Goal: Task Accomplishment & Management: Use online tool/utility

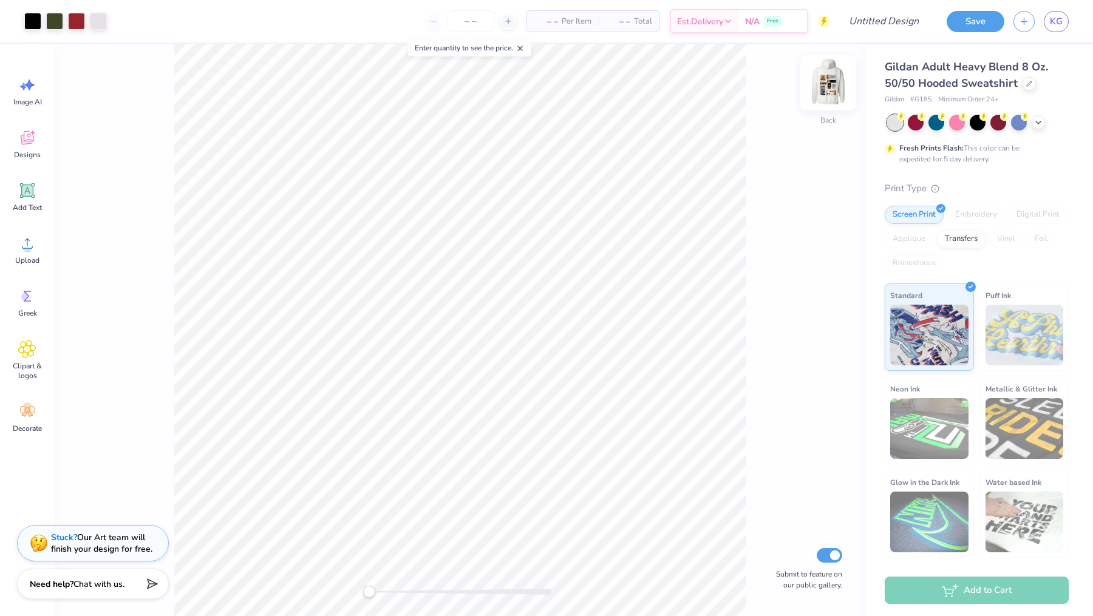
click at [824, 78] on img at bounding box center [828, 82] width 49 height 49
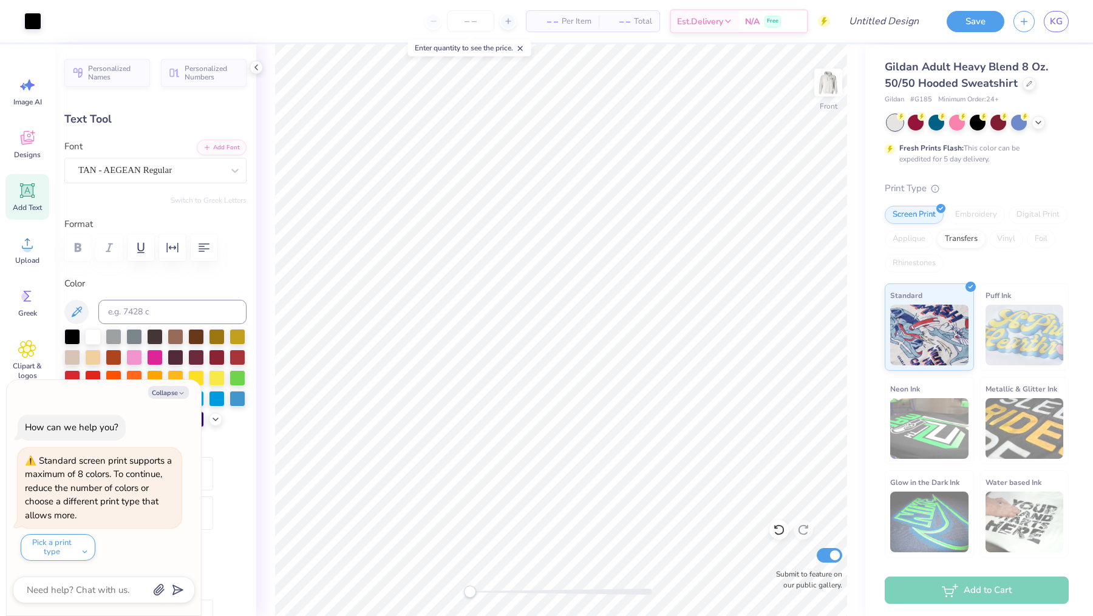
type textarea "x"
type textarea "a"
type textarea "x"
type textarea "alp"
type textarea "x"
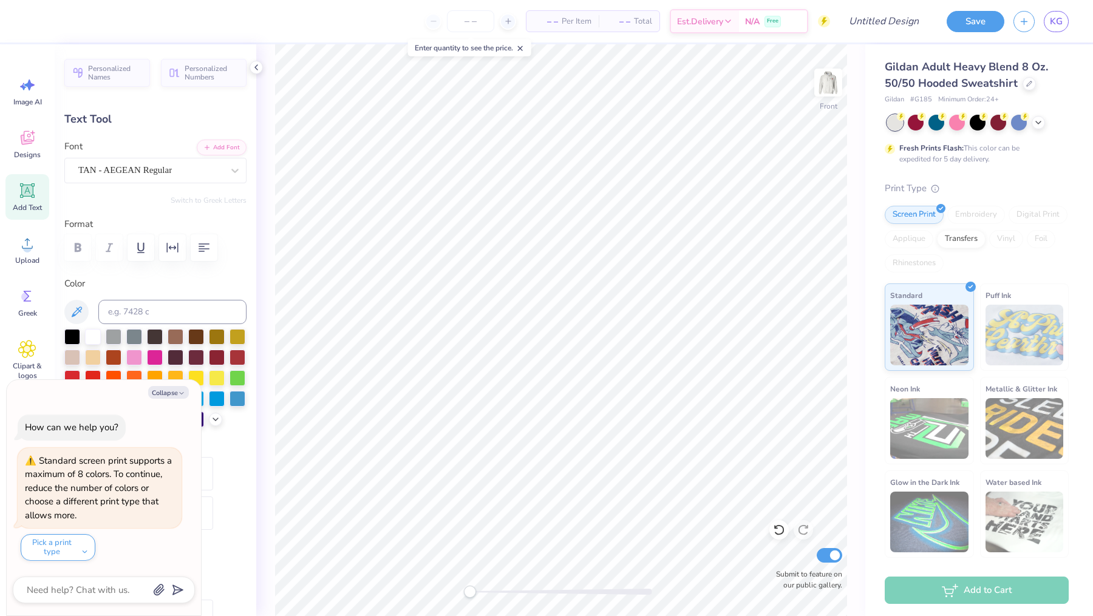
type textarea "alph"
type textarea "x"
type textarea "alpha"
click at [876, 154] on div "Gildan Adult Heavy Blend 8 Oz. 50/50 Hooded Sweatshirt Gildan # G185 Minimum Or…" at bounding box center [979, 301] width 228 height 514
type textarea "x"
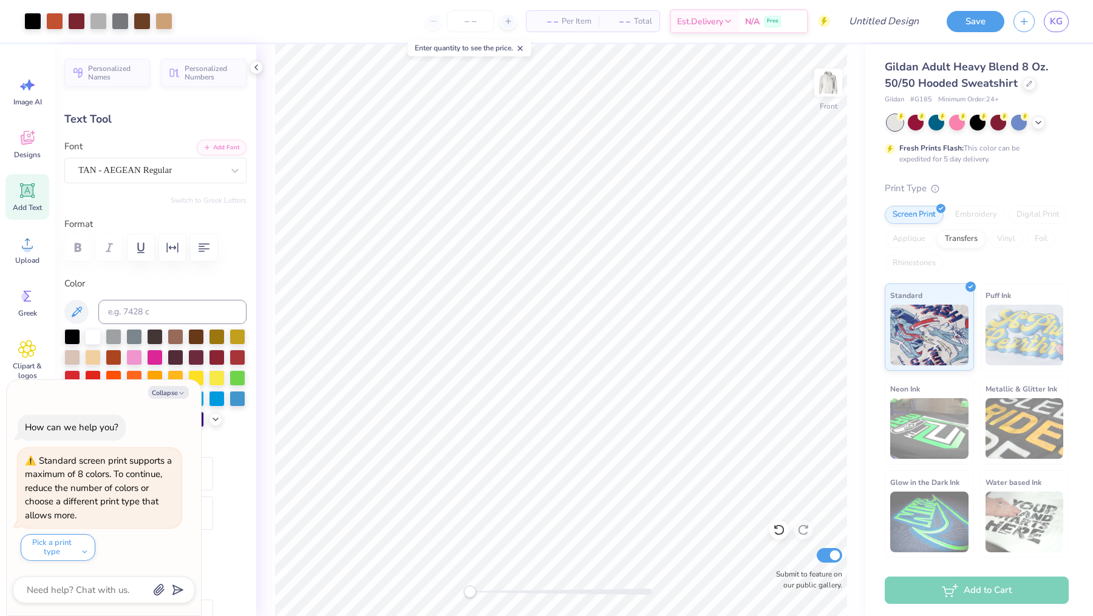
type input "3.28"
type input "1.04"
type input "7.47"
type textarea "x"
type textarea "phi"
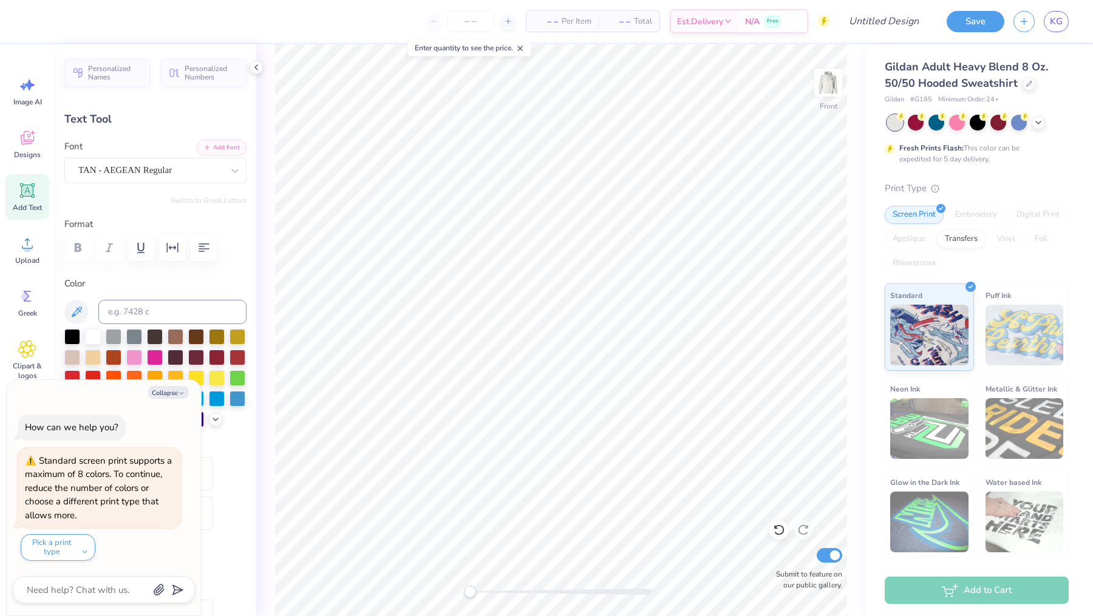
type textarea "x"
type textarea "phi"
type textarea "x"
type textarea "ph"
type textarea "x"
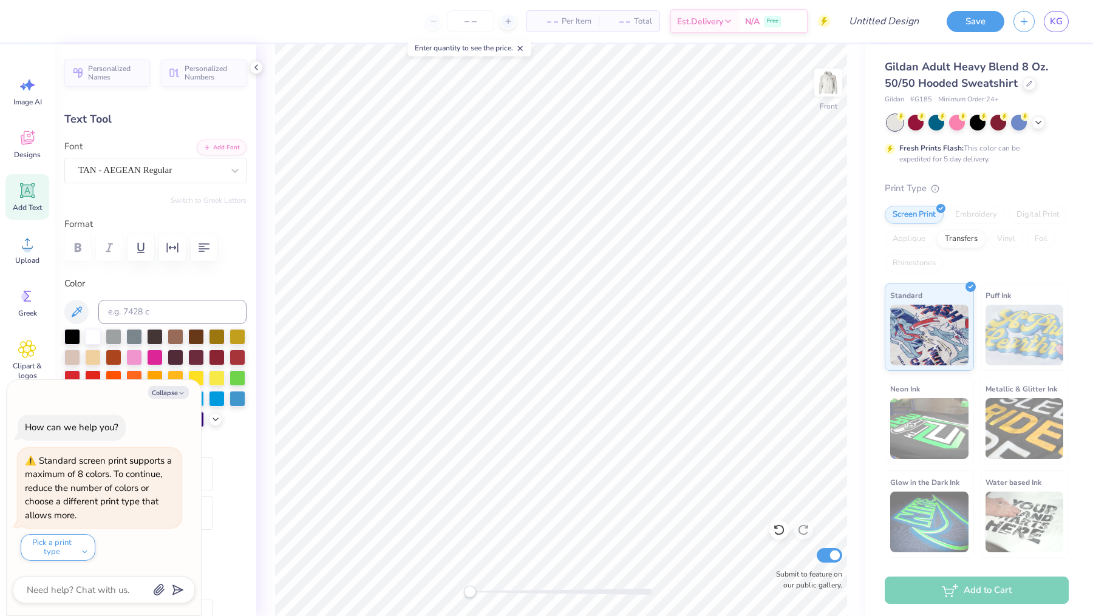
type textarea "p"
type textarea "x"
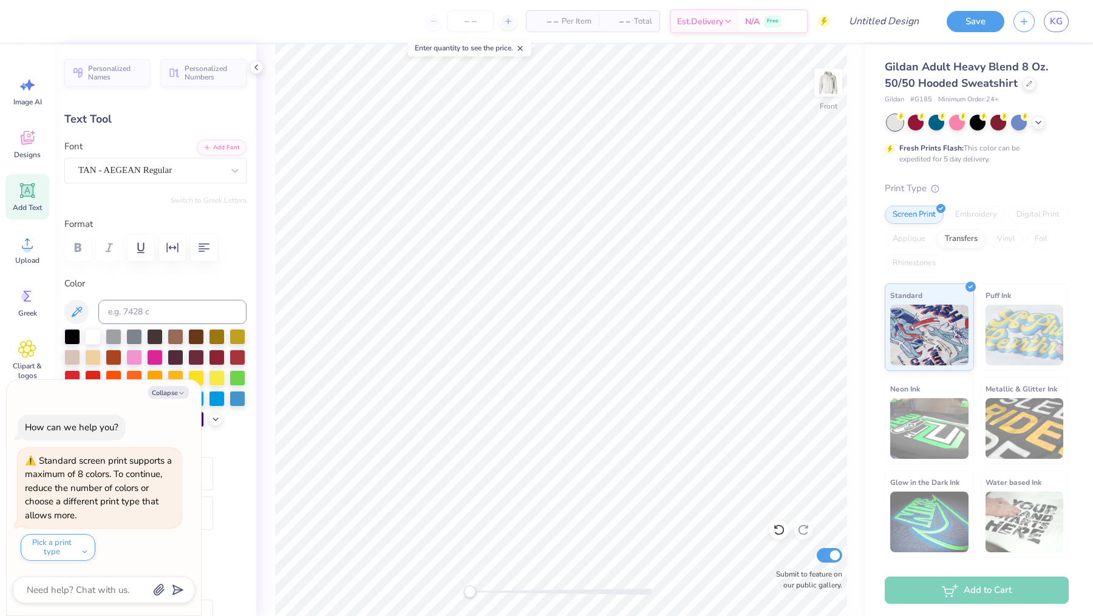
type textarea "xi"
type textarea "x"
type textarea "xi d"
type textarea "x"
type textarea "xi de"
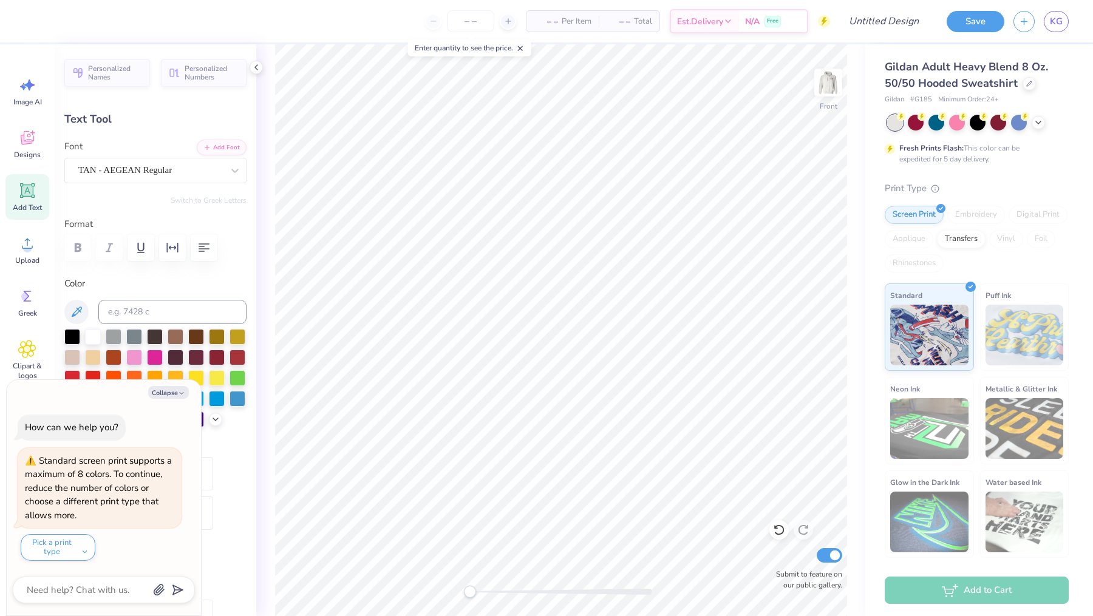
type textarea "x"
type textarea "xi delt"
type textarea "x"
type textarea "xi delta"
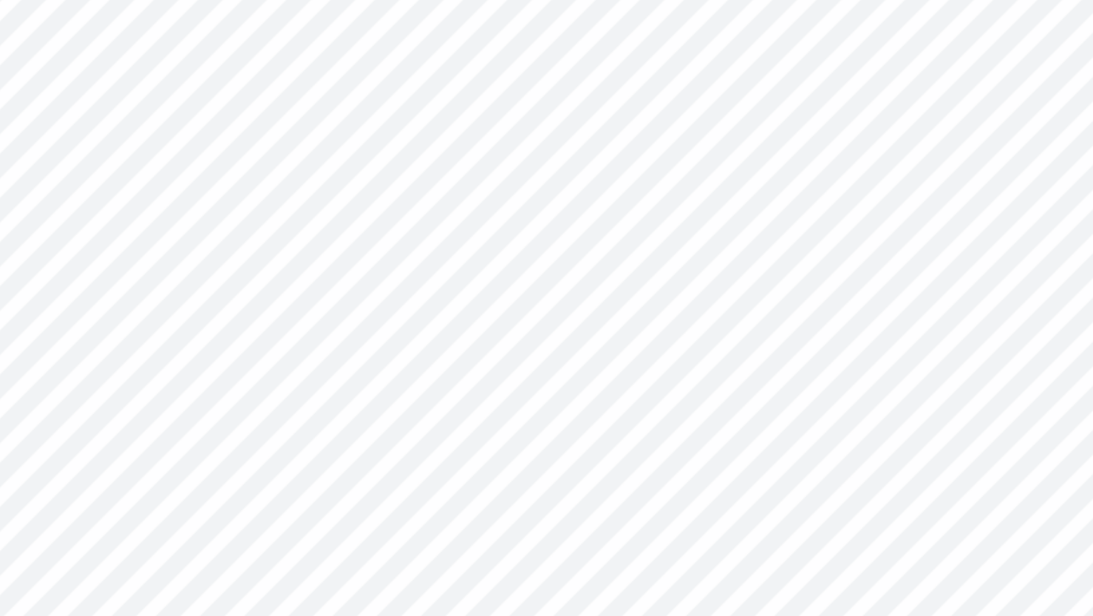
type textarea "x"
type textarea "GPaHI"
type textarea "x"
type textarea "GPaHI"
type textarea "x"
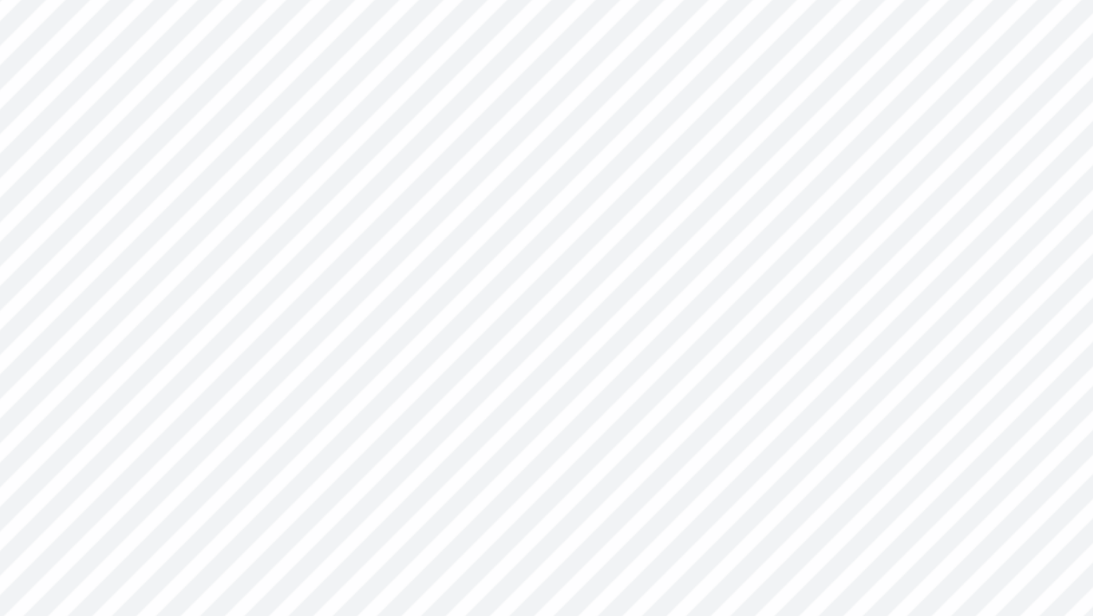
type textarea "GPaH"
type textarea "x"
type textarea "GPa"
type textarea "x"
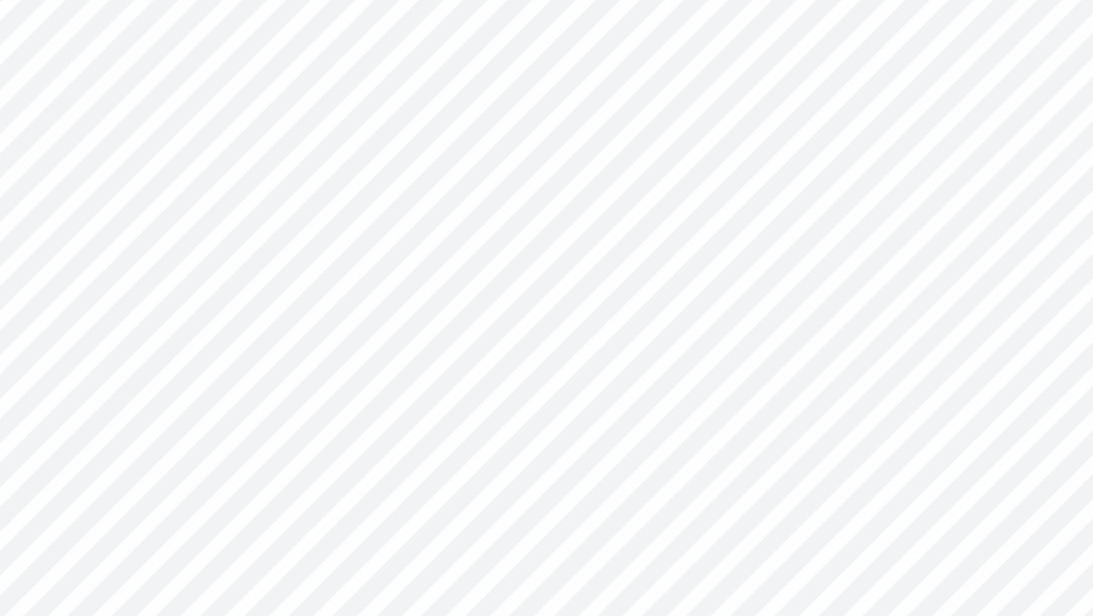
type textarea "GP"
type textarea "x"
type textarea "G"
type textarea "x"
type textarea "a"
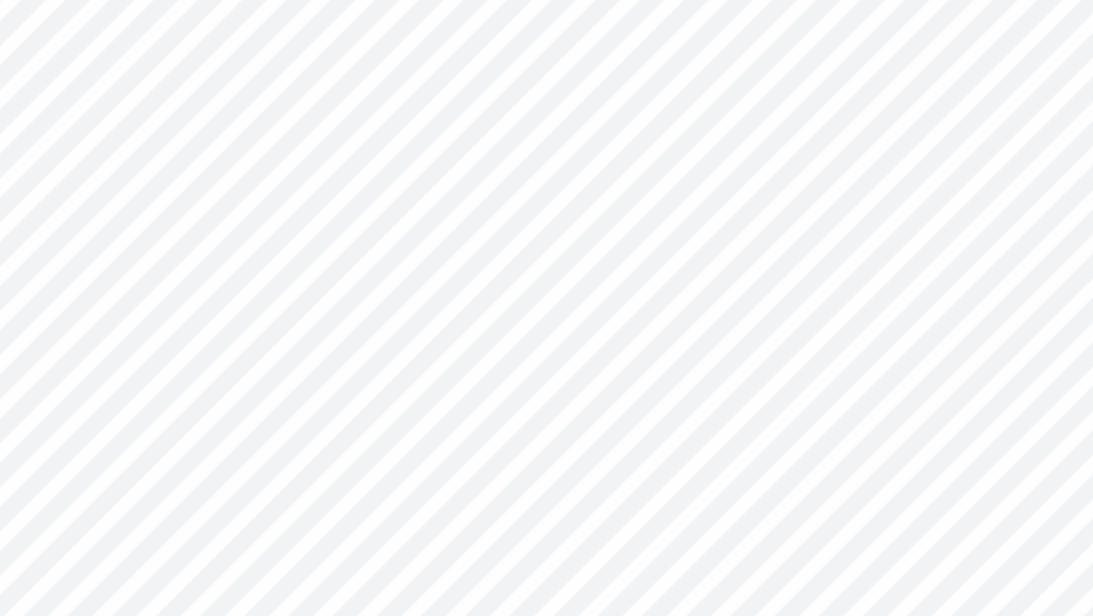
type textarea "x"
type textarea "ax"
type textarea "x"
type textarea "axi"
type textarea "x"
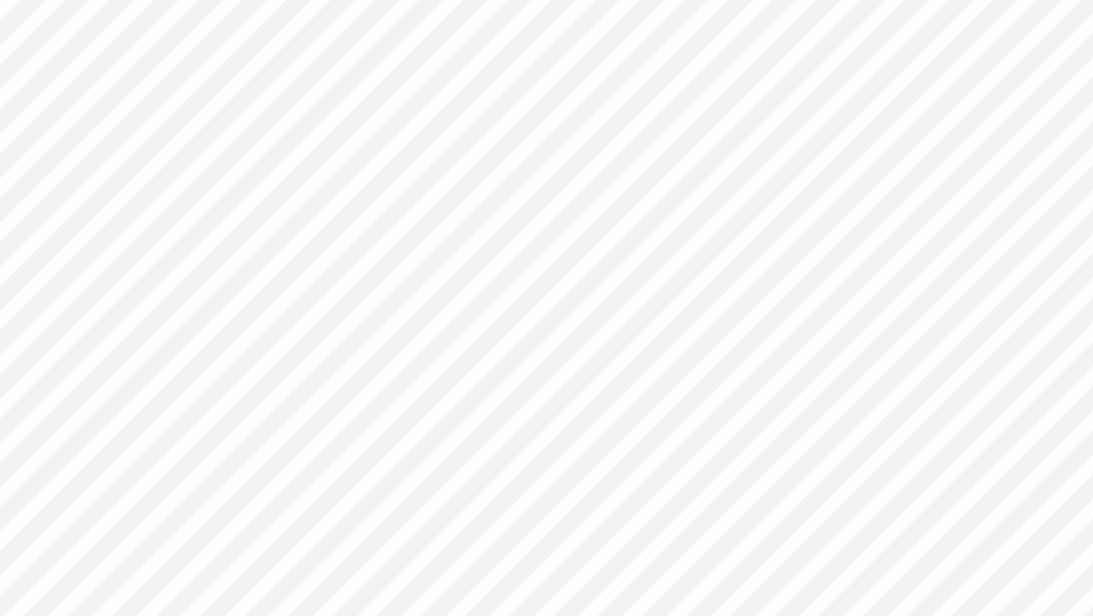
type textarea "axid"
type textarea "x"
type input "11.60"
type input "14.89"
type input "6.11"
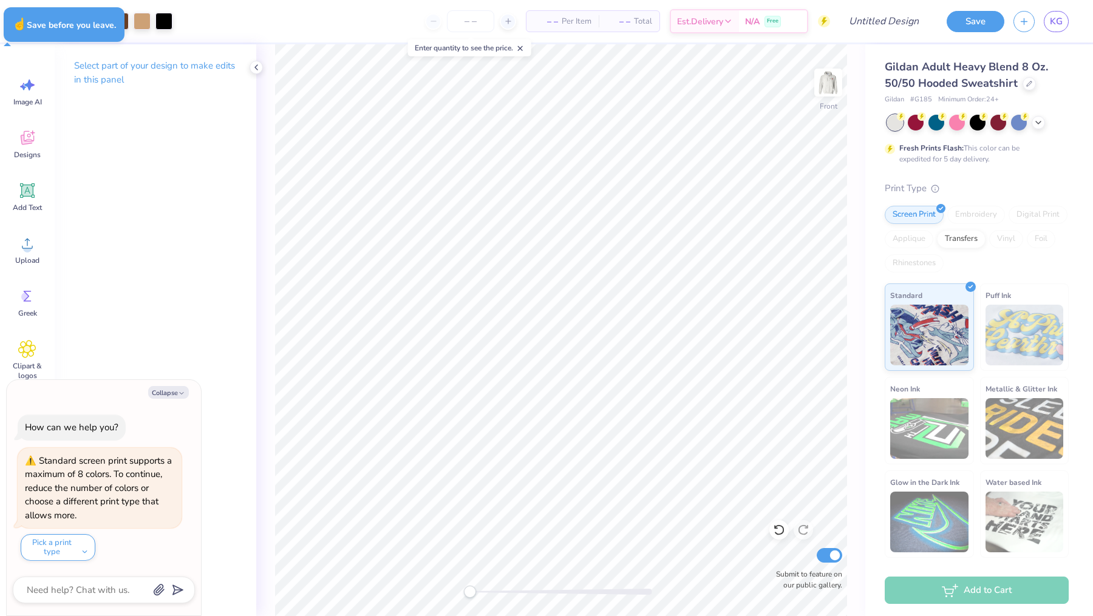
type textarea "x"
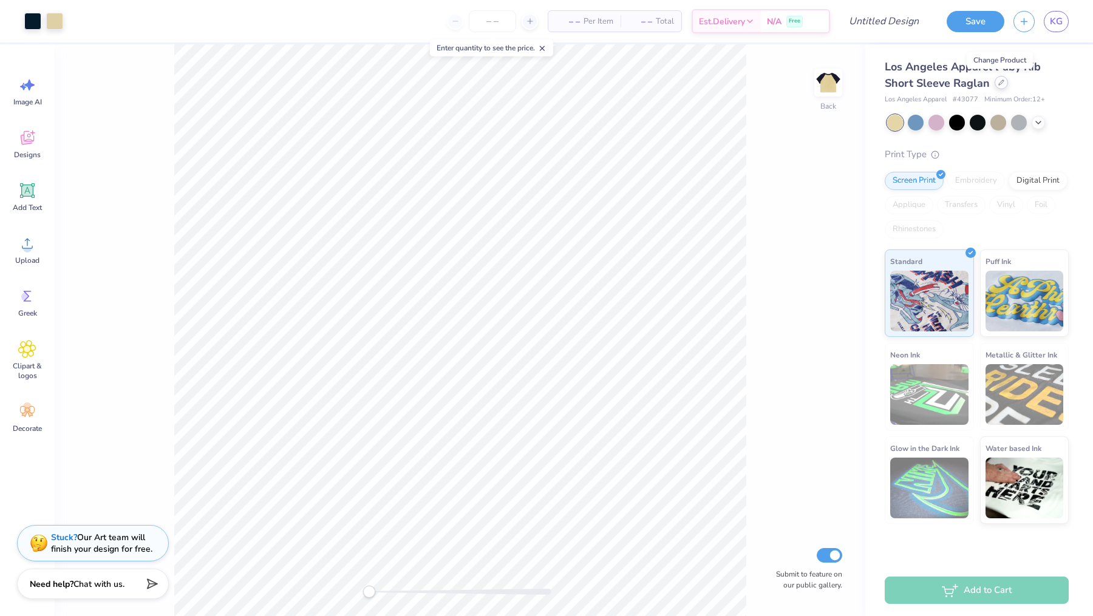
click at [1002, 80] on icon at bounding box center [1001, 82] width 5 height 5
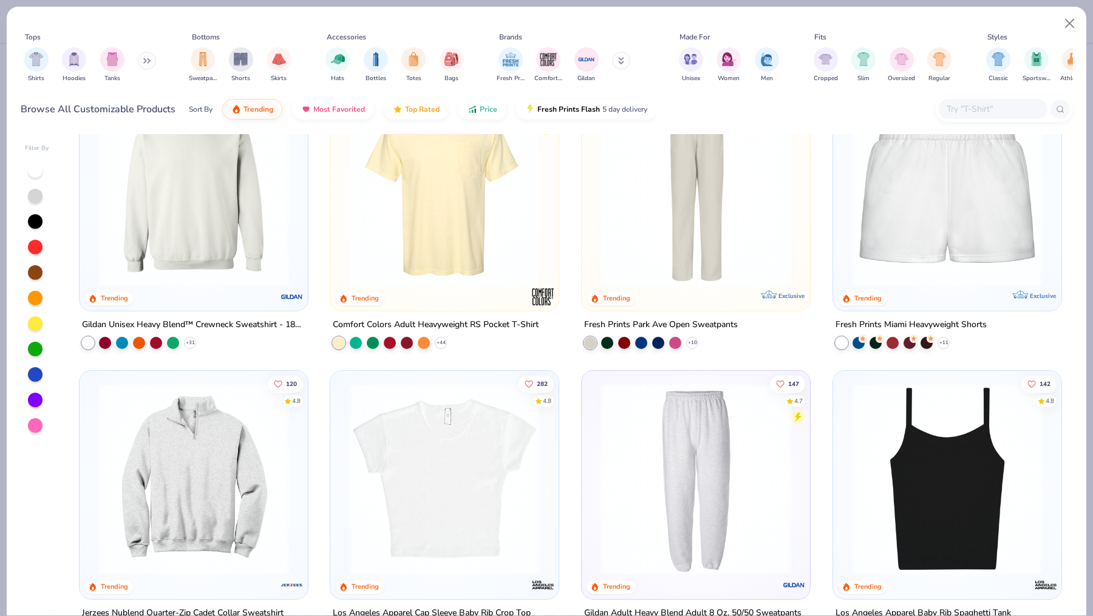
scroll to position [1197, 0]
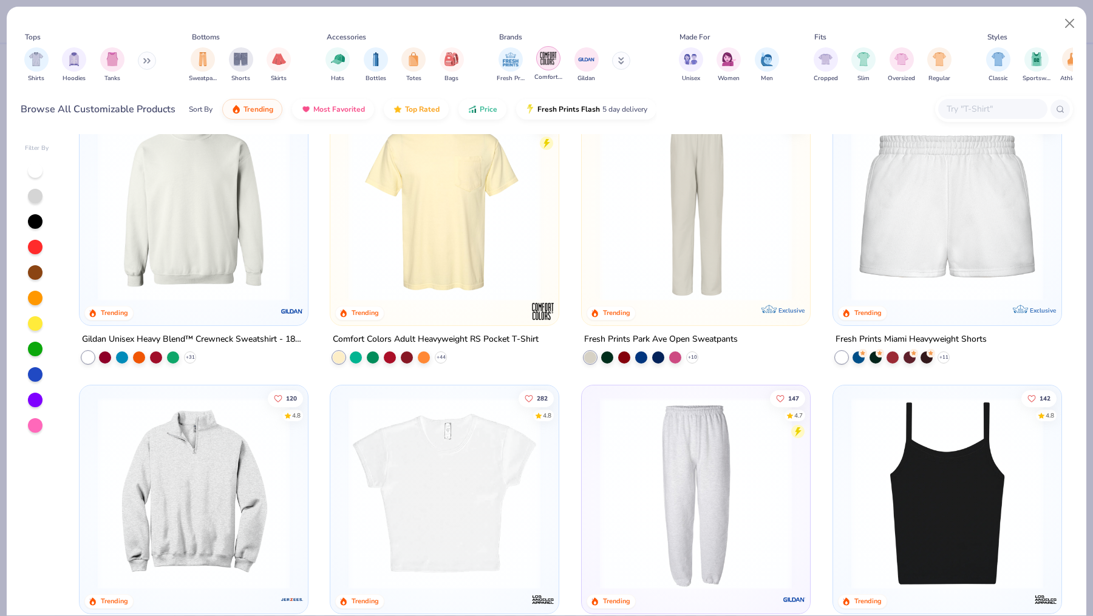
click at [545, 61] on img "filter for Comfort Colors" at bounding box center [548, 58] width 18 height 18
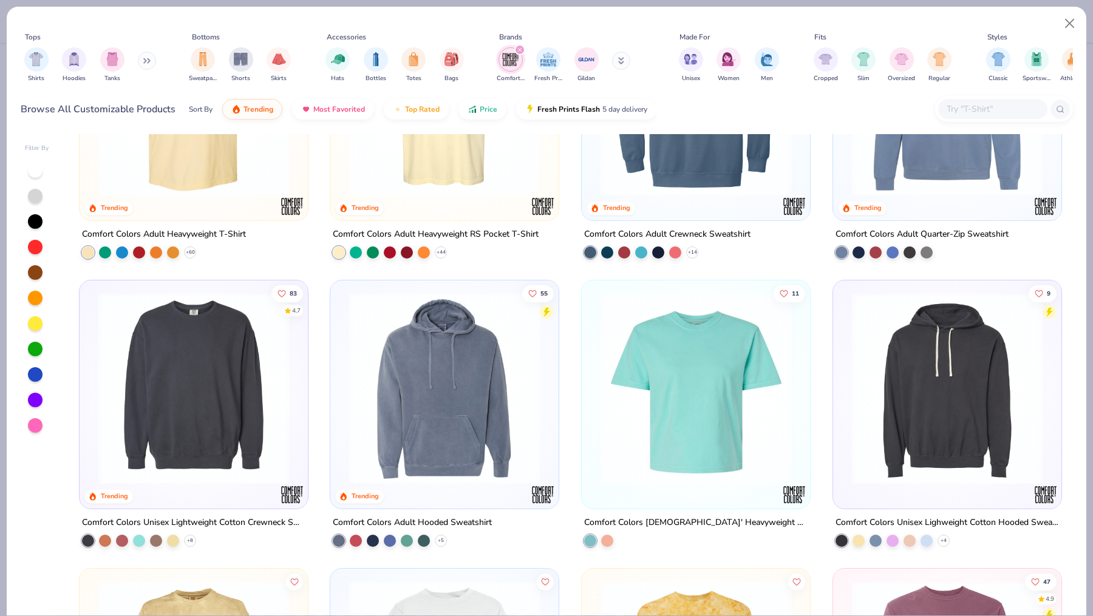
scroll to position [152, 0]
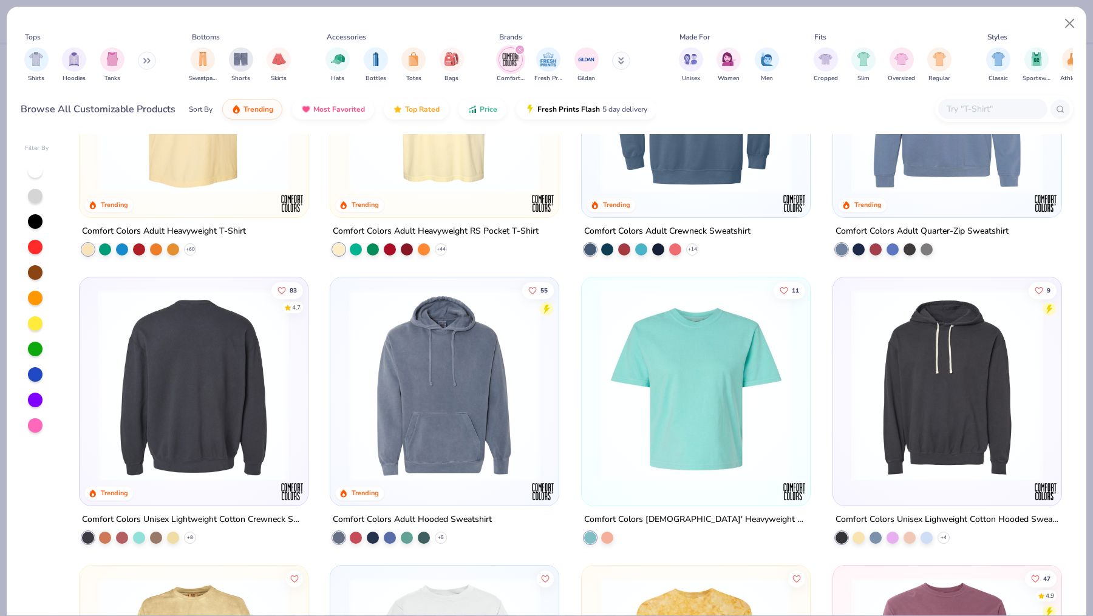
click at [250, 416] on img at bounding box center [194, 386] width 204 height 192
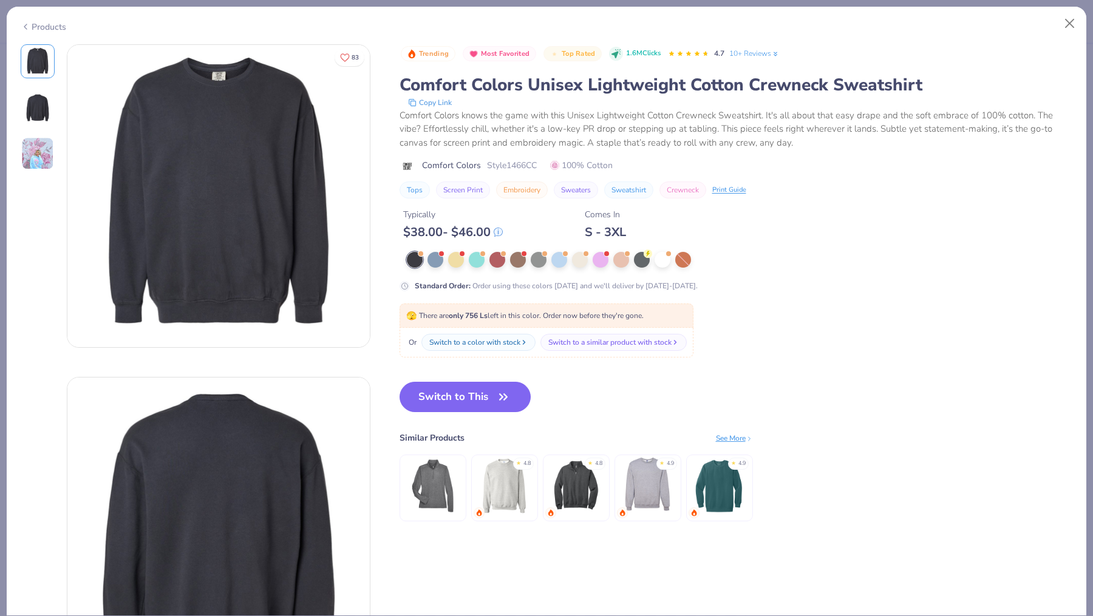
click at [511, 484] on img at bounding box center [504, 486] width 58 height 58
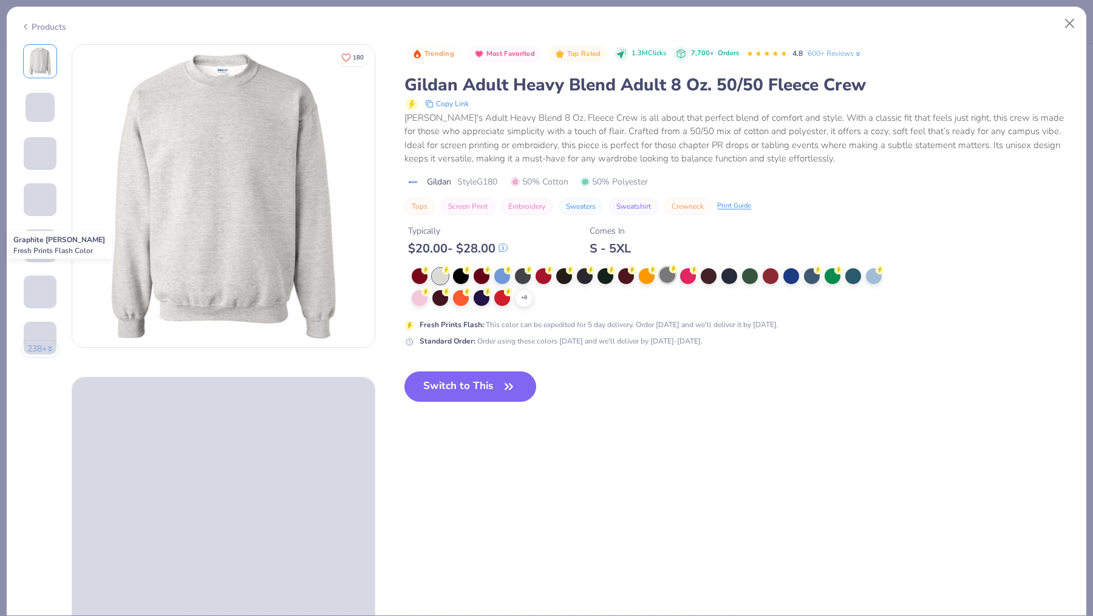
click at [666, 276] on div at bounding box center [667, 275] width 16 height 16
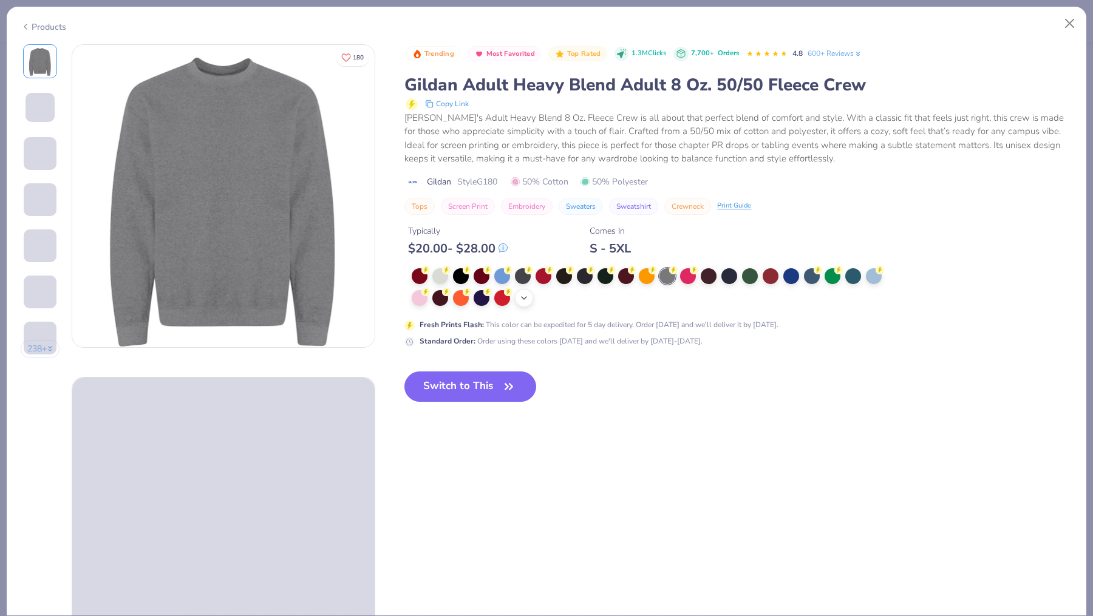
click at [522, 301] on icon at bounding box center [524, 298] width 10 height 10
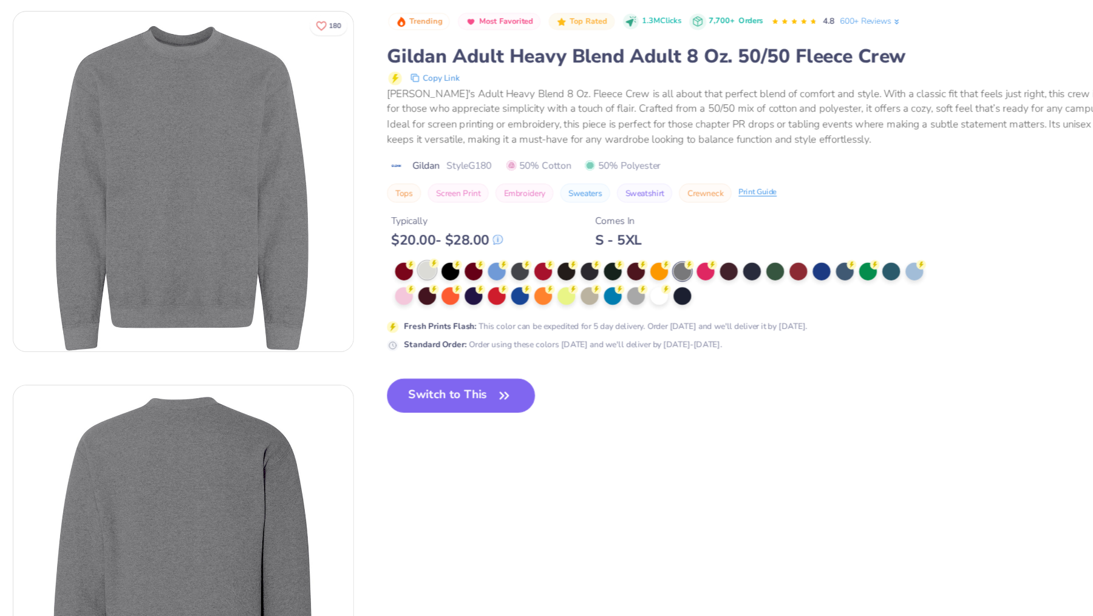
click at [439, 281] on div at bounding box center [440, 275] width 16 height 16
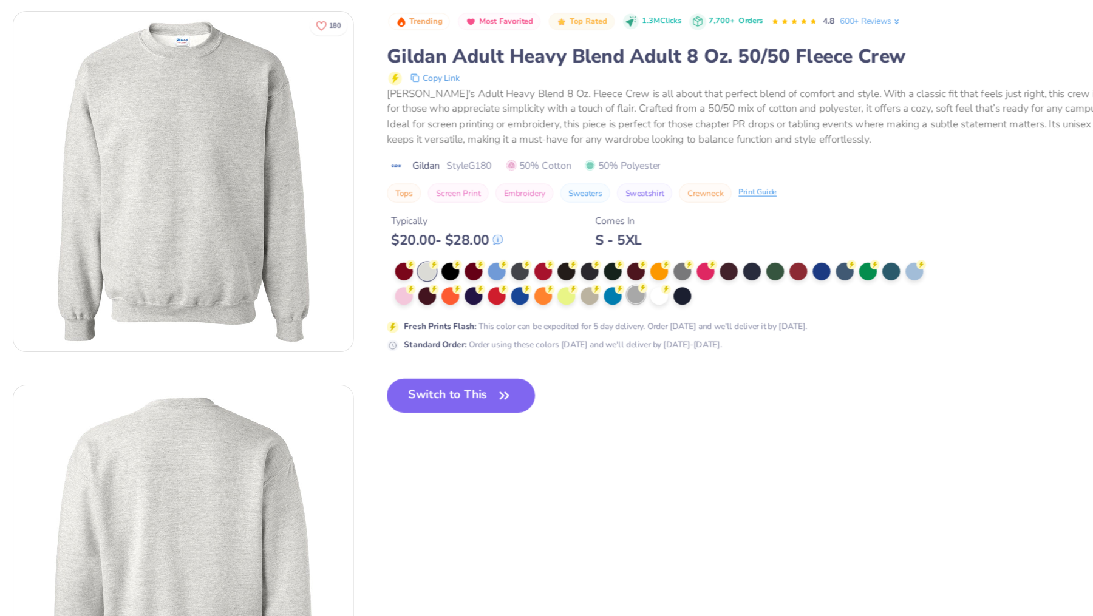
click at [628, 303] on div at bounding box center [626, 297] width 16 height 16
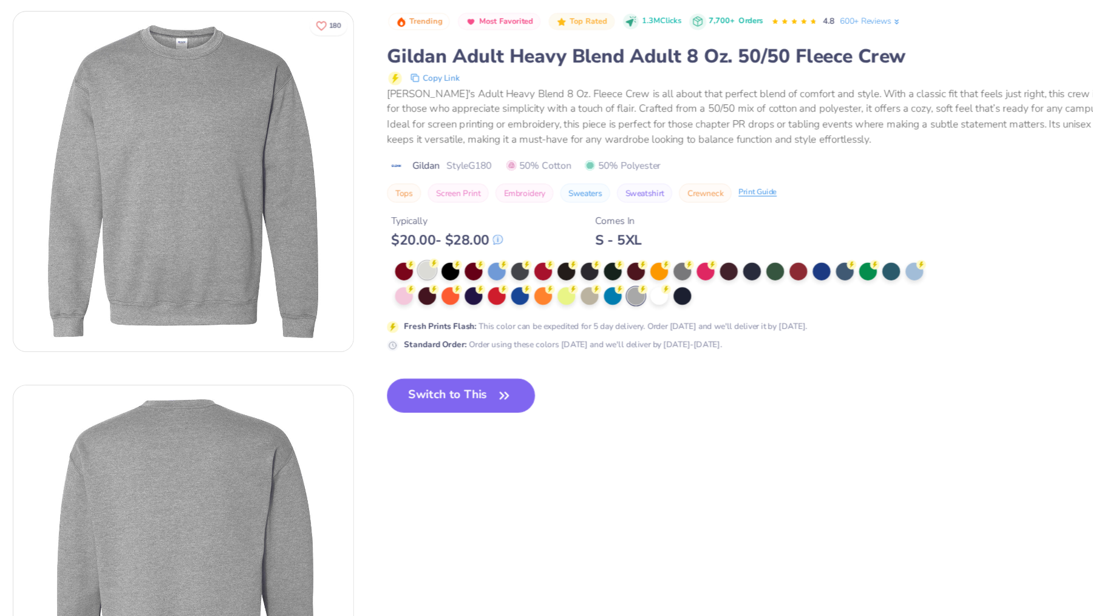
click at [439, 276] on div at bounding box center [440, 275] width 16 height 16
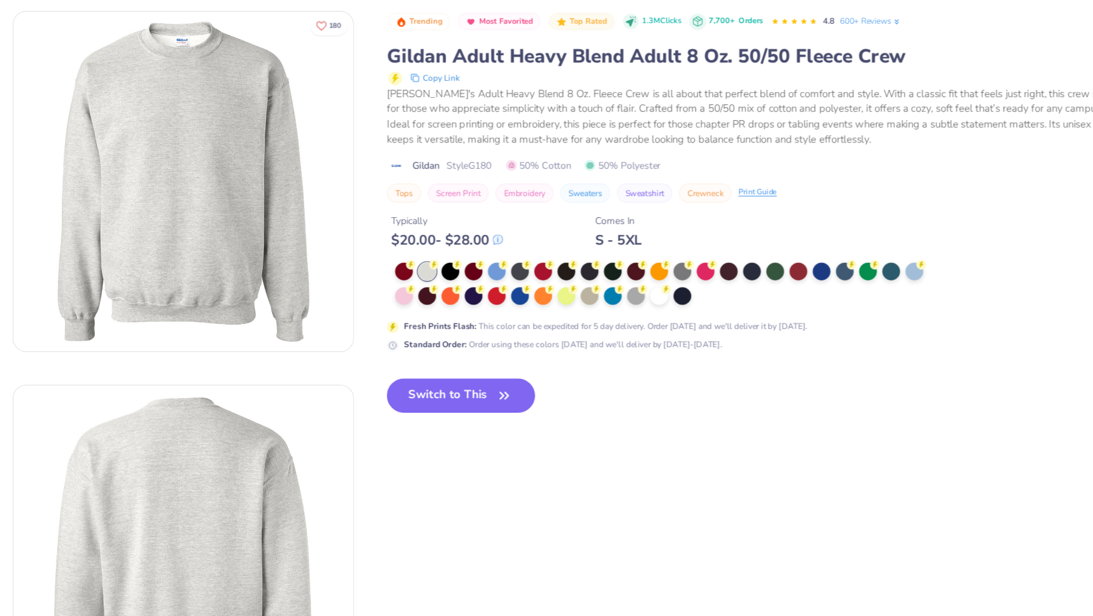
click at [470, 382] on button "Switch to This" at bounding box center [470, 387] width 132 height 30
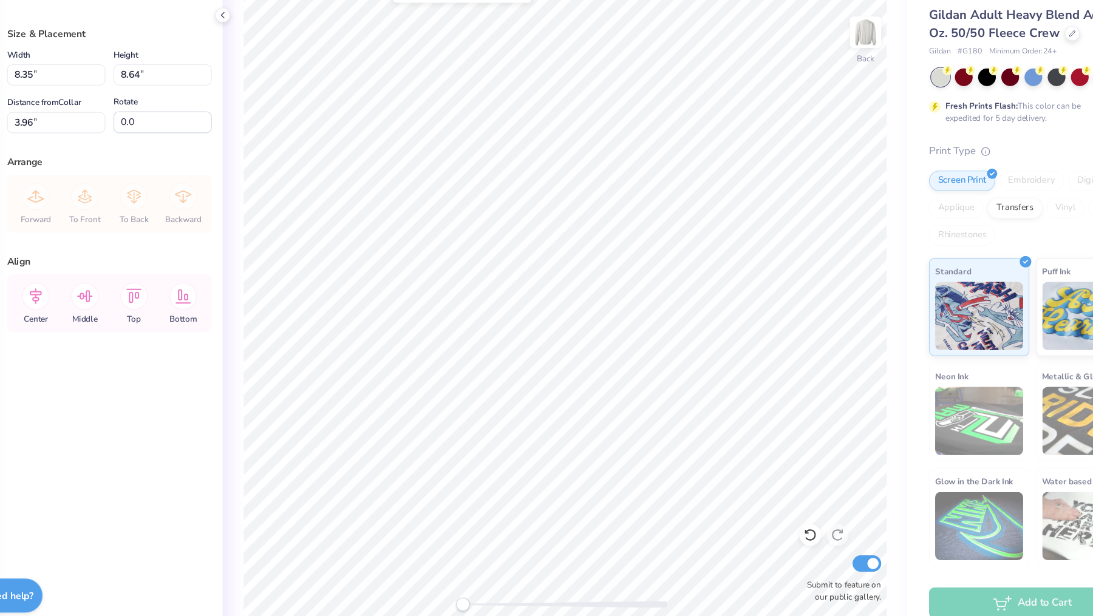
type input "8.35"
type input "8.64"
type input "3.96"
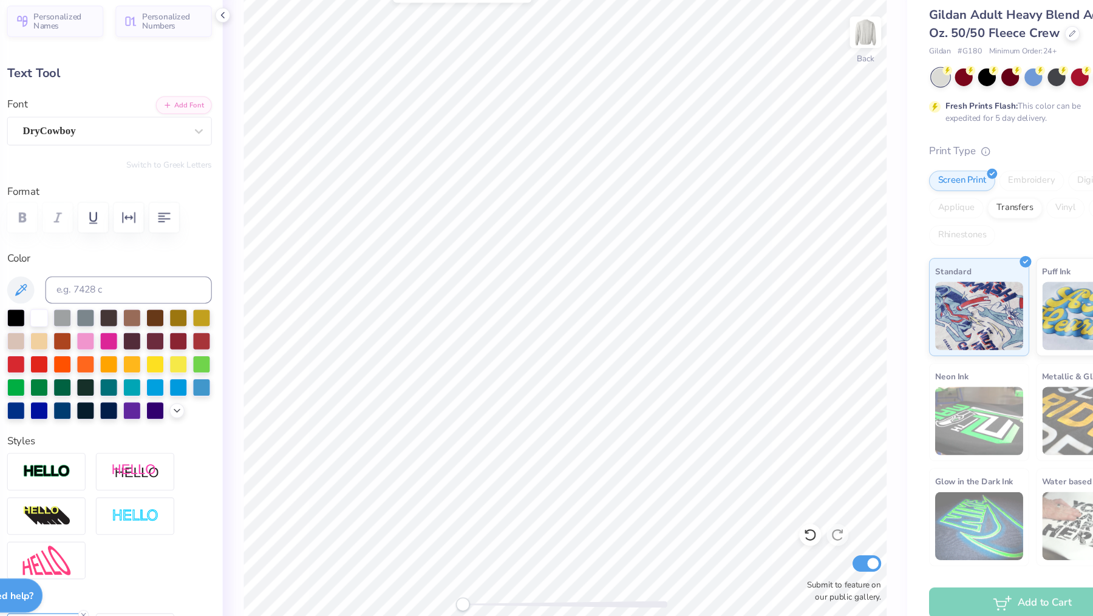
scroll to position [0, 1]
type textarea "a"
type textarea "ALPHA XI"
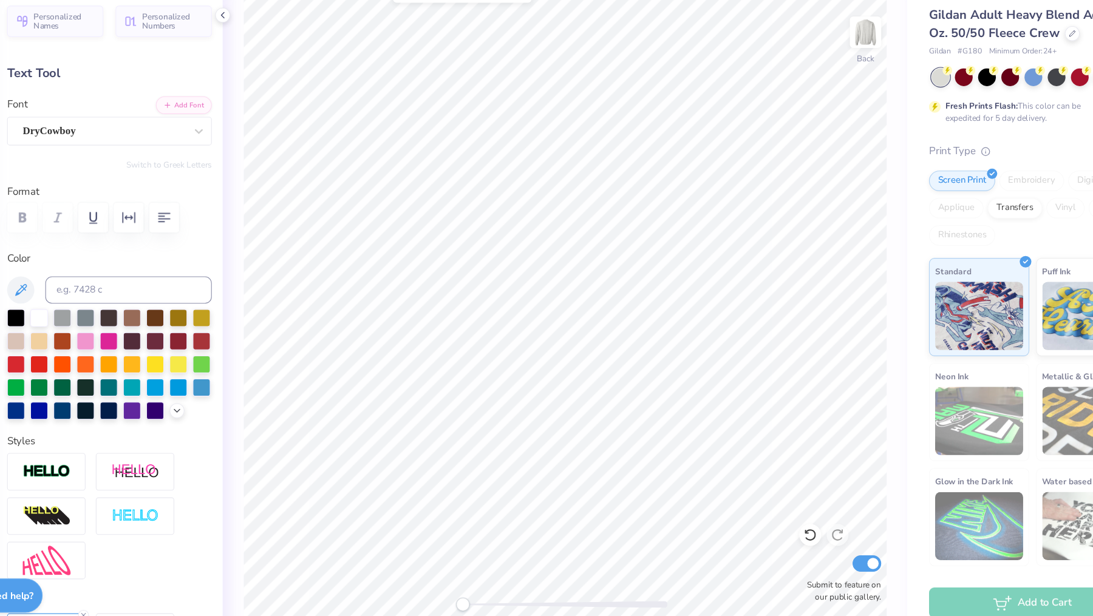
type input "0.0"
type input "6.56"
type input "2.20"
type input "3.73"
type input "4.4"
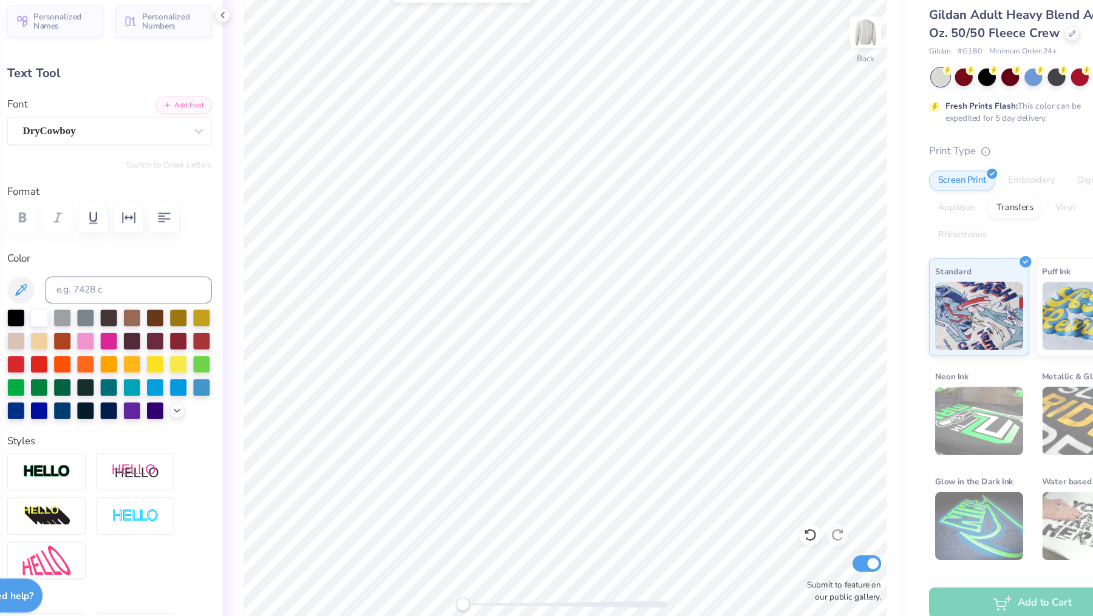
type input "0.96"
type input "0.57"
type input "11.49"
type input "0.0"
type input "2.27"
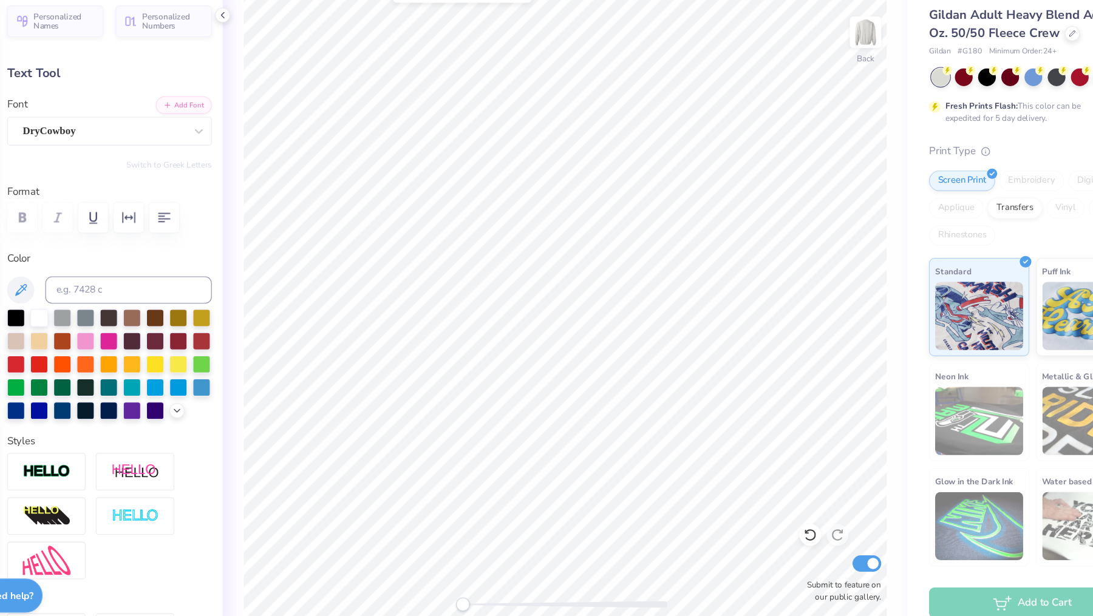
type input "12.13"
type textarea "F"
type textarea "BARN FORMAL 2025"
click at [207, 248] on icon "button" at bounding box center [204, 247] width 11 height 8
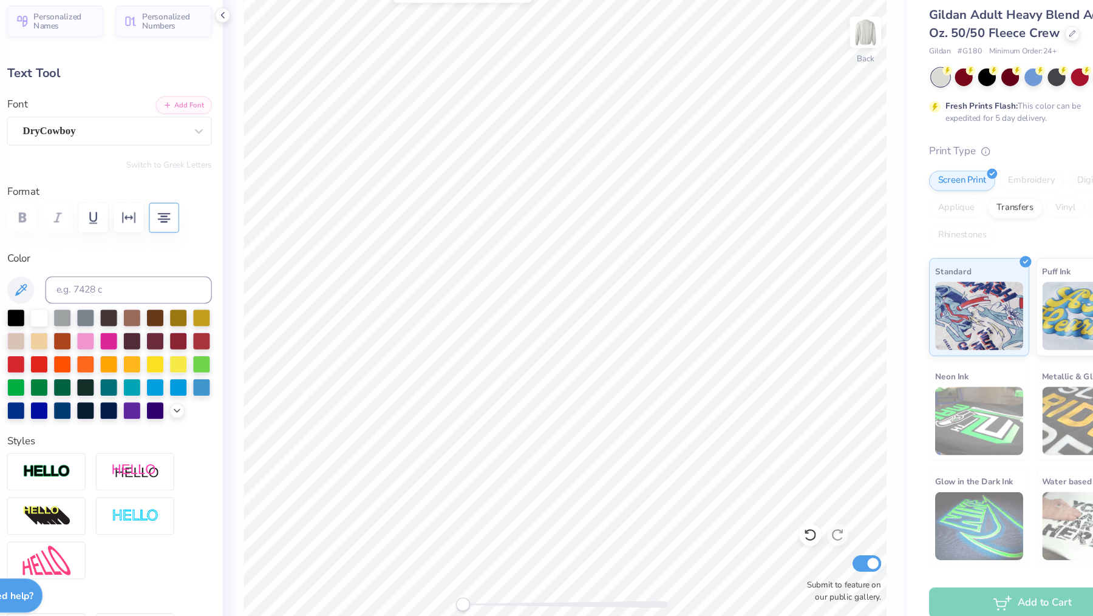
type input "4.27"
type input "1.44"
type input "11.79"
type input "6.55"
type input "2.24"
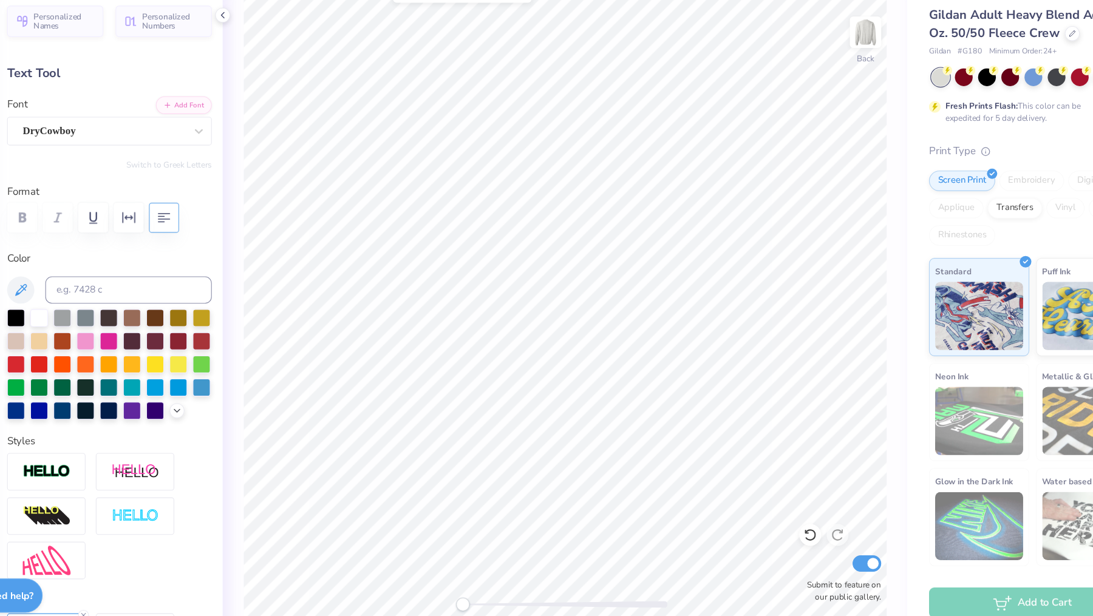
type input "3.71"
type input "0.0"
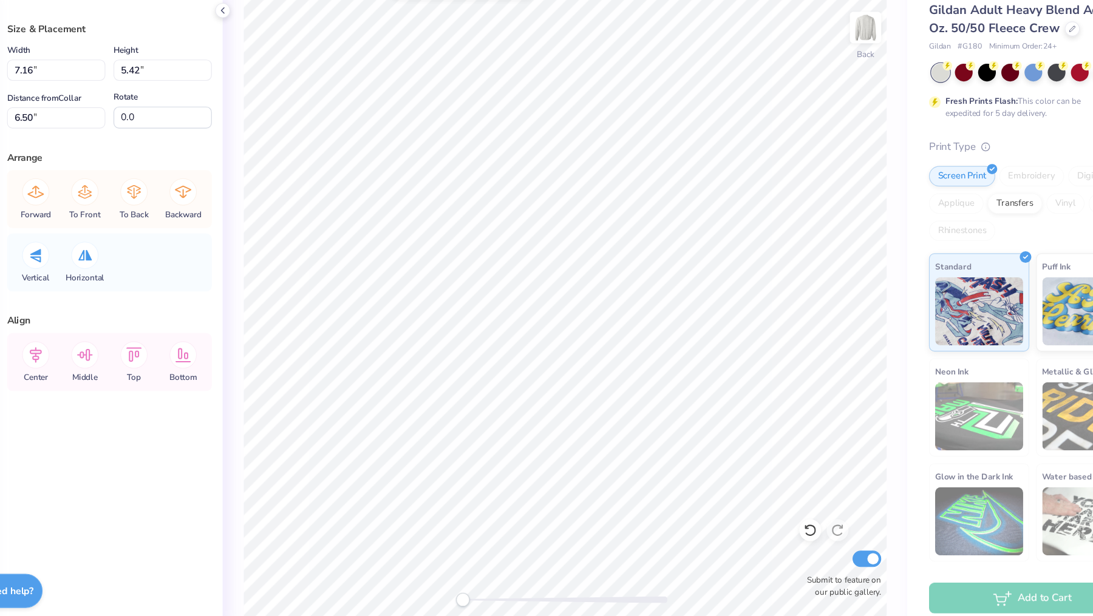
scroll to position [0, 0]
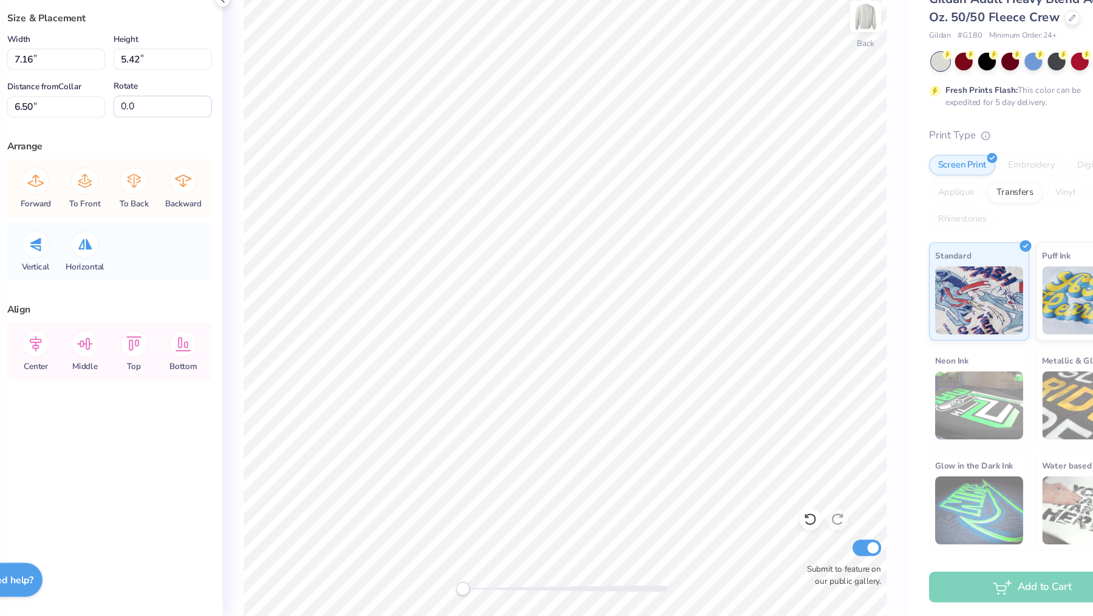
click at [263, 292] on div "Back Submit to feature on our public gallery." at bounding box center [560, 330] width 609 height 572
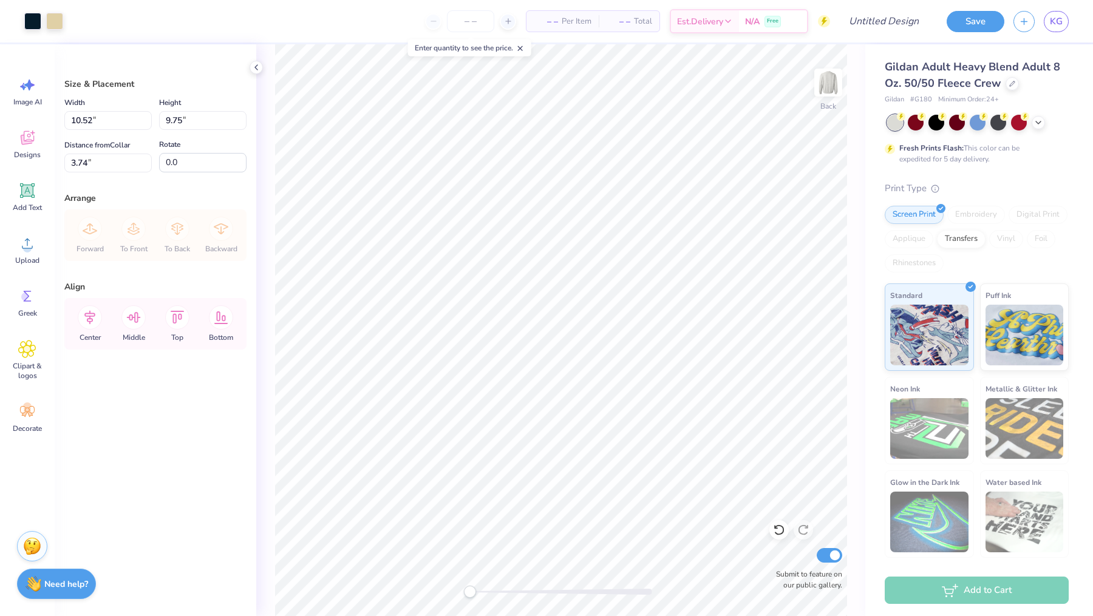
type input "3.74"
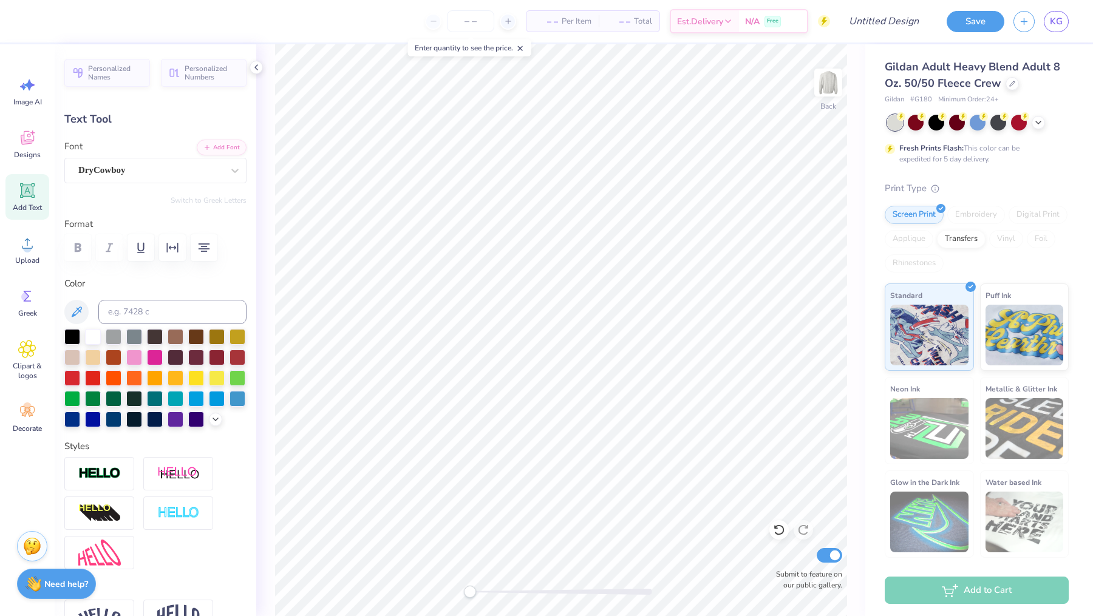
scroll to position [1, 0]
type textarea "BARN FORMAL"
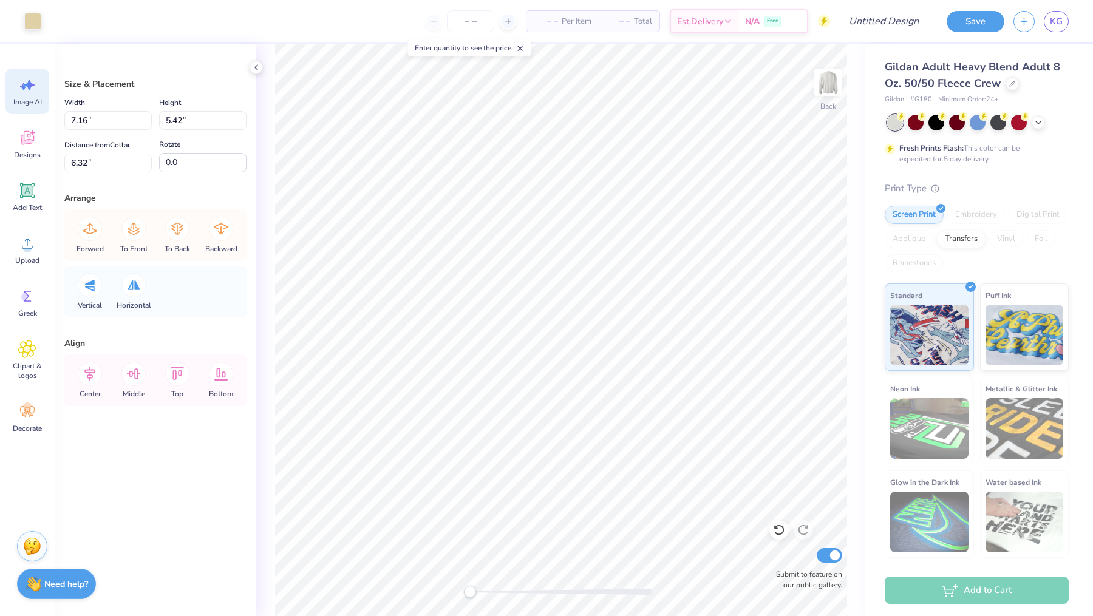
click at [23, 103] on span "Image AI" at bounding box center [27, 102] width 29 height 10
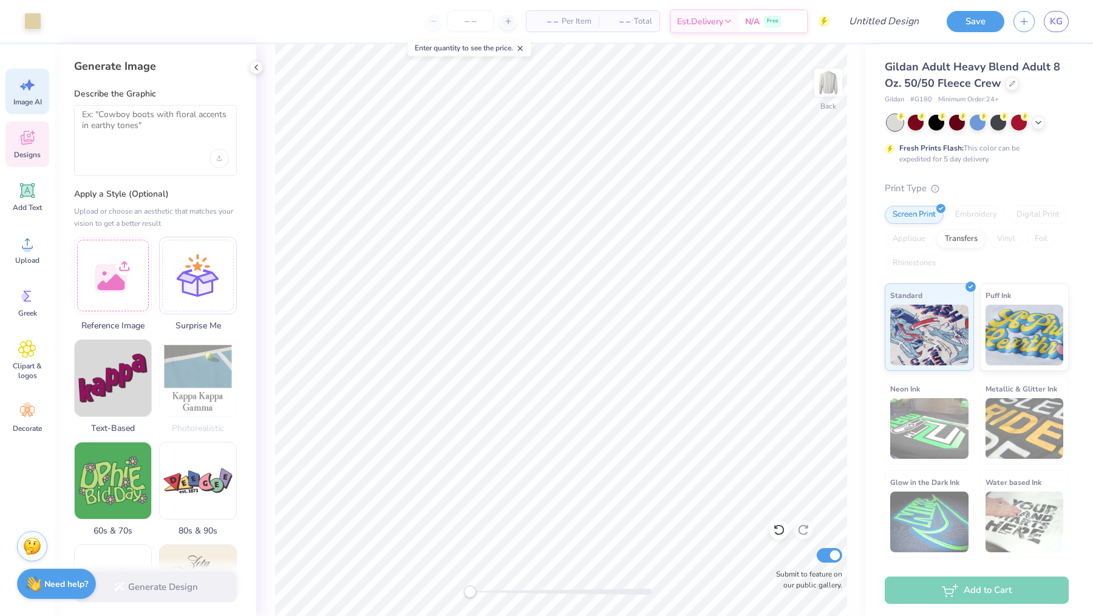
click at [28, 133] on icon at bounding box center [27, 138] width 18 height 18
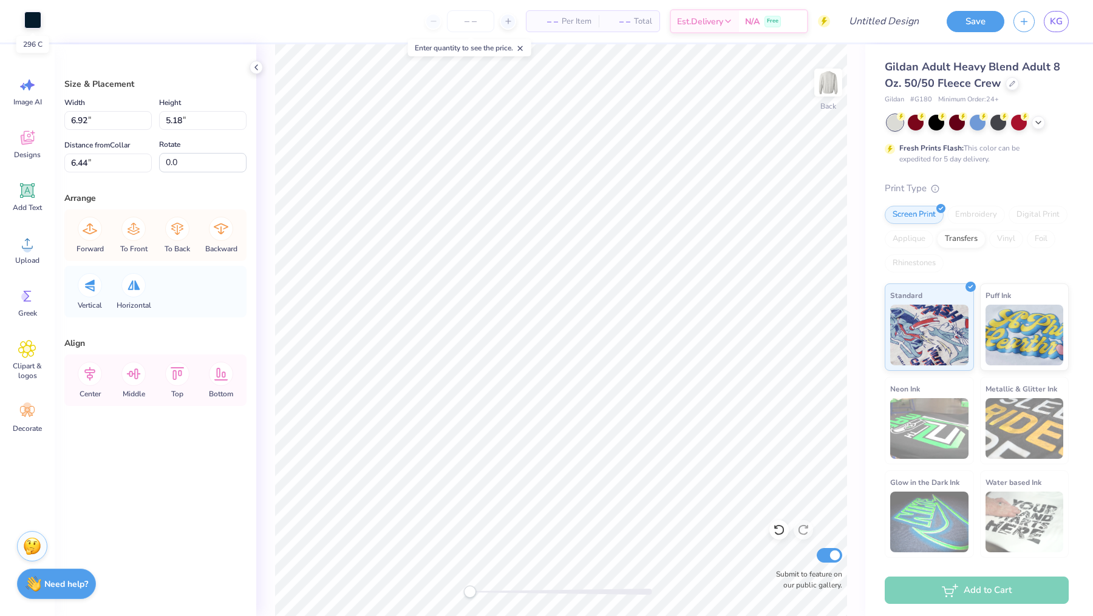
click at [29, 19] on div at bounding box center [32, 20] width 17 height 17
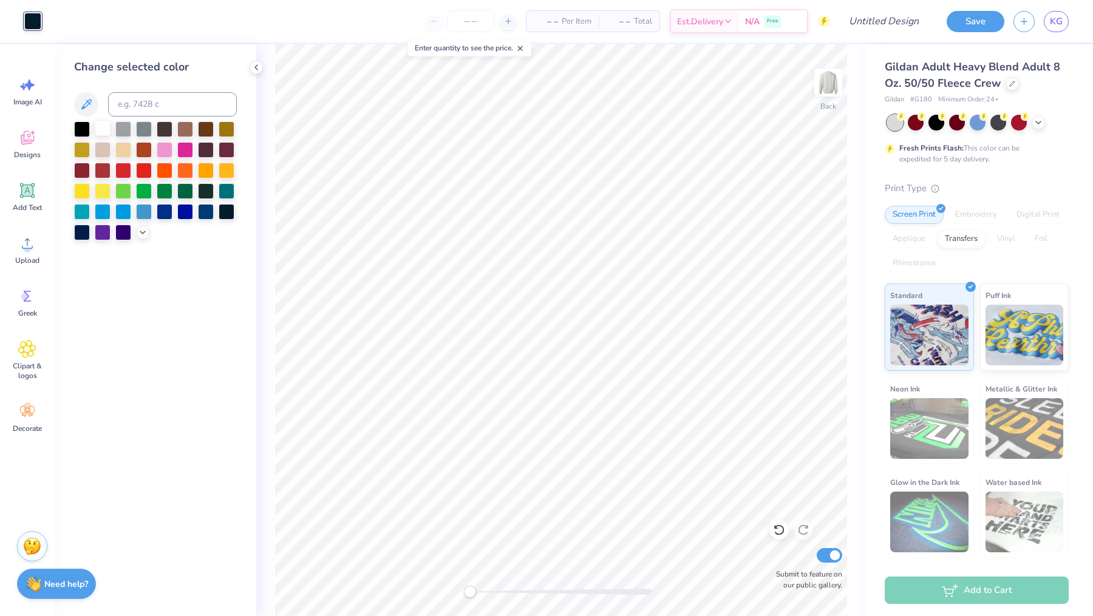
click at [104, 128] on div at bounding box center [103, 128] width 16 height 16
click at [186, 126] on div at bounding box center [185, 128] width 16 height 16
click at [205, 128] on div at bounding box center [206, 128] width 16 height 16
click at [228, 129] on div at bounding box center [227, 128] width 16 height 16
click at [208, 129] on div at bounding box center [206, 128] width 16 height 16
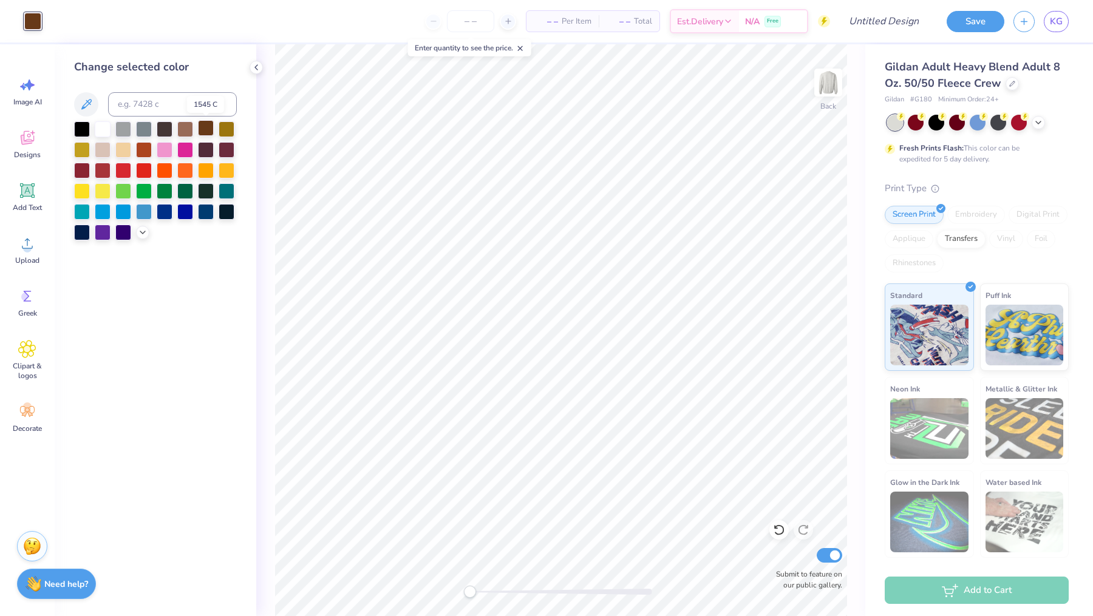
click at [205, 126] on div at bounding box center [206, 128] width 16 height 16
click at [182, 131] on div at bounding box center [185, 128] width 16 height 16
click at [203, 131] on div at bounding box center [206, 128] width 16 height 16
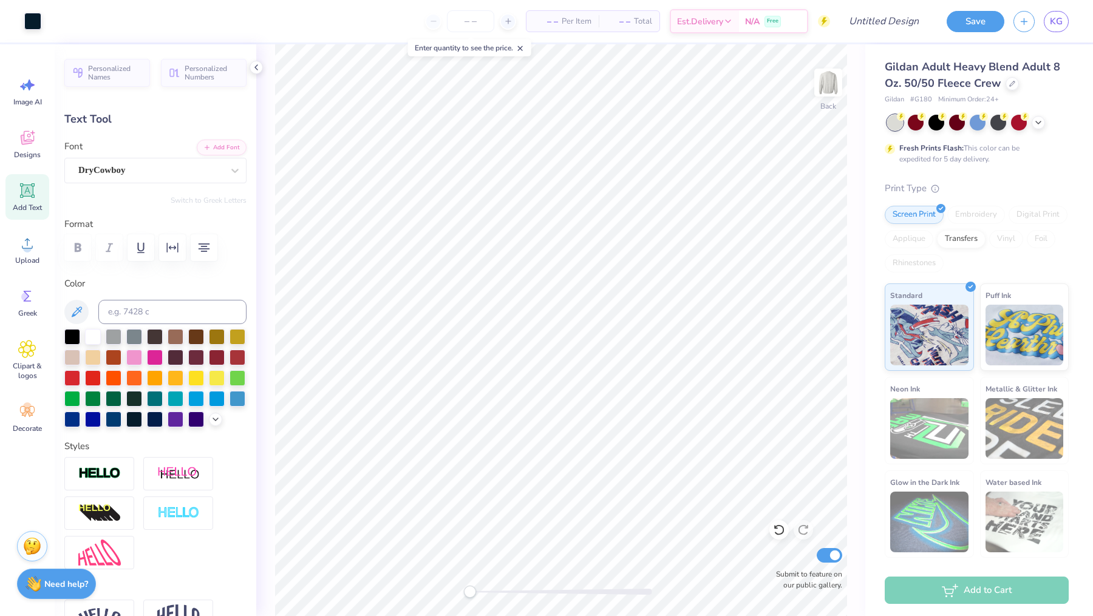
type input "12.82"
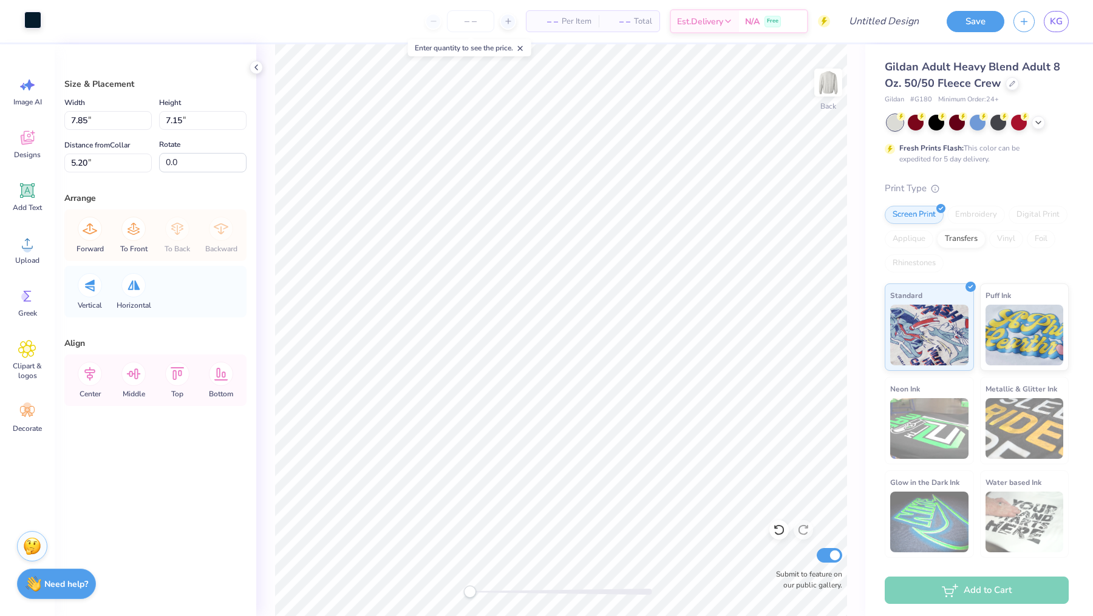
click at [28, 22] on div at bounding box center [32, 20] width 17 height 17
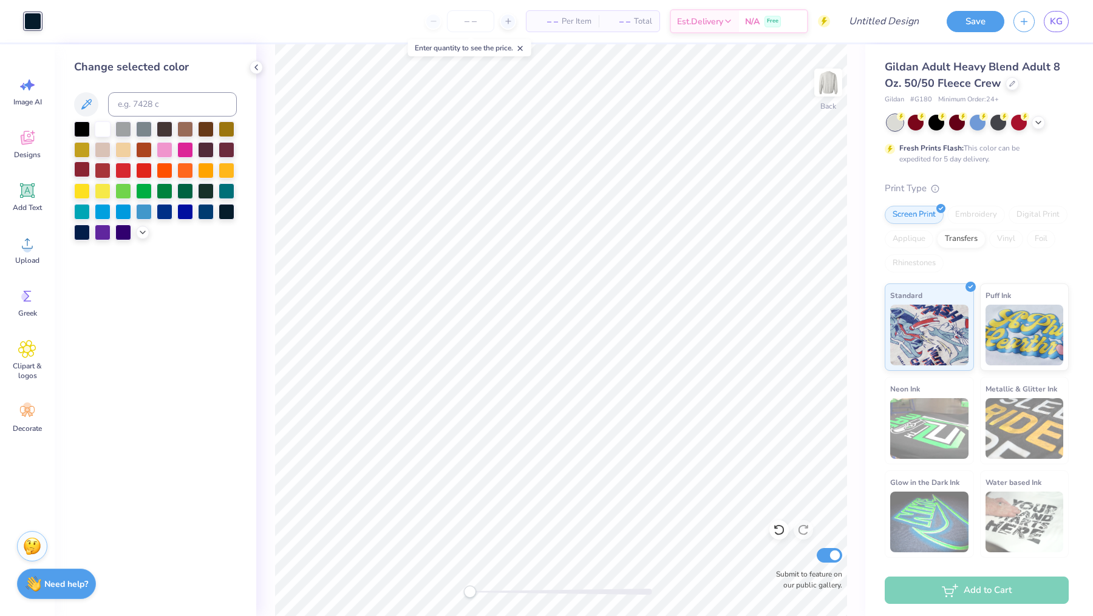
click at [80, 169] on div at bounding box center [82, 169] width 16 height 16
click at [82, 127] on div at bounding box center [82, 128] width 16 height 16
click at [143, 127] on div at bounding box center [144, 128] width 16 height 16
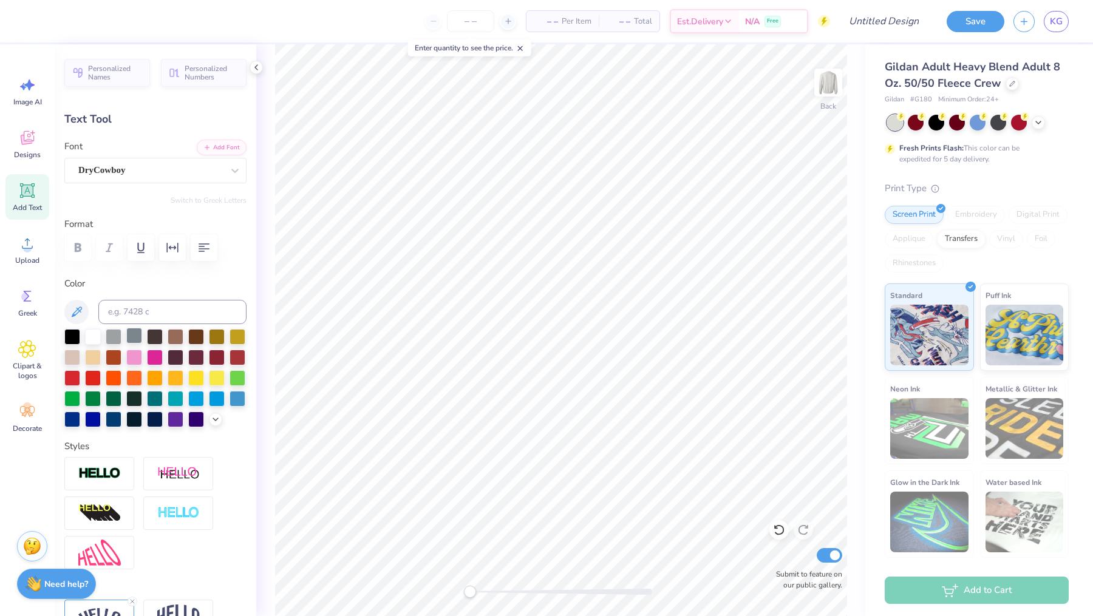
click at [134, 333] on div at bounding box center [134, 336] width 16 height 16
type input "0.0"
type input "0.74"
type input "0.60"
type input "3.94"
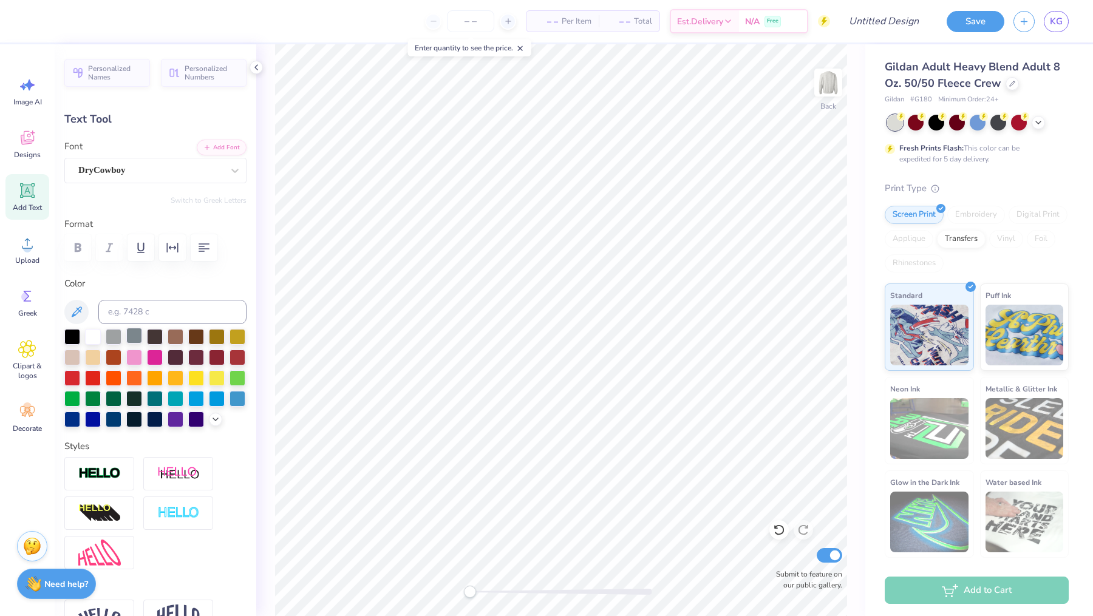
click at [132, 337] on div at bounding box center [134, 336] width 16 height 16
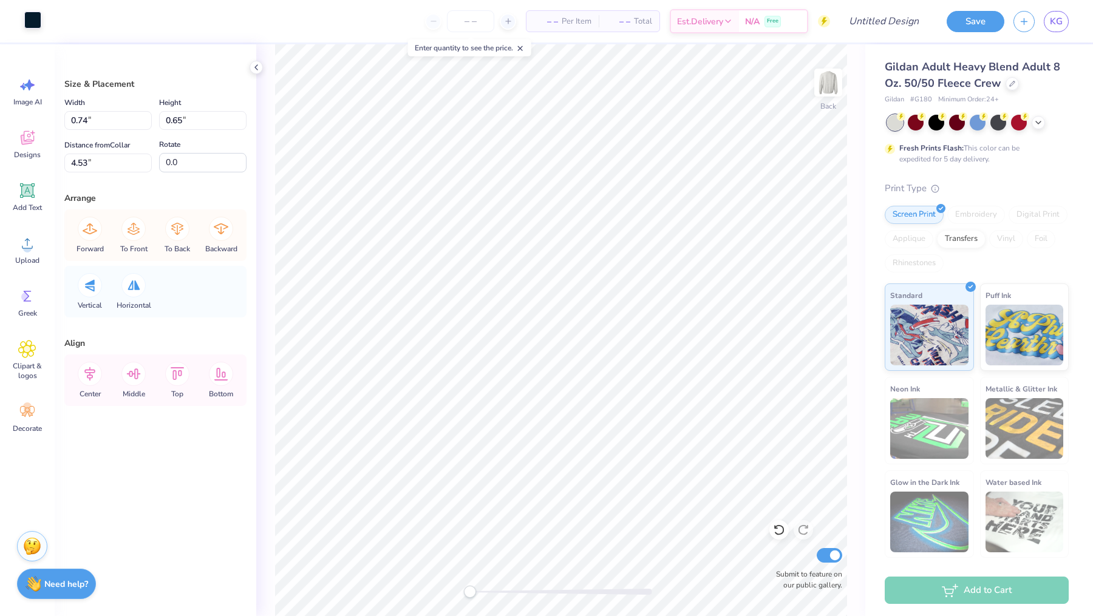
click at [24, 21] on div at bounding box center [32, 20] width 17 height 17
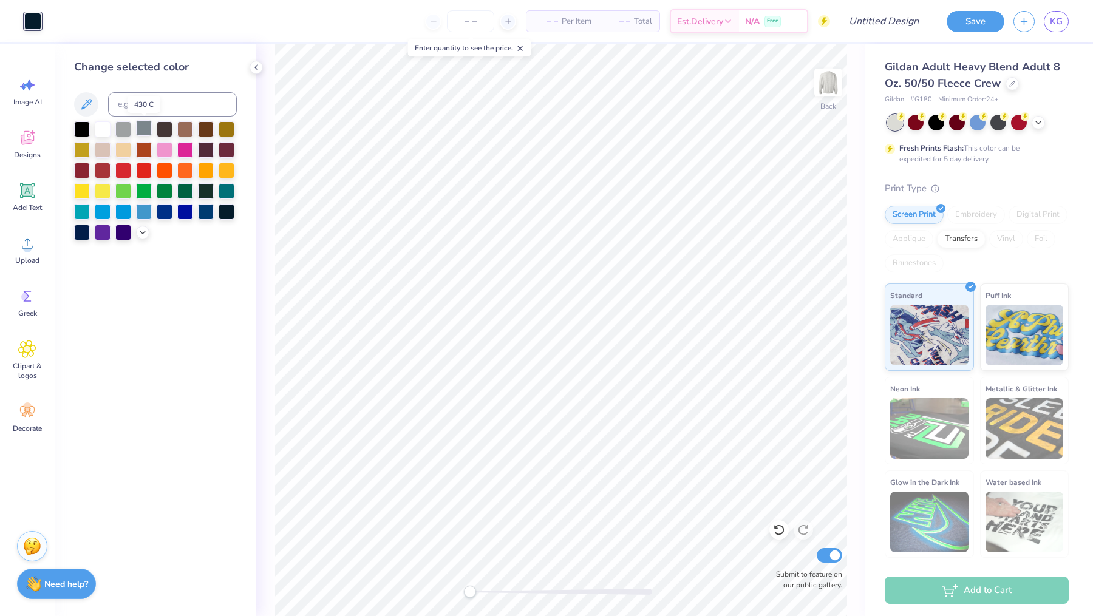
click at [146, 129] on div at bounding box center [144, 128] width 16 height 16
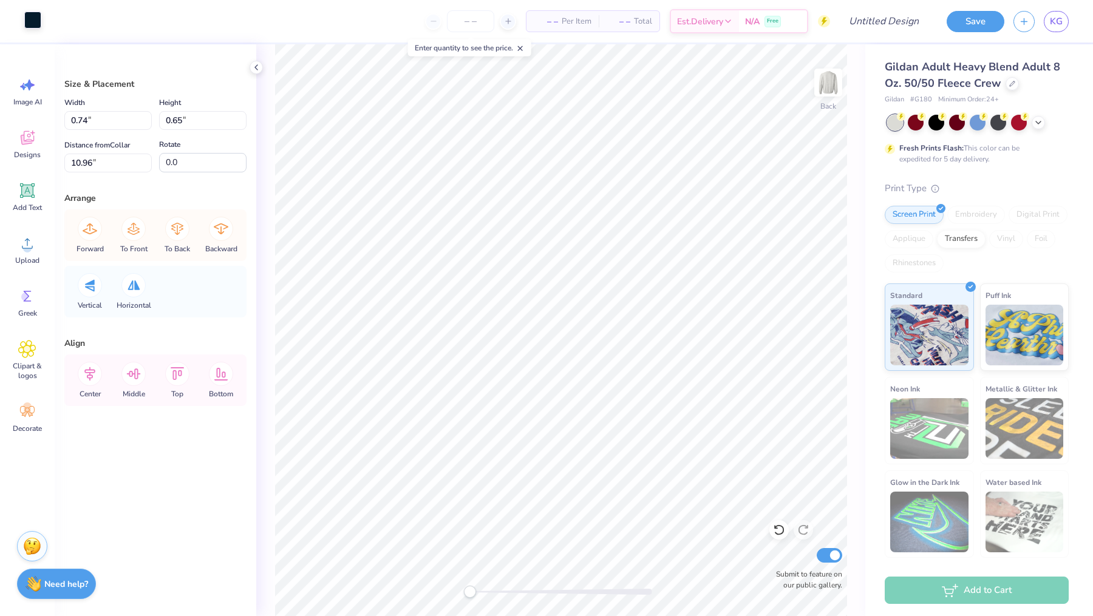
click at [37, 24] on div at bounding box center [32, 20] width 17 height 17
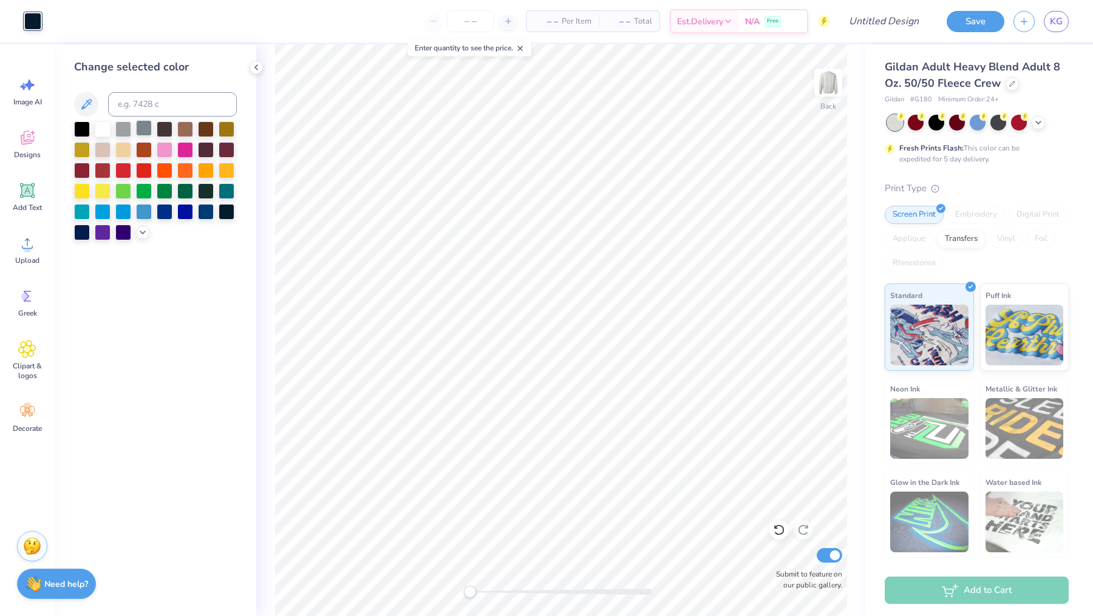
click at [139, 131] on div at bounding box center [144, 128] width 16 height 16
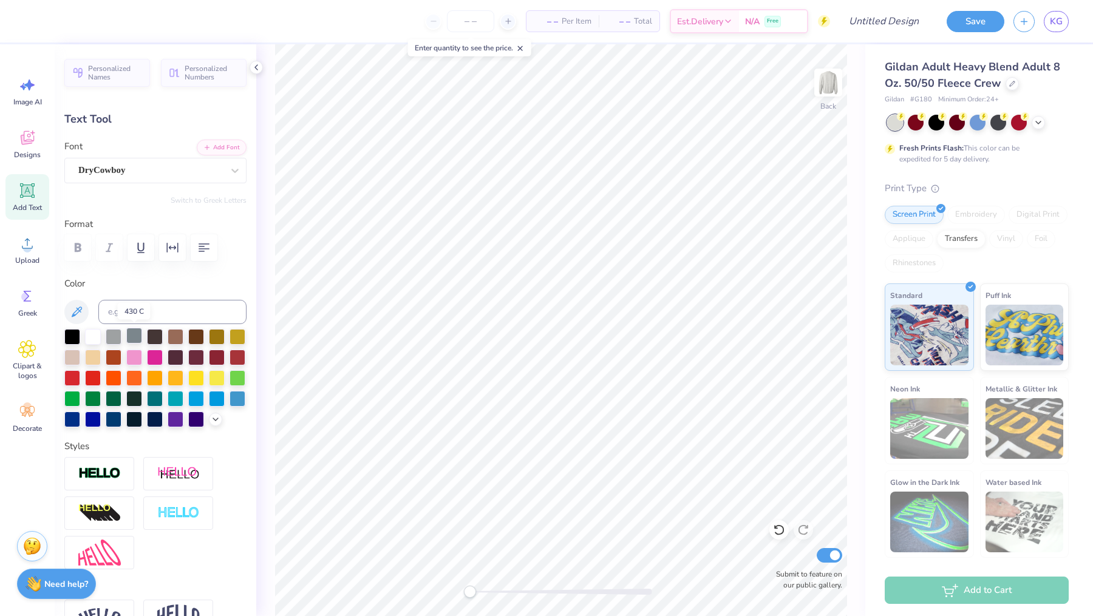
click at [134, 333] on div at bounding box center [134, 336] width 16 height 16
type input "0.0"
click at [129, 337] on div at bounding box center [134, 336] width 16 height 16
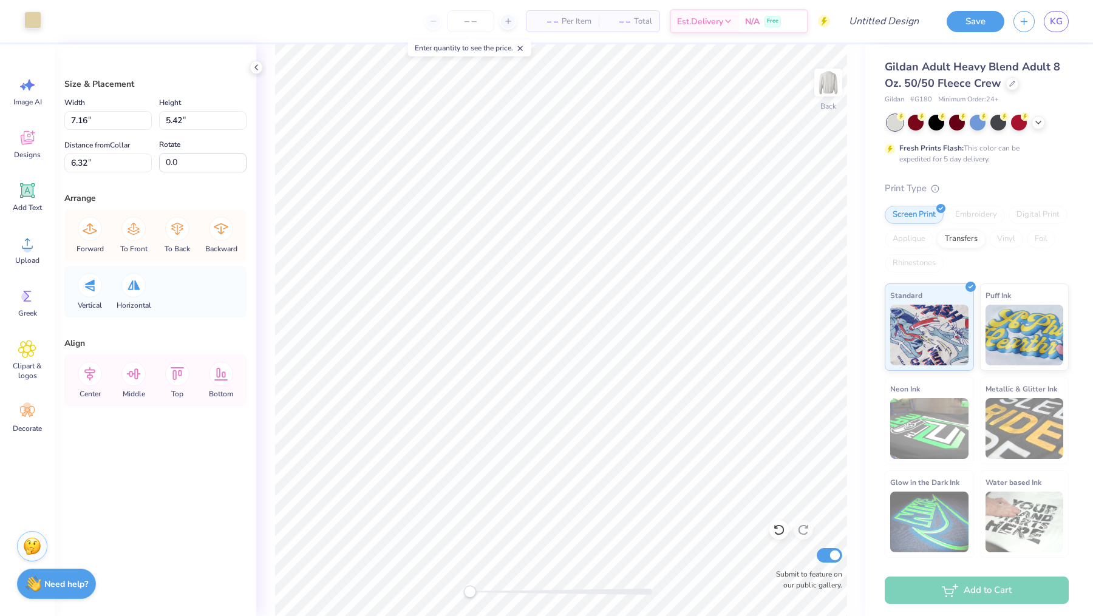
click at [30, 23] on div at bounding box center [32, 20] width 17 height 17
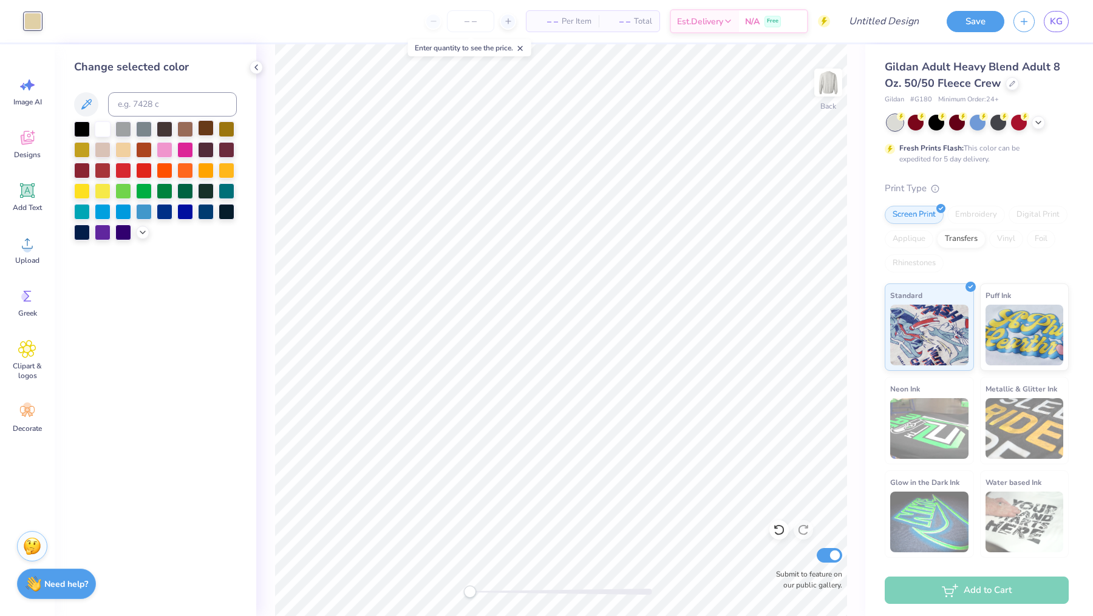
click at [203, 129] on div at bounding box center [206, 128] width 16 height 16
click at [189, 128] on div at bounding box center [185, 128] width 16 height 16
click at [100, 131] on div at bounding box center [103, 128] width 16 height 16
click at [142, 132] on div at bounding box center [144, 128] width 16 height 16
click at [125, 130] on div at bounding box center [123, 128] width 16 height 16
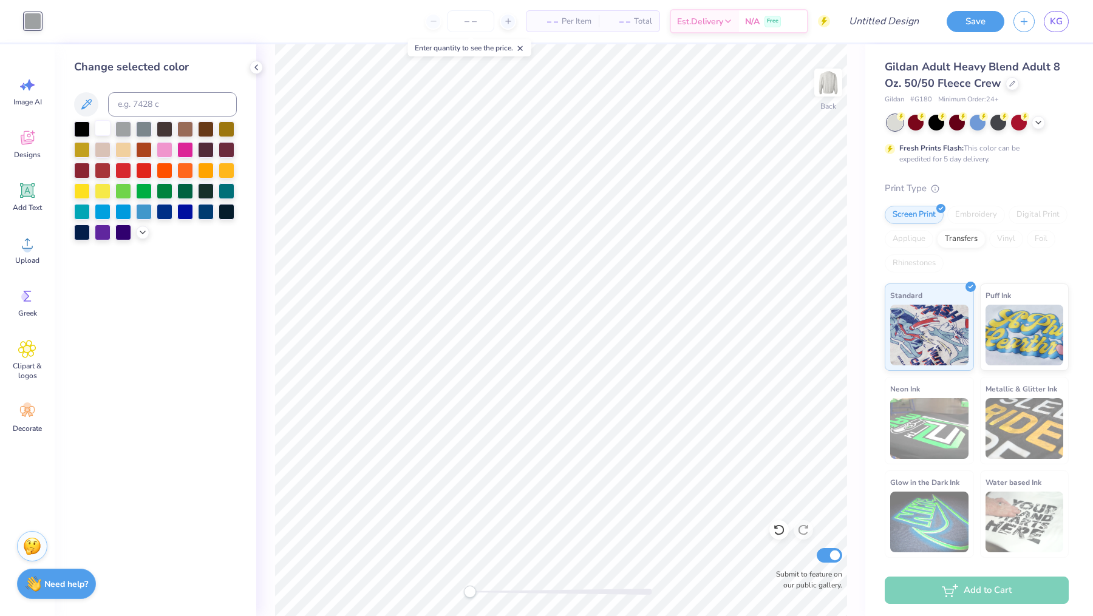
click at [104, 129] on div at bounding box center [103, 128] width 16 height 16
click at [83, 211] on div at bounding box center [82, 211] width 16 height 16
click at [182, 215] on div at bounding box center [185, 211] width 16 height 16
click at [127, 149] on div at bounding box center [123, 149] width 16 height 16
click at [229, 126] on div at bounding box center [227, 128] width 16 height 16
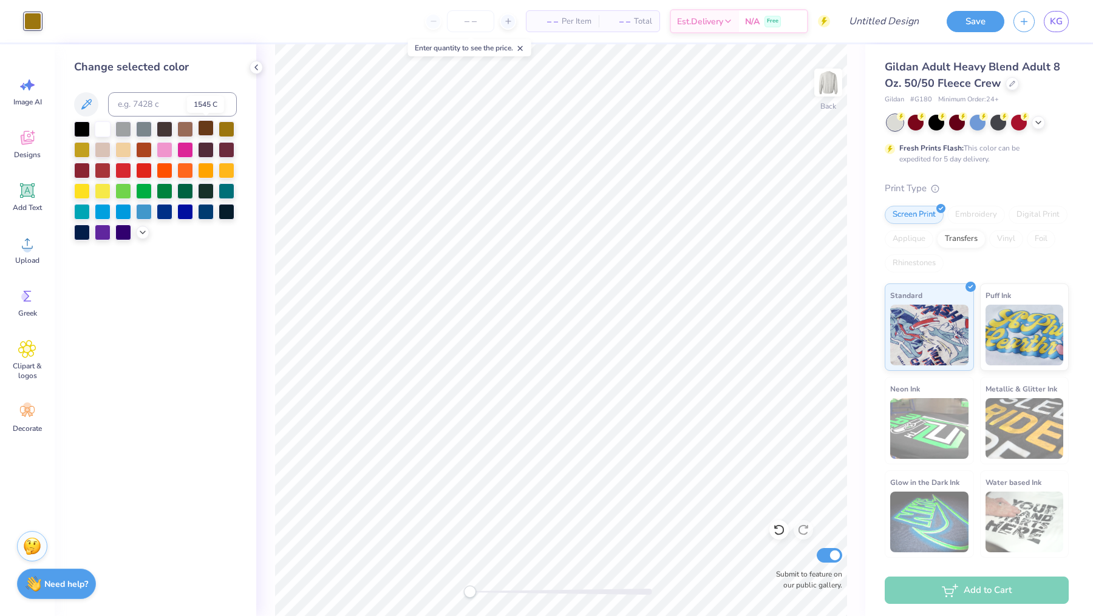
click at [207, 126] on div at bounding box center [206, 128] width 16 height 16
click at [186, 126] on div at bounding box center [185, 128] width 16 height 16
click at [166, 127] on div at bounding box center [165, 128] width 16 height 16
click at [103, 126] on div at bounding box center [103, 128] width 16 height 16
click at [121, 151] on div at bounding box center [123, 149] width 16 height 16
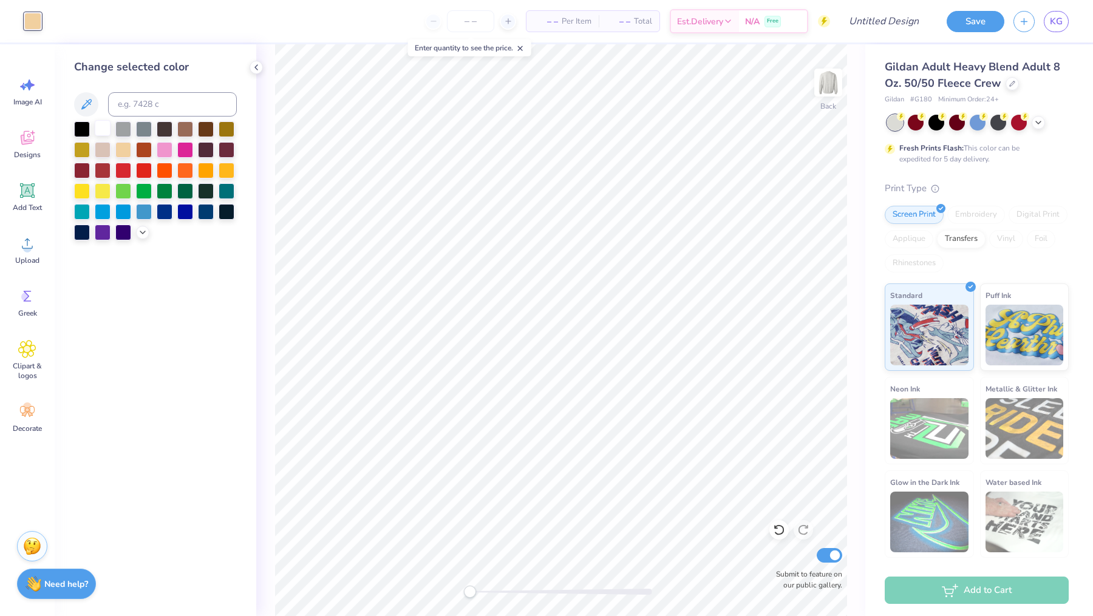
click at [102, 131] on div at bounding box center [103, 128] width 16 height 16
click at [120, 147] on div at bounding box center [123, 149] width 16 height 16
click at [104, 131] on div at bounding box center [103, 128] width 16 height 16
click at [126, 151] on div at bounding box center [123, 149] width 16 height 16
click at [107, 132] on div at bounding box center [103, 128] width 16 height 16
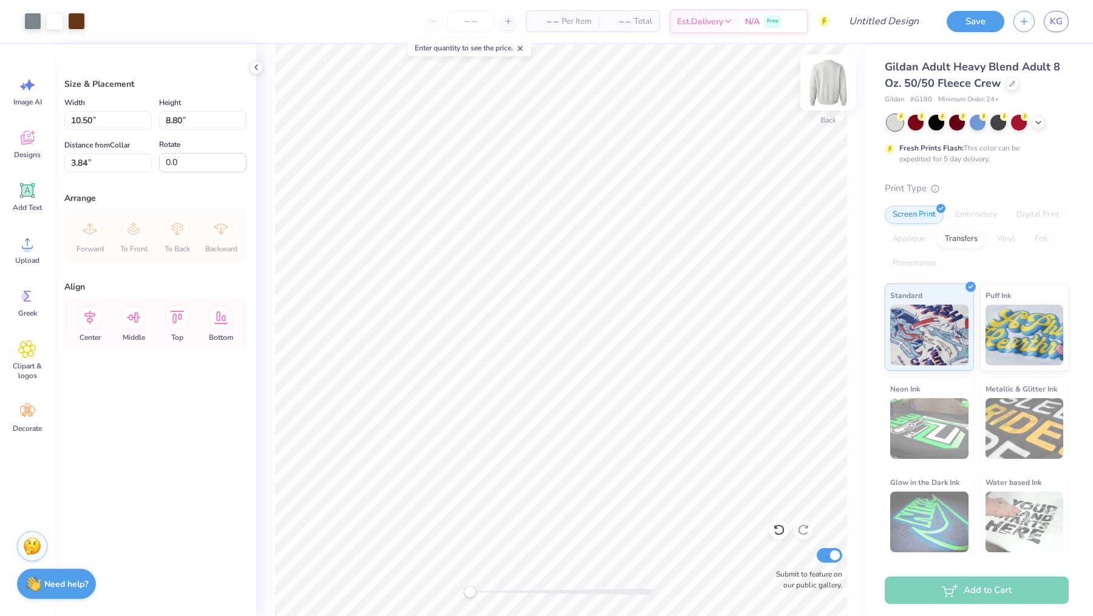
click at [825, 76] on img at bounding box center [828, 82] width 49 height 49
type input "11.61"
type input "9.72"
type input "6.21"
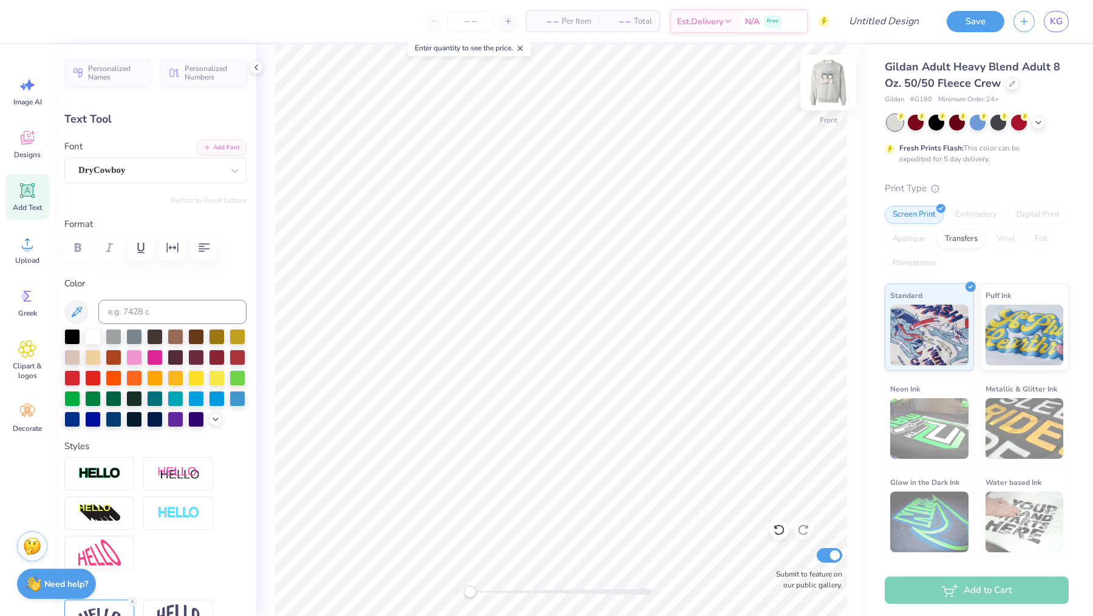
type input "0.0"
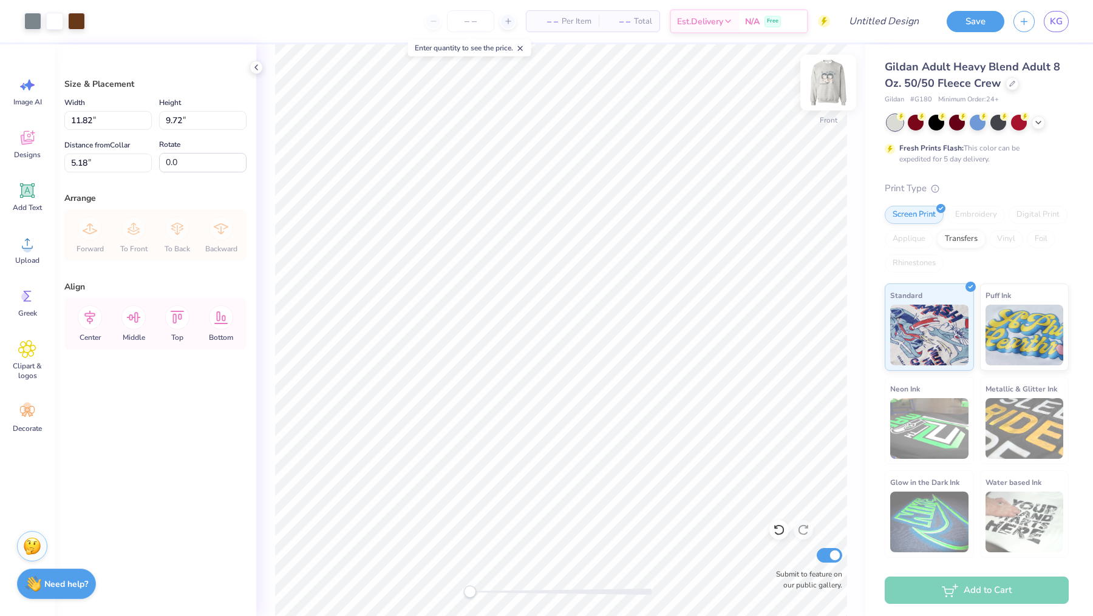
type input "5.18"
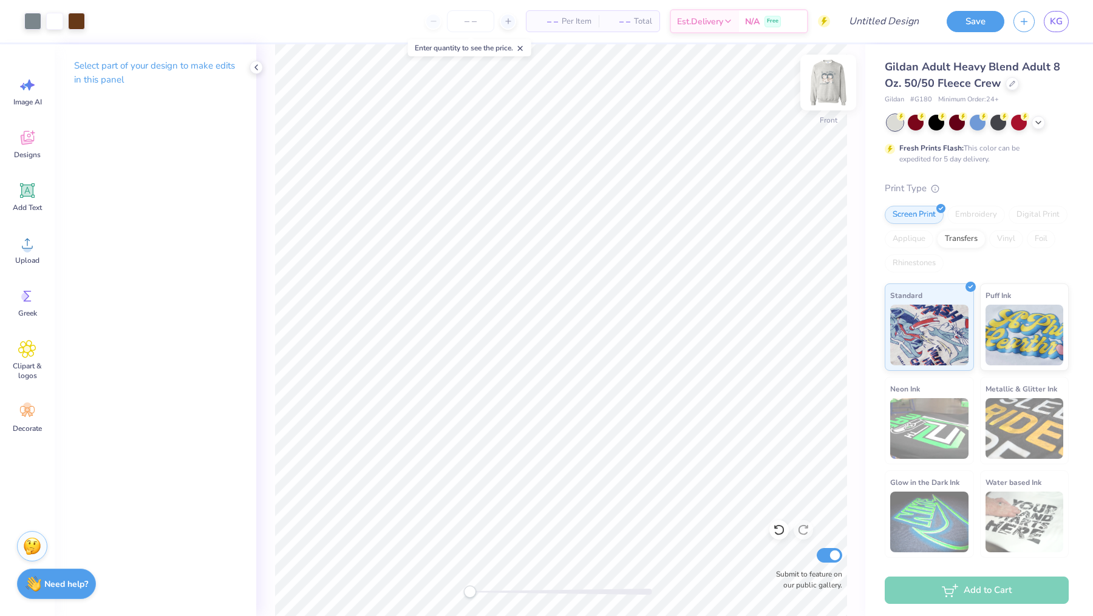
click at [826, 85] on img at bounding box center [828, 82] width 49 height 49
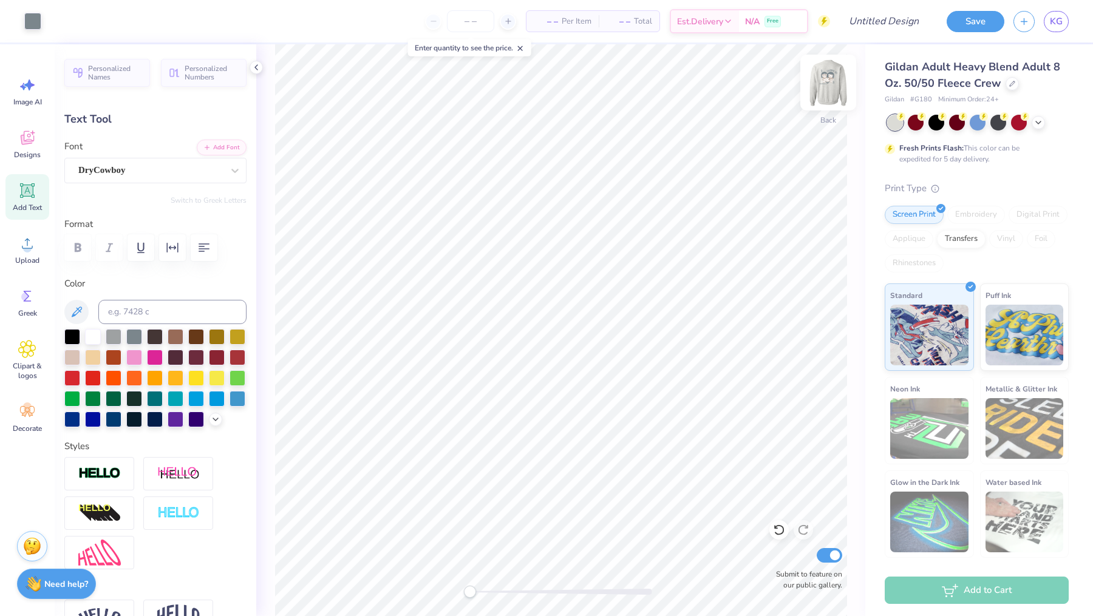
type input "0.0"
type input "-0.7"
type textarea "ALPHA XI DELTA"
type input "0.0"
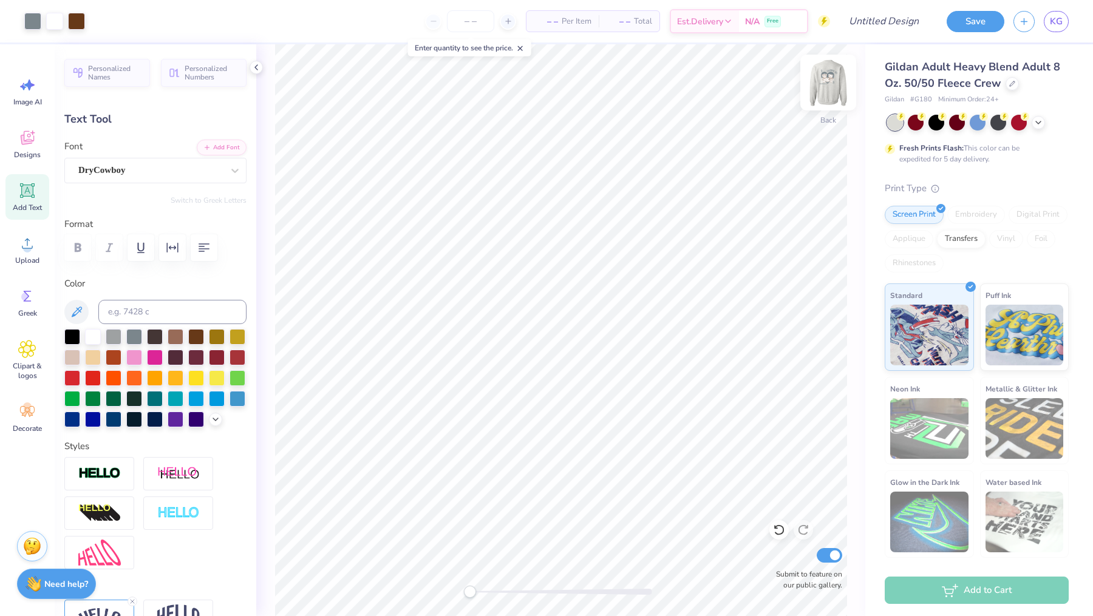
type input "10.42"
type input "2.92"
type input "3.52"
type input "-0.7"
type input "4.27"
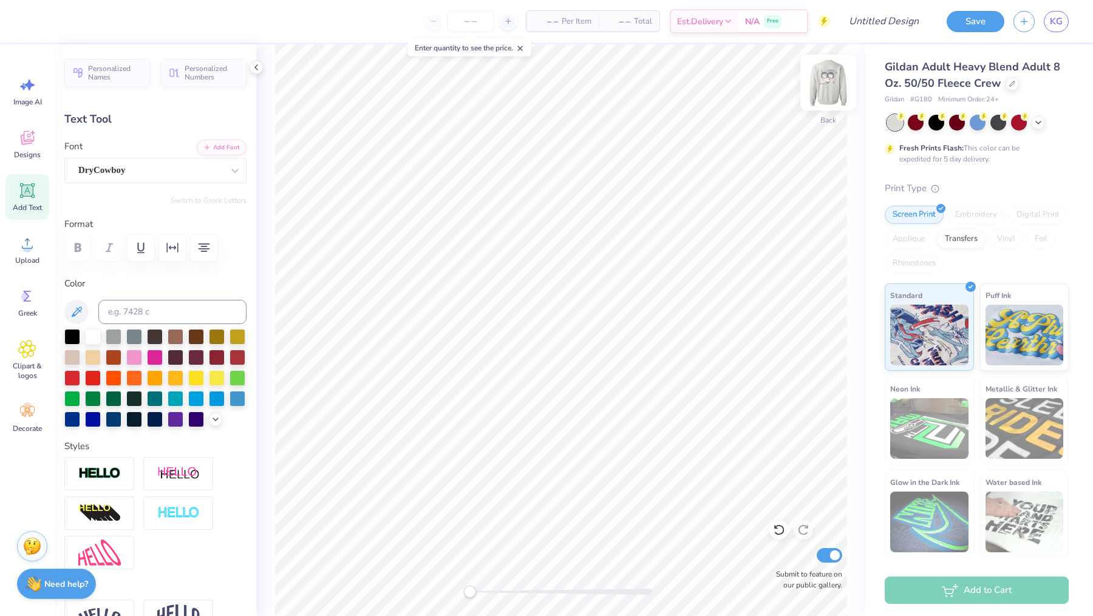
type input "0.58"
type input "12.60"
type input "0.0"
type input "10.42"
type input "2.92"
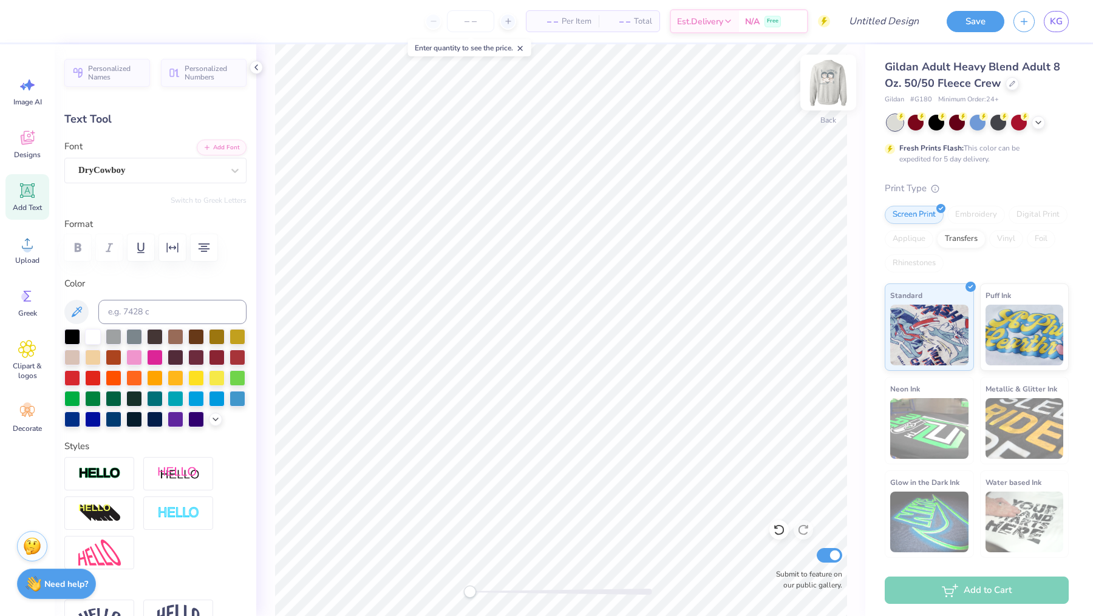
type input "3.52"
type input "0.0"
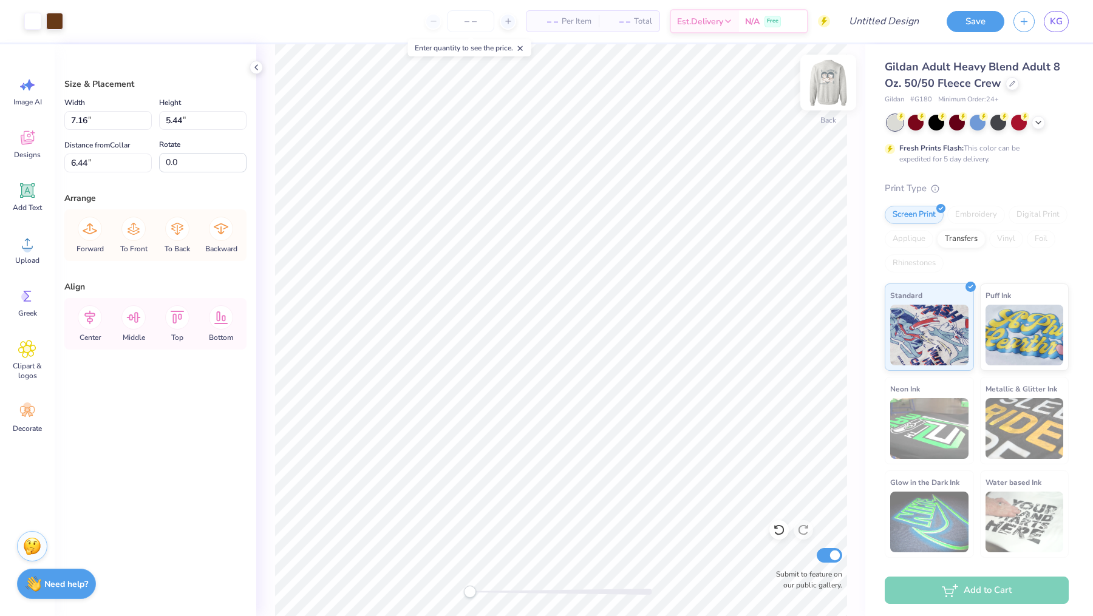
type input "4.24"
type input "3.23"
type input "17.68"
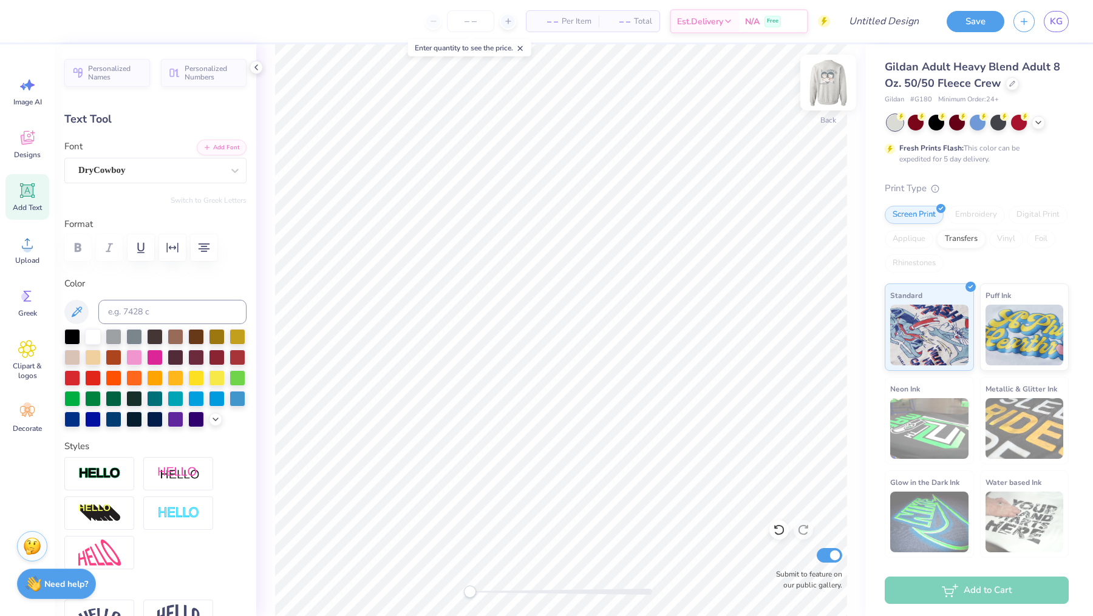
type input "10.42"
type input "2.92"
type input "1.06"
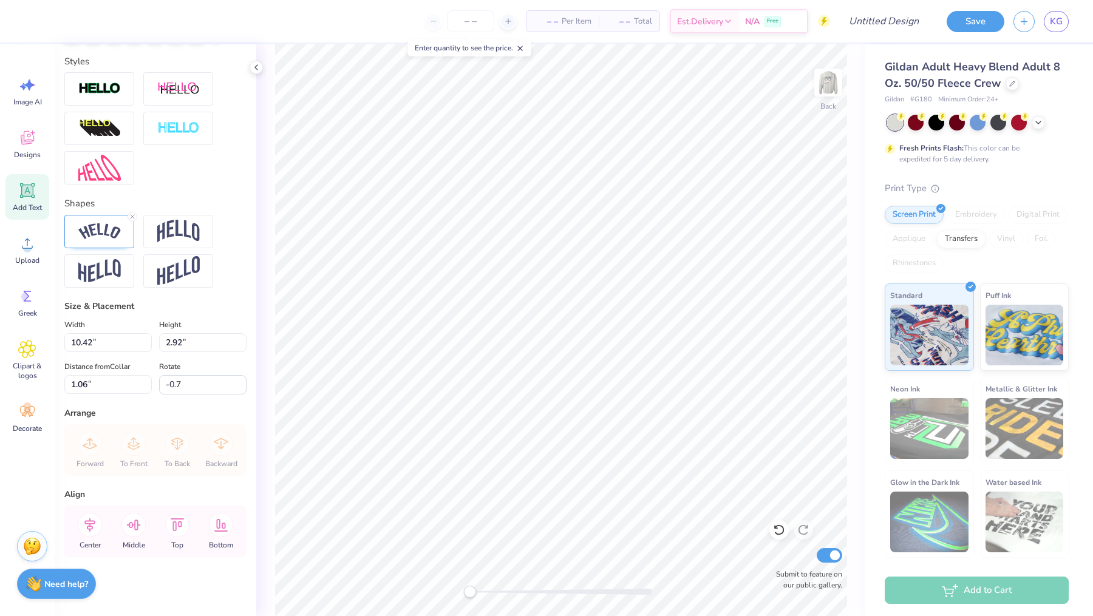
scroll to position [304, 0]
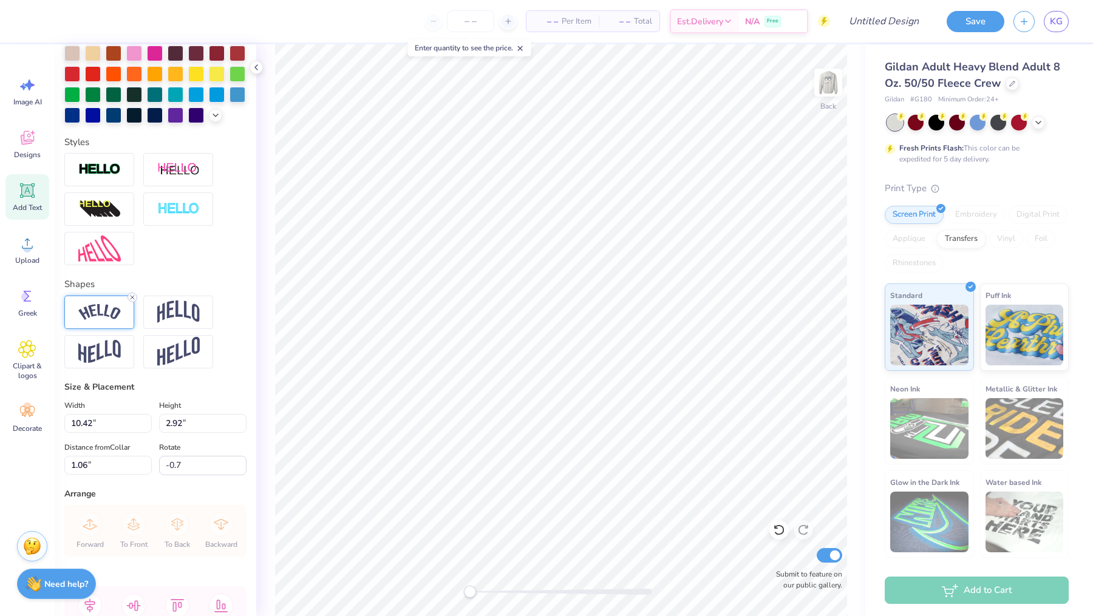
click at [132, 294] on icon at bounding box center [132, 297] width 7 height 7
type input "0.0"
type input "9.05"
type input "1.18"
type input "4.78"
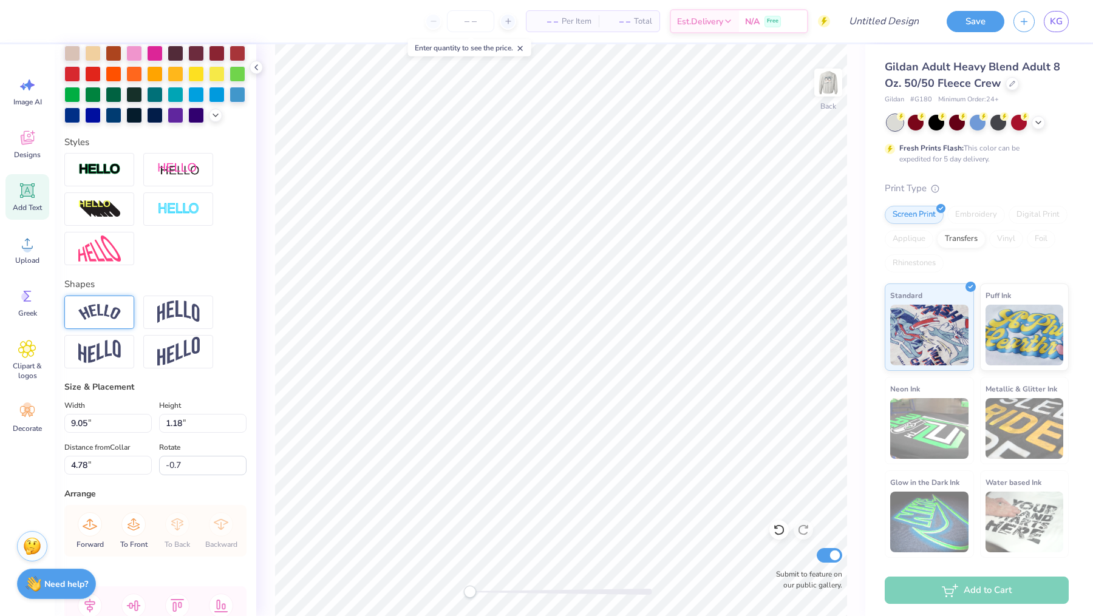
type input "0.1"
type input "10.19"
type input "1.22"
type input "4.83"
type input "0.1"
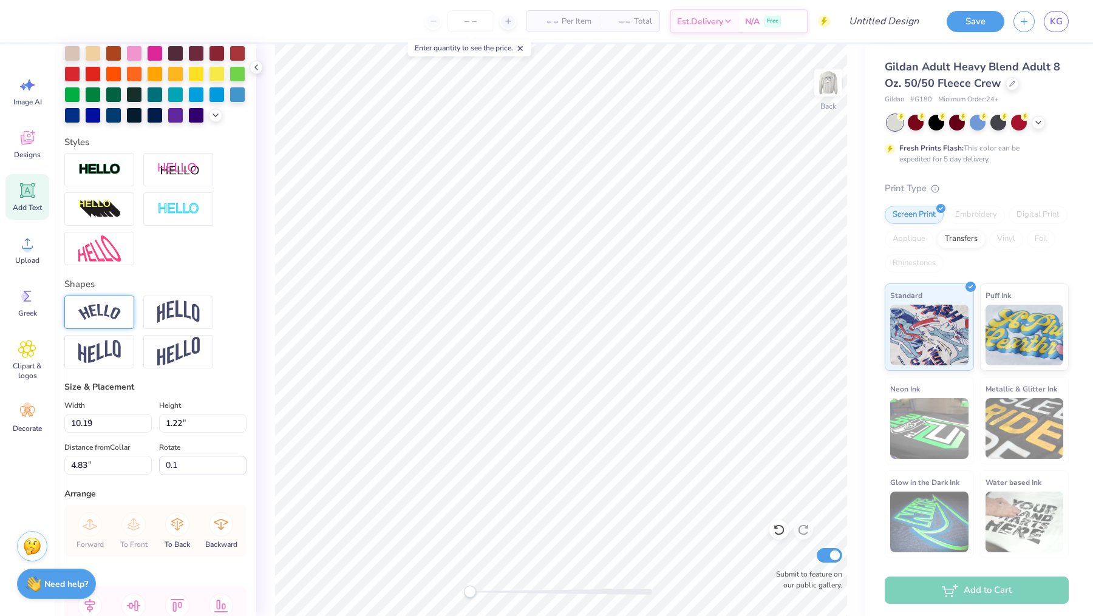
type input "4.27"
type input "0.58"
type input "7.64"
type input "0.0"
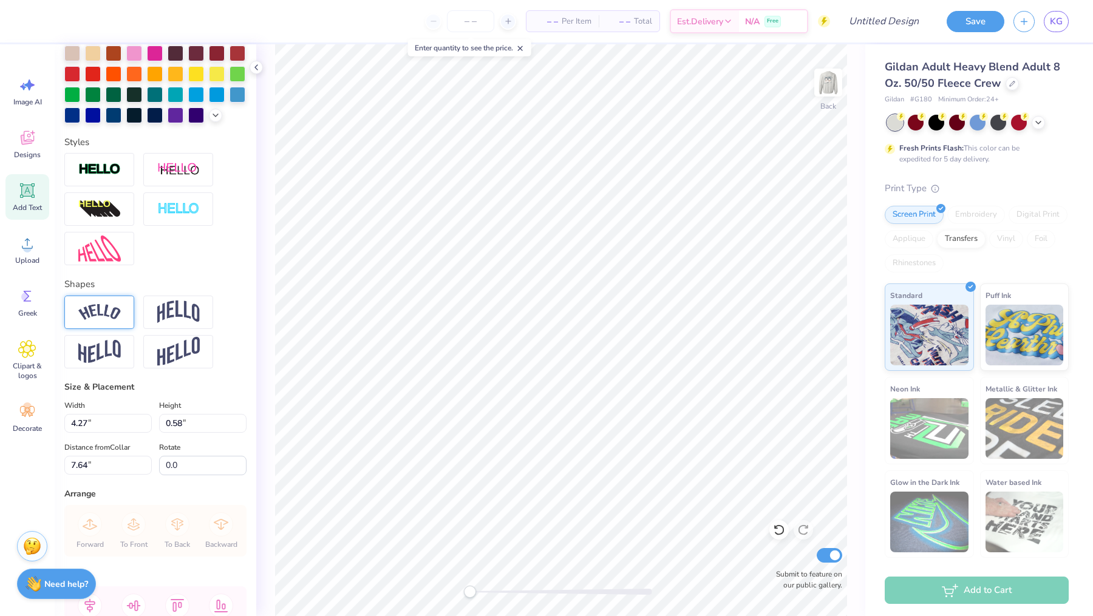
type textarea "FALL FORMAL"
type input "4.20"
type input "6.16"
type textarea "FALL FORMAL 2025"
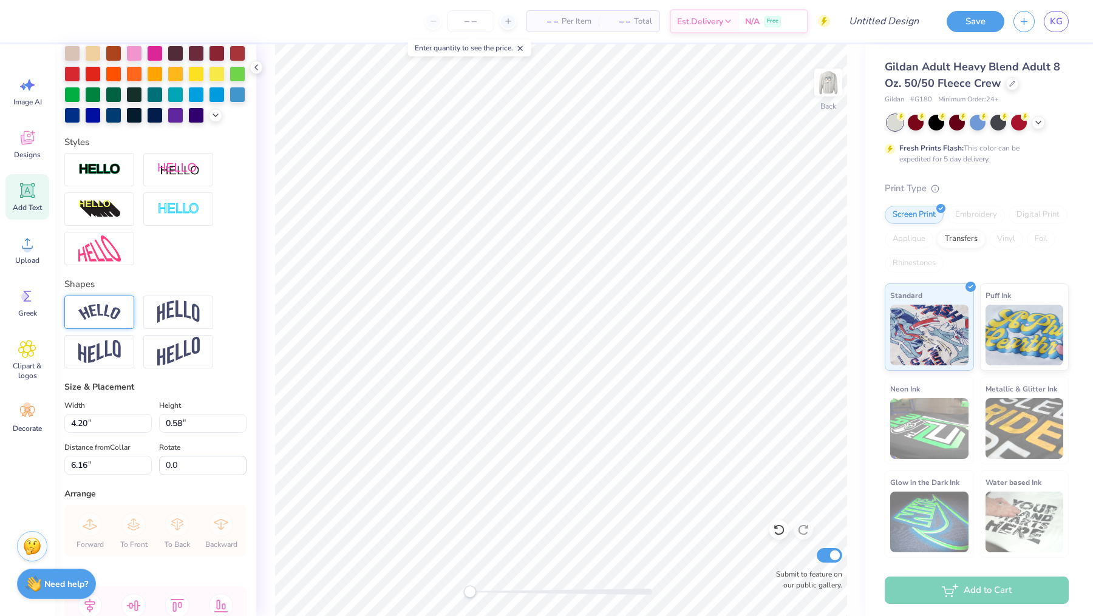
scroll to position [0, 4]
type input "10.19"
type input "1.22"
type input "4.12"
type input "0.0"
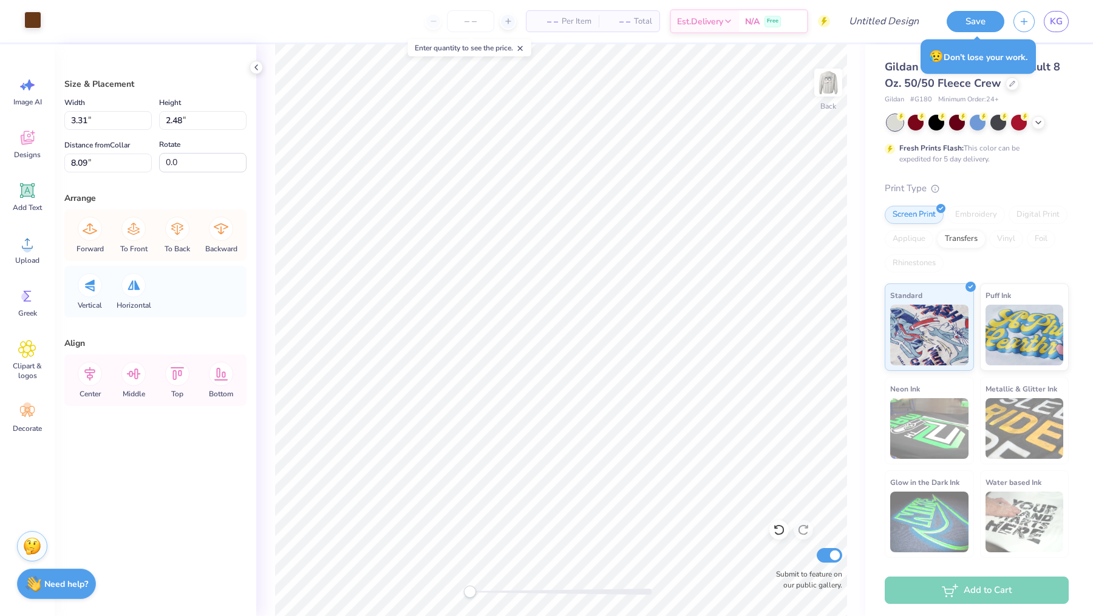
click at [33, 22] on div at bounding box center [32, 20] width 17 height 17
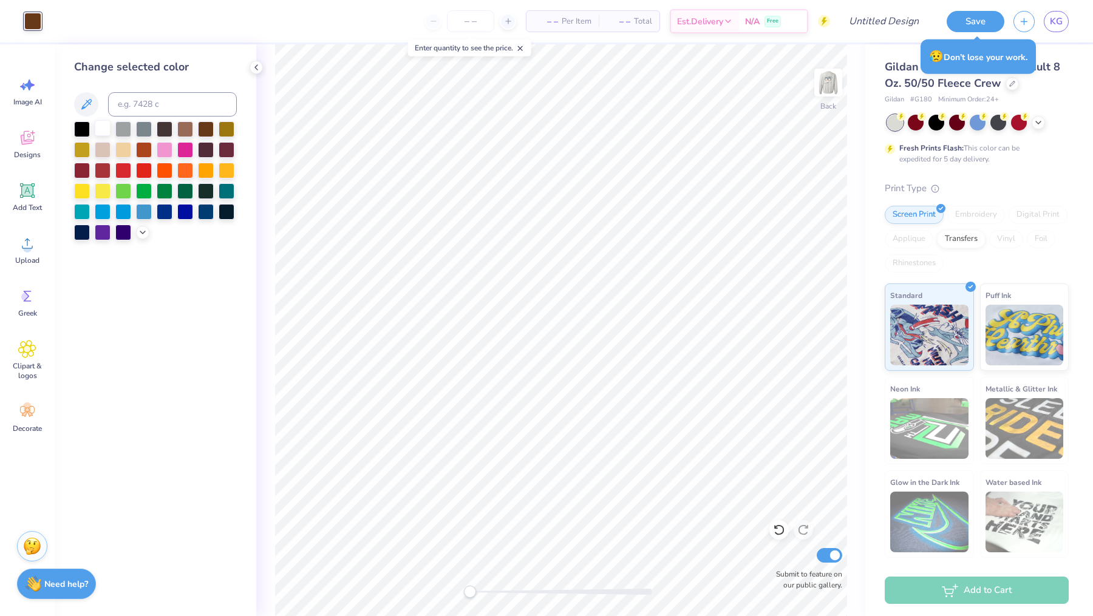
click at [103, 131] on div at bounding box center [103, 128] width 16 height 16
click at [81, 122] on div at bounding box center [82, 128] width 16 height 16
click at [136, 129] on div at bounding box center [144, 128] width 16 height 16
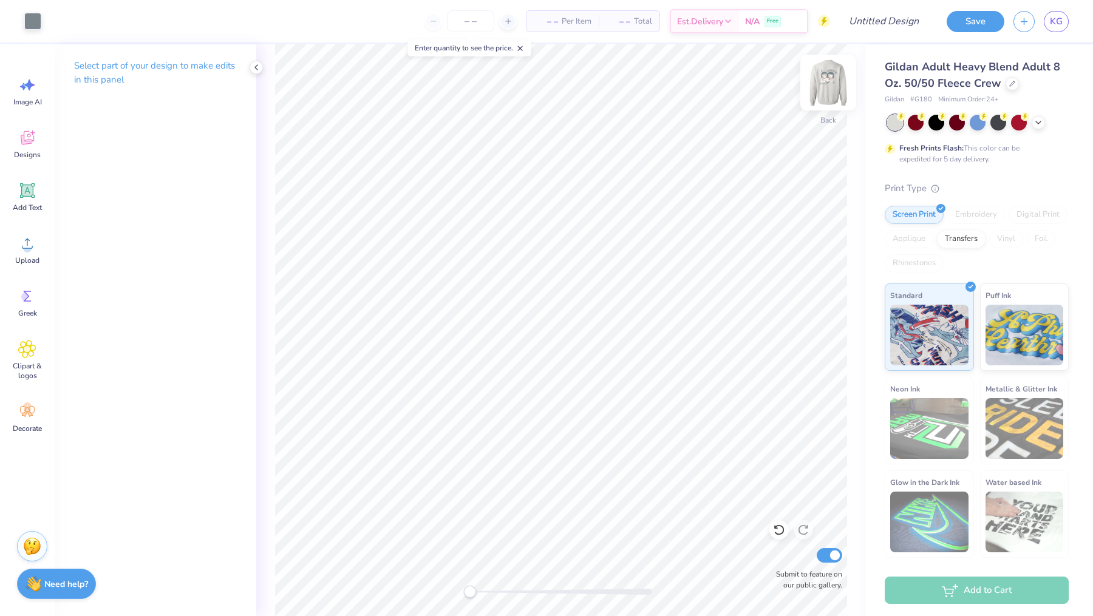
click at [821, 90] on img at bounding box center [828, 82] width 49 height 49
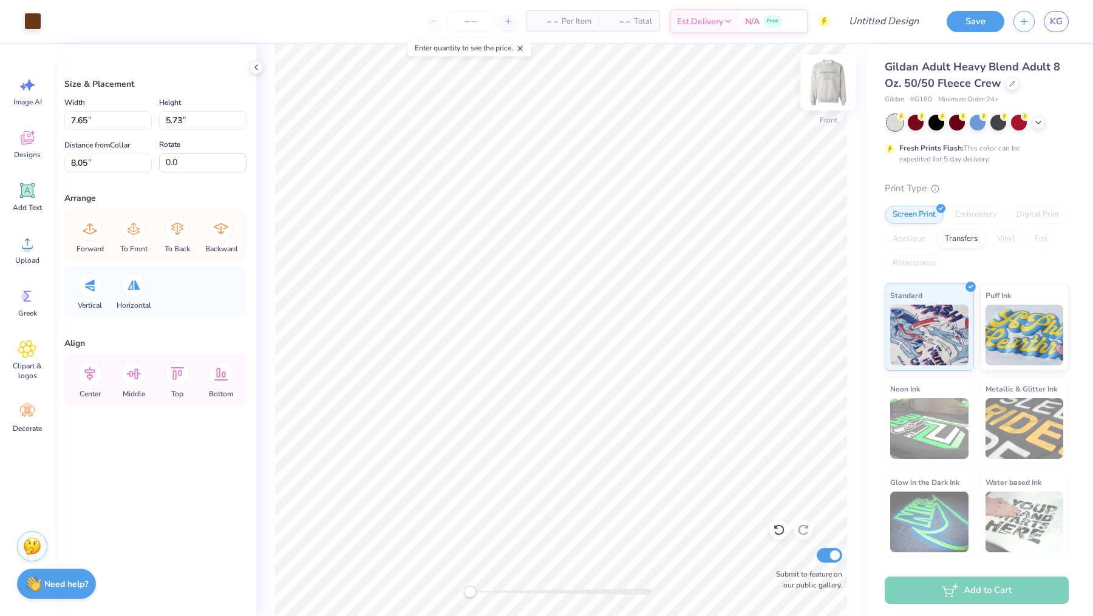
type input "7.91"
type input "5.99"
type input "7.92"
type input "3.96"
type input "3.00"
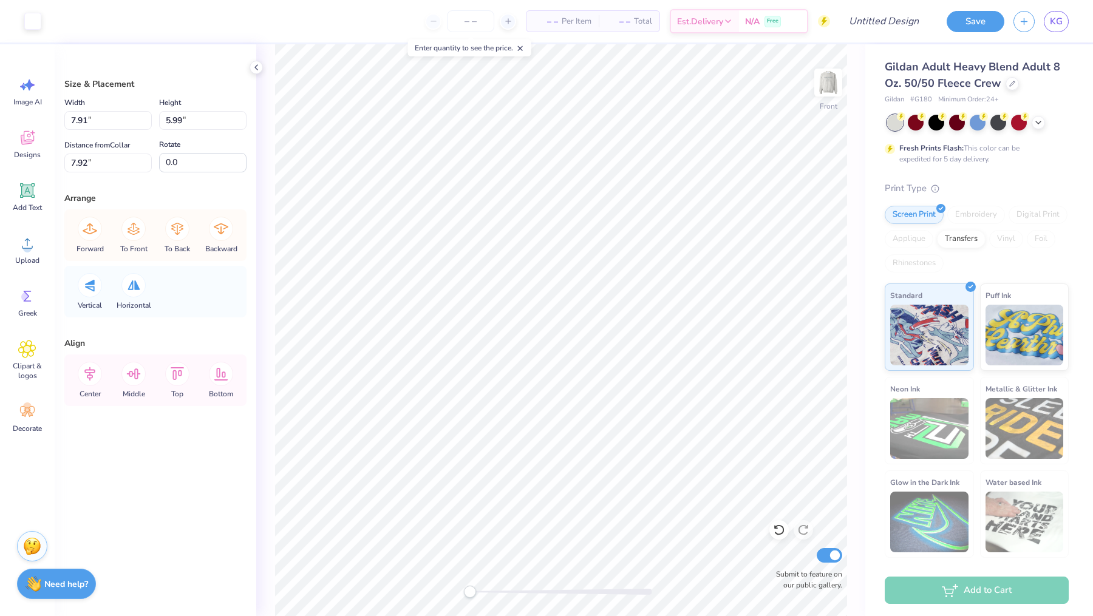
type input "9.33"
type input "7.65"
type input "5.73"
type input "16.63"
click at [32, 30] on div "Art colors" at bounding box center [20, 21] width 41 height 42
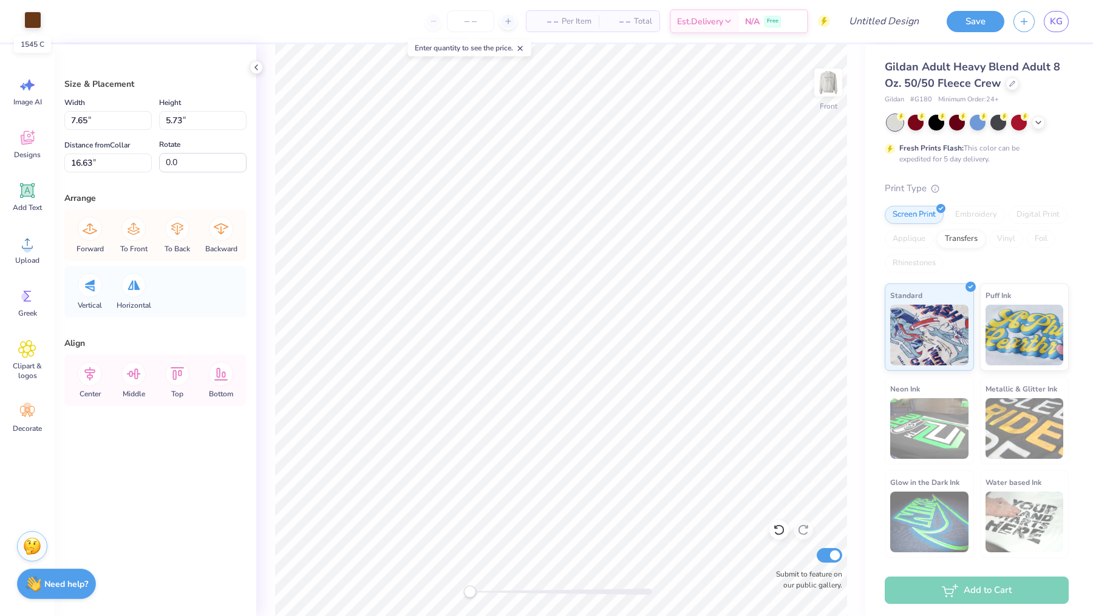
click at [31, 25] on div at bounding box center [32, 20] width 17 height 17
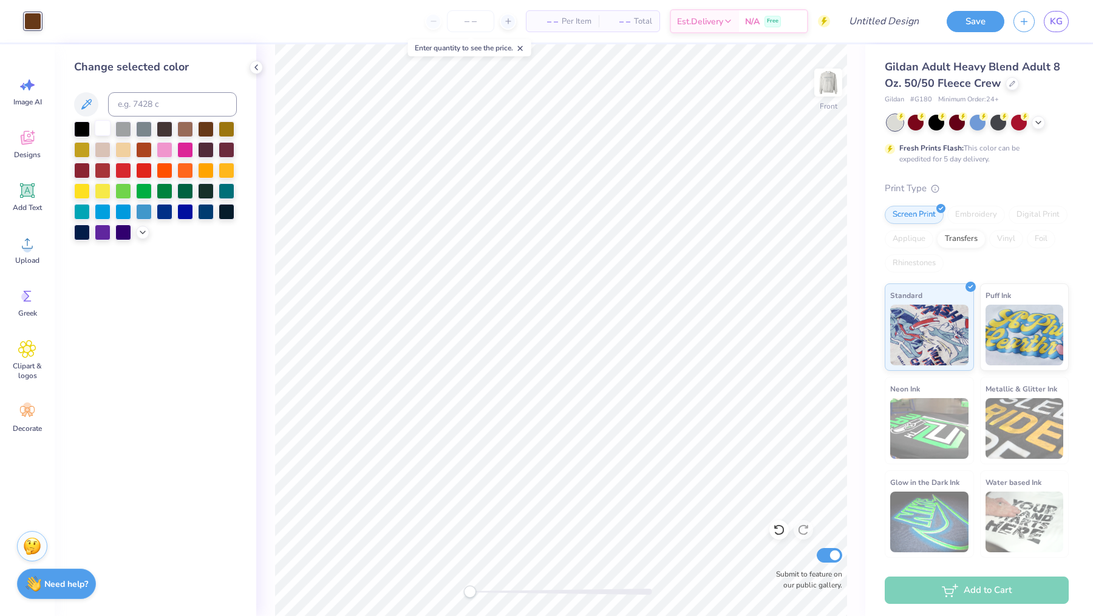
click at [101, 132] on div at bounding box center [103, 128] width 16 height 16
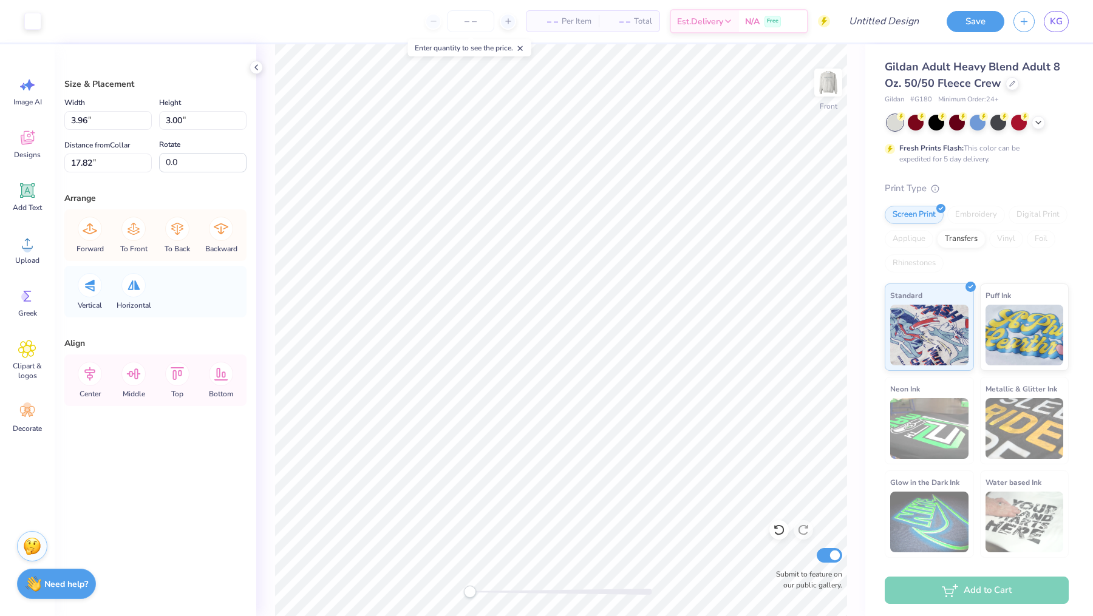
type input "7.32"
type input "5.54"
type input "7.52"
type input "7.65"
type input "5.73"
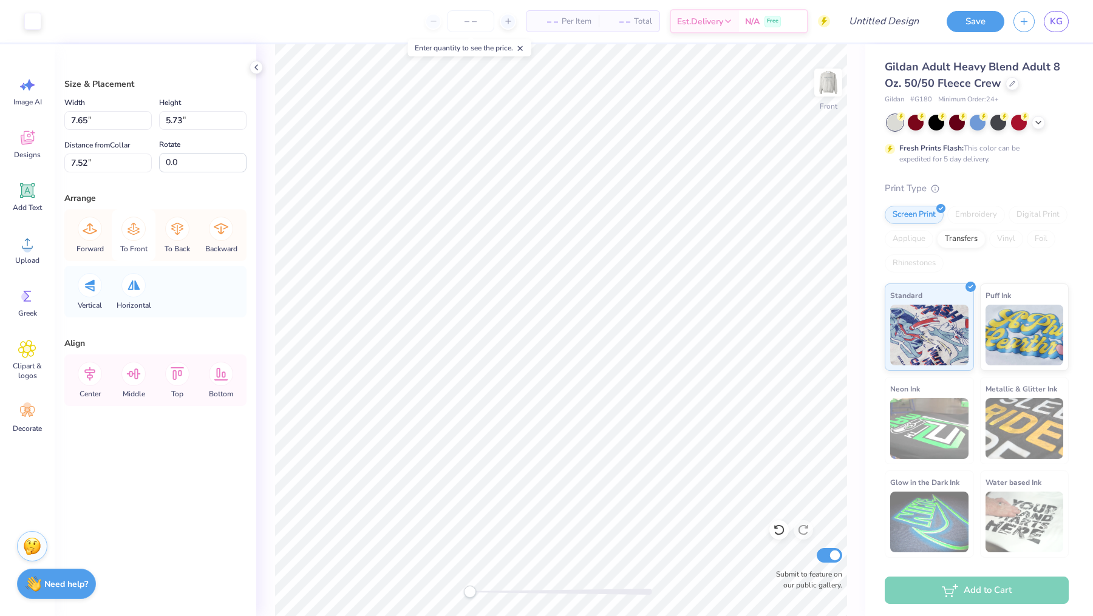
click at [133, 233] on icon at bounding box center [133, 229] width 12 height 12
type input "7.32"
type input "5.54"
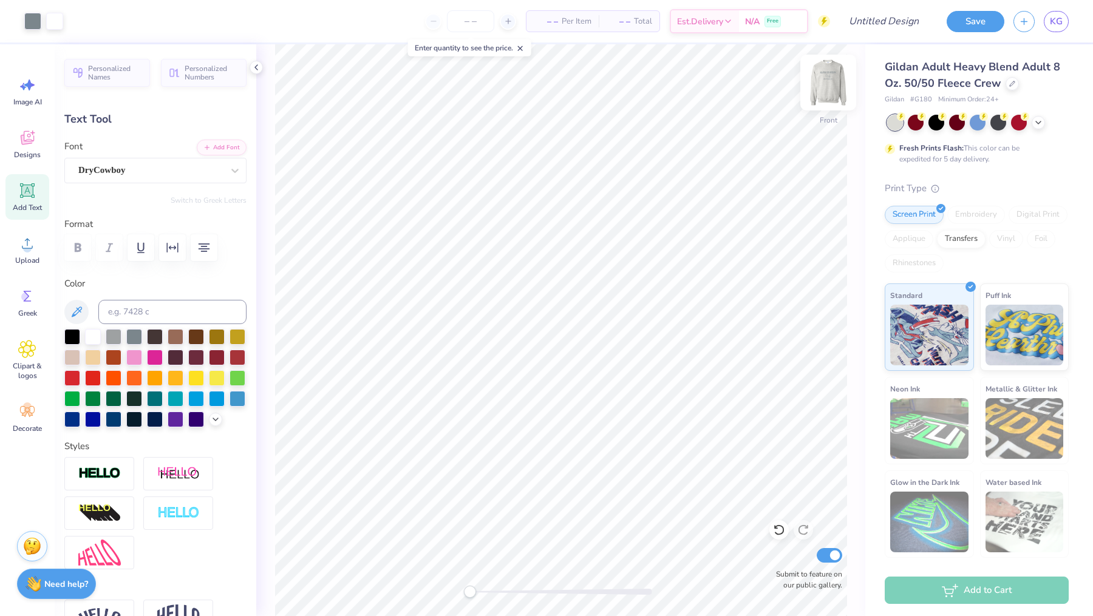
click at [820, 92] on img at bounding box center [828, 82] width 49 height 49
click at [820, 92] on img at bounding box center [828, 82] width 24 height 24
click at [906, 19] on input "Design Title" at bounding box center [868, 21] width 119 height 24
type input "F"
type input "Barn Formal 1"
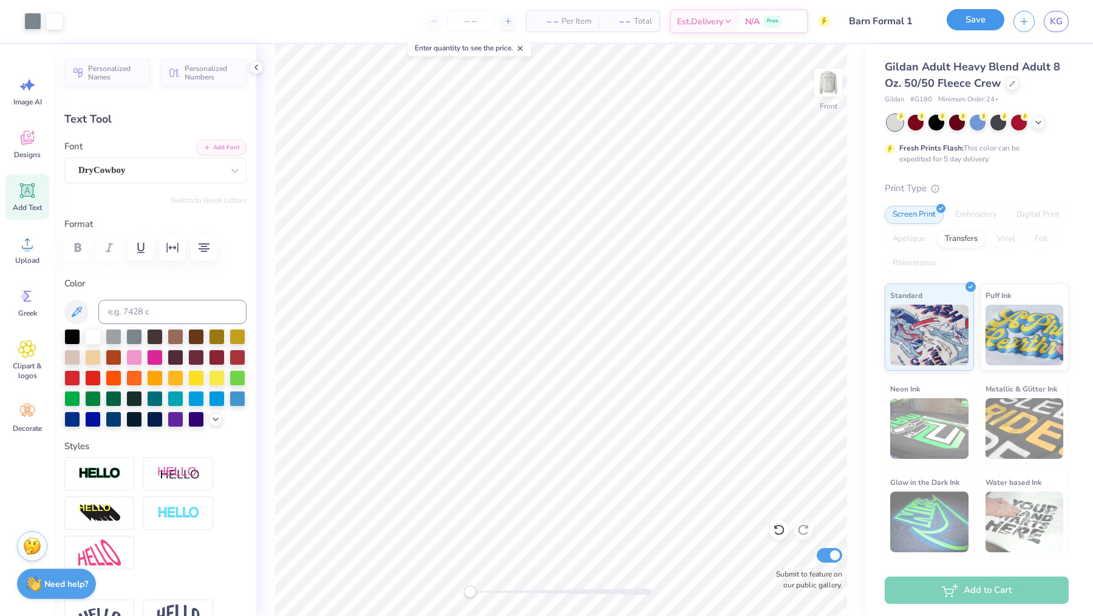
click at [983, 17] on button "Save" at bounding box center [975, 19] width 58 height 21
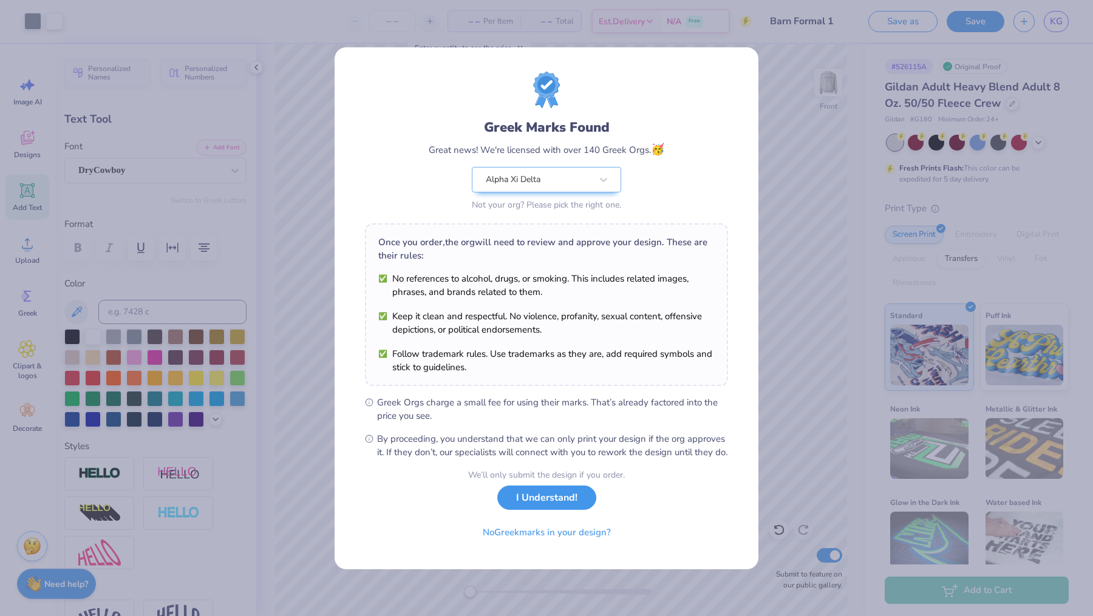
click at [548, 506] on button "I Understand!" at bounding box center [546, 498] width 99 height 25
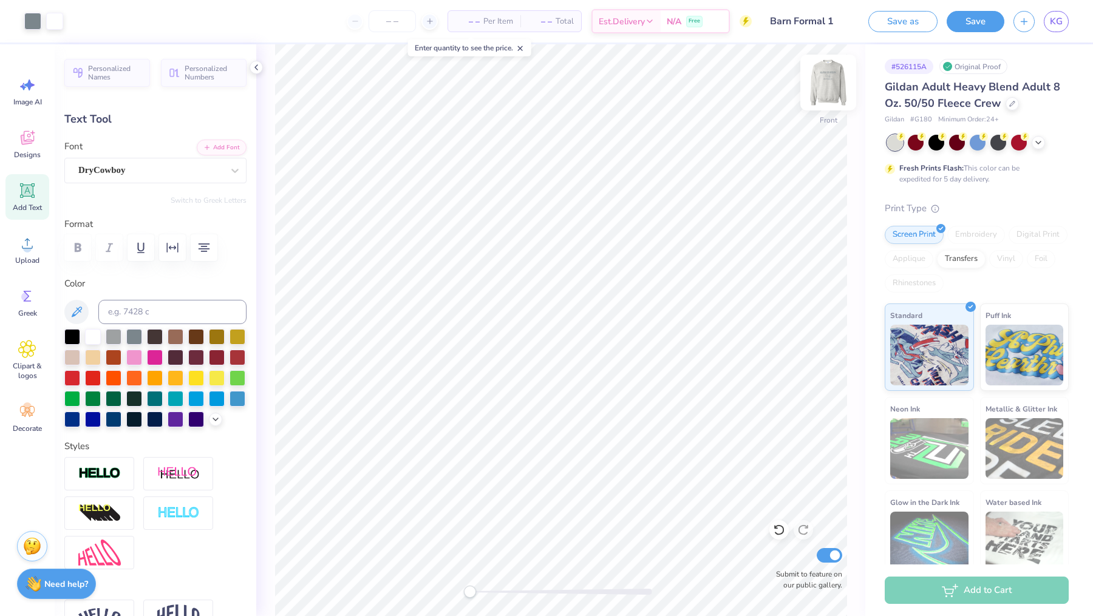
click at [830, 78] on img at bounding box center [828, 82] width 49 height 49
click at [1052, 22] on span "KG" at bounding box center [1056, 22] width 13 height 14
click at [887, 17] on button "Save as" at bounding box center [902, 21] width 69 height 21
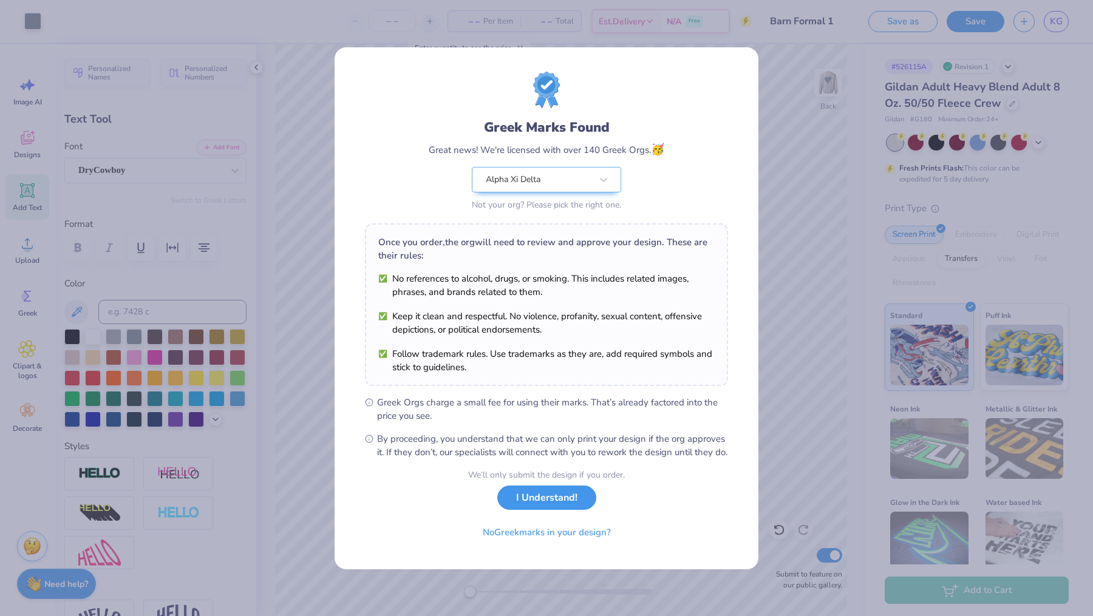
click at [555, 495] on button "I Understand!" at bounding box center [546, 498] width 99 height 25
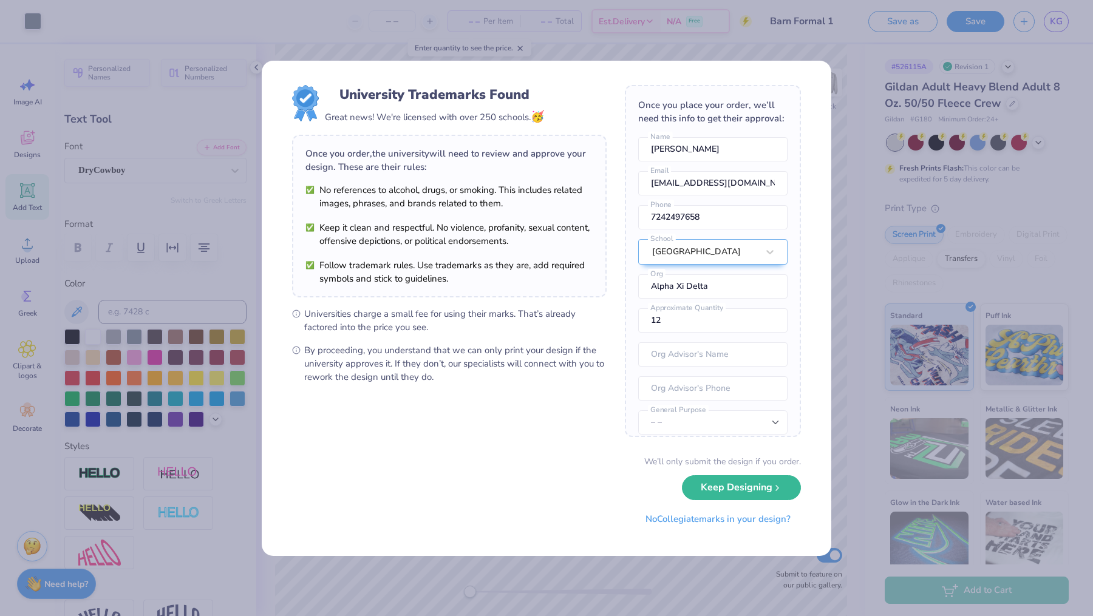
click at [859, 341] on div "University Trademarks Found Great news! We're licensed with over 250 schools. 🥳…" at bounding box center [546, 308] width 1093 height 616
click at [768, 487] on button "Keep Designing" at bounding box center [741, 484] width 119 height 25
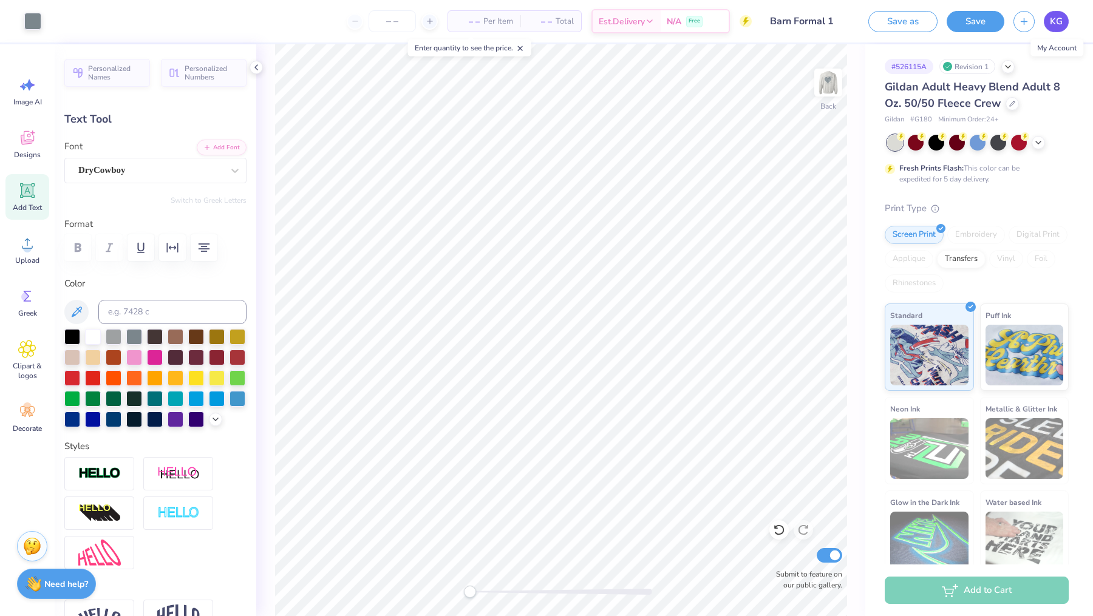
click at [1054, 24] on span "KG" at bounding box center [1056, 22] width 13 height 14
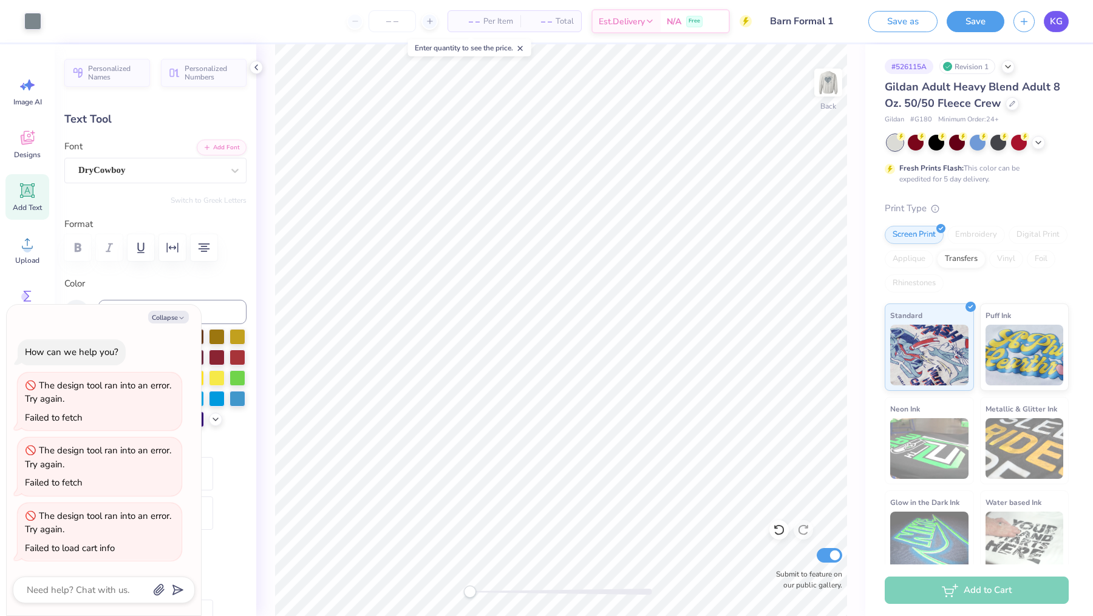
type textarea "x"
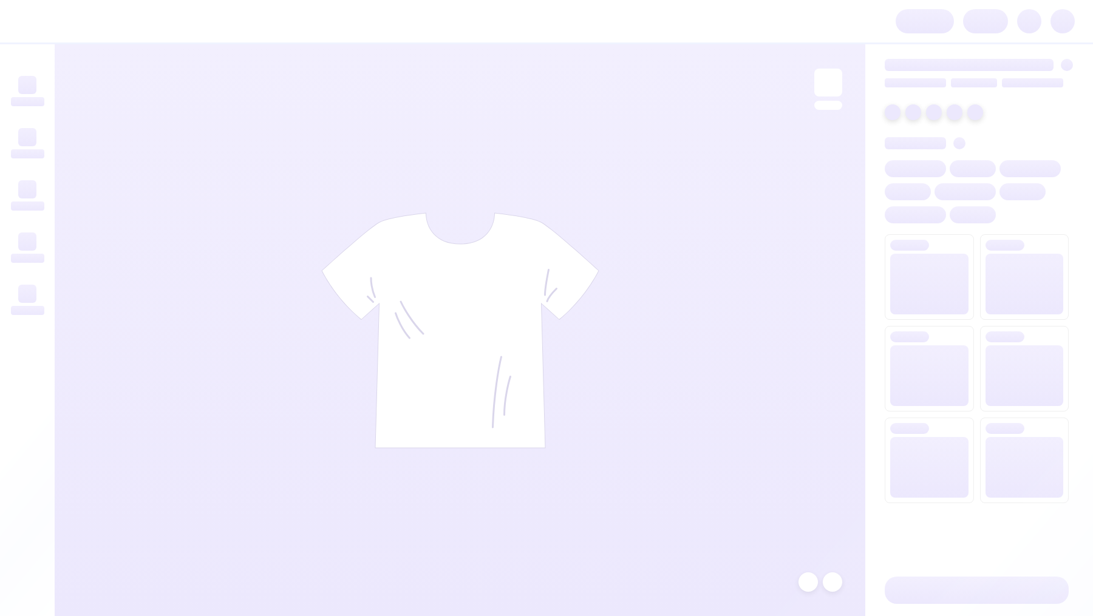
click at [875, 240] on div at bounding box center [979, 273] width 228 height 459
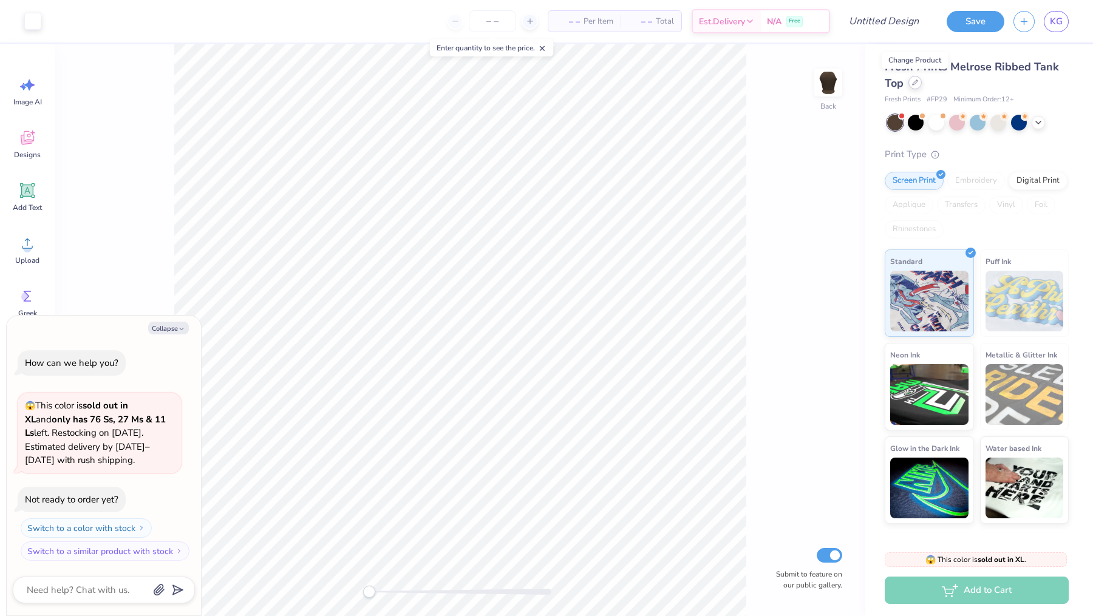
click at [915, 85] on icon at bounding box center [915, 83] width 6 height 6
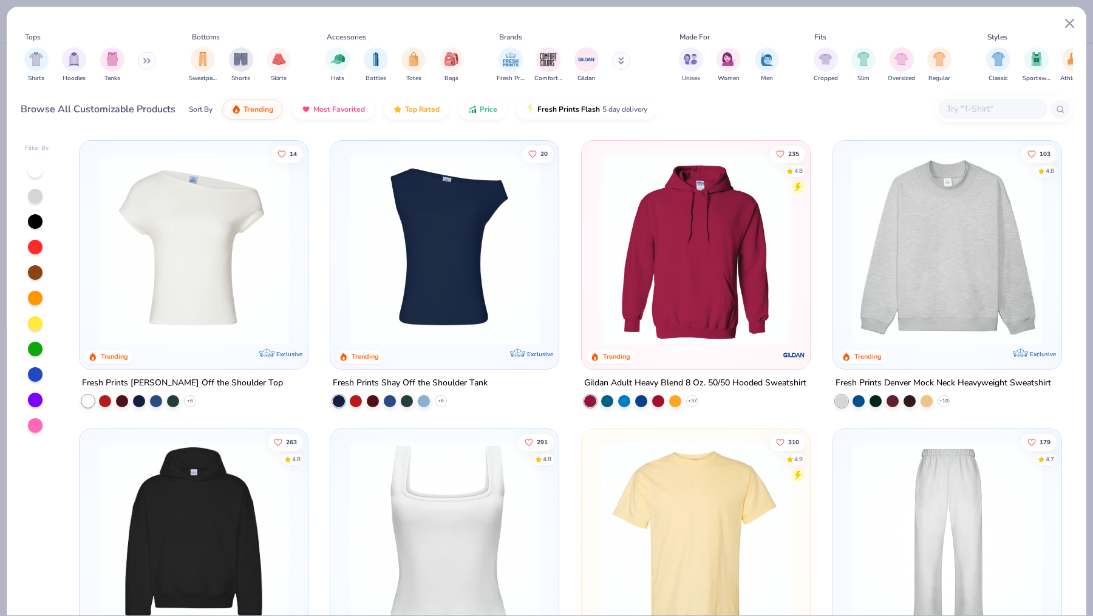
click at [146, 58] on icon at bounding box center [146, 61] width 7 height 6
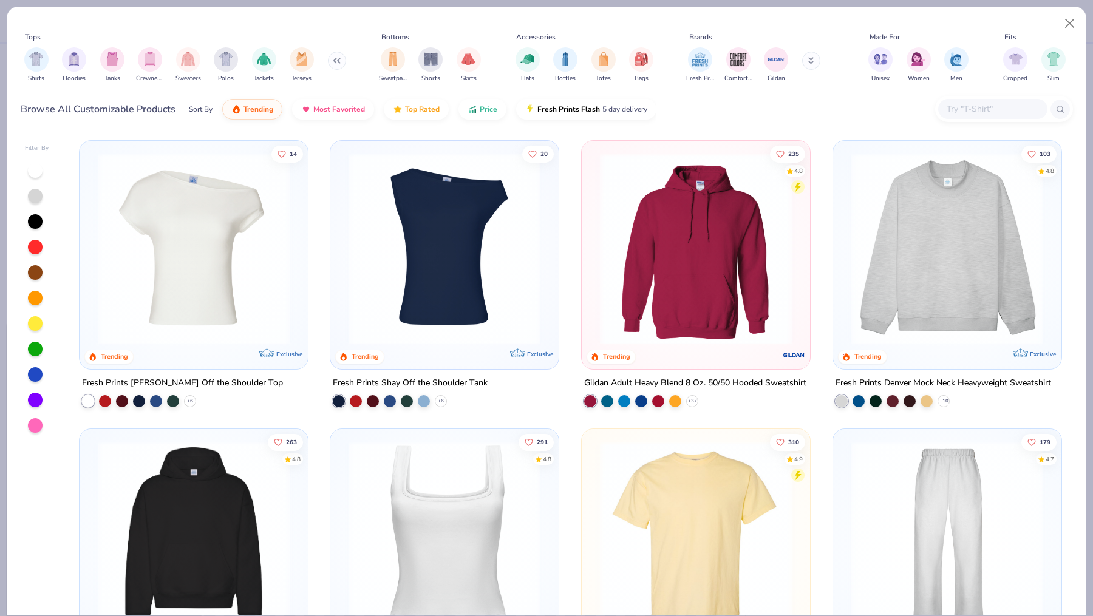
click at [146, 58] on img "filter for Crewnecks" at bounding box center [149, 59] width 13 height 14
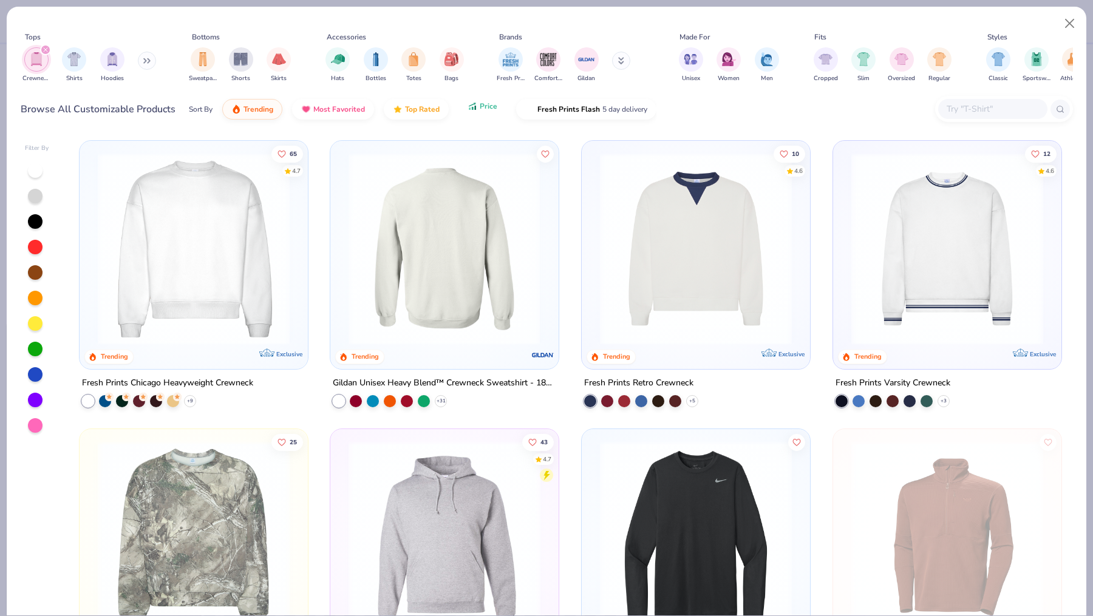
click at [480, 104] on span "Price" at bounding box center [489, 106] width 18 height 10
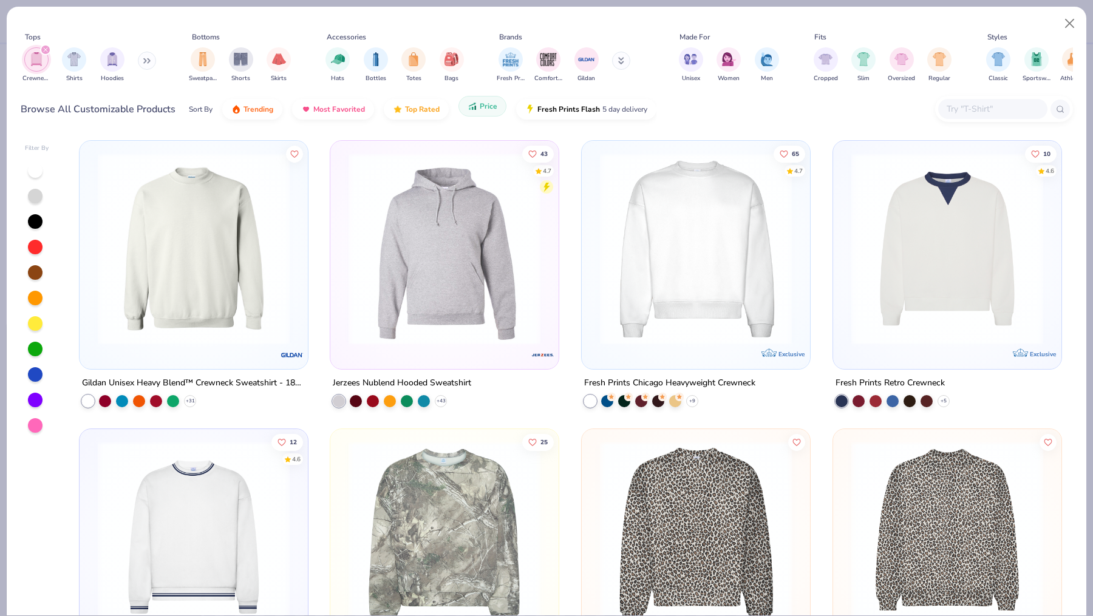
click at [474, 109] on icon "button" at bounding box center [472, 106] width 10 height 11
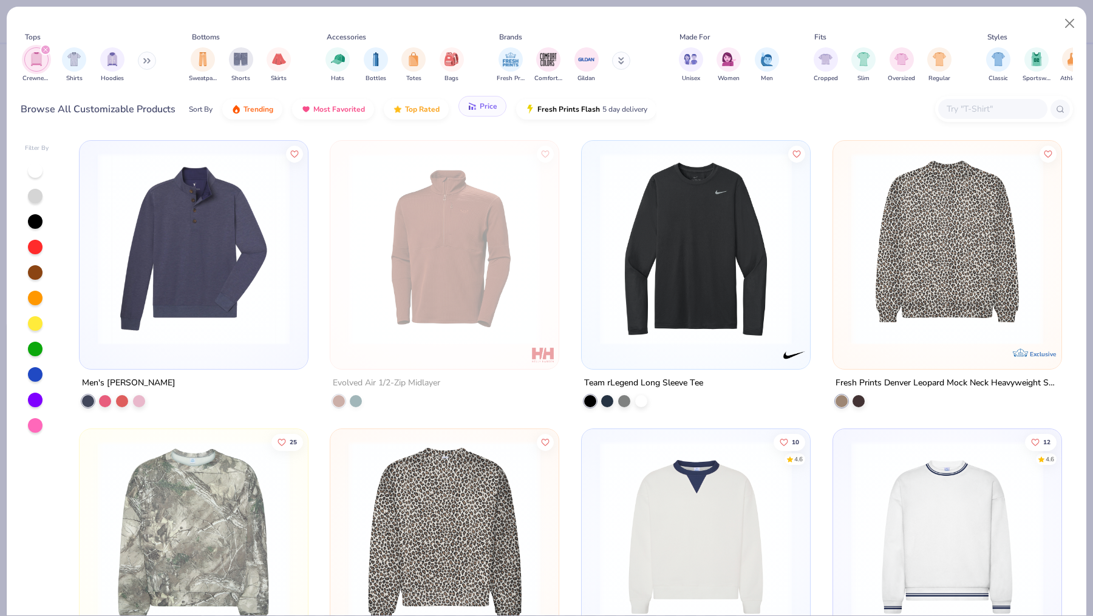
click at [480, 109] on span "Price" at bounding box center [489, 106] width 18 height 10
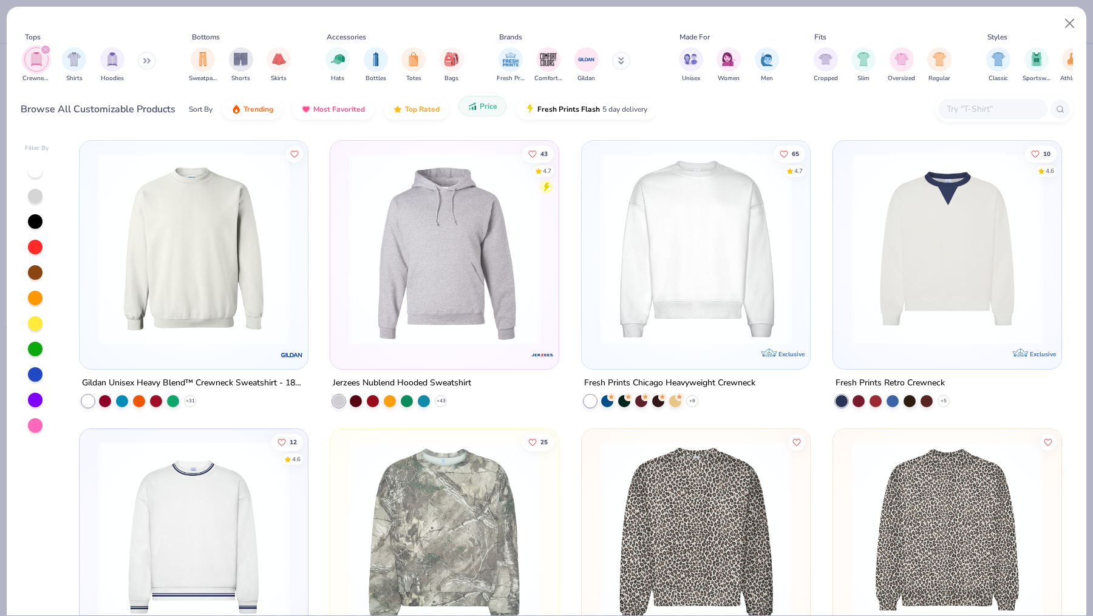
click at [480, 109] on span "Price" at bounding box center [489, 106] width 18 height 10
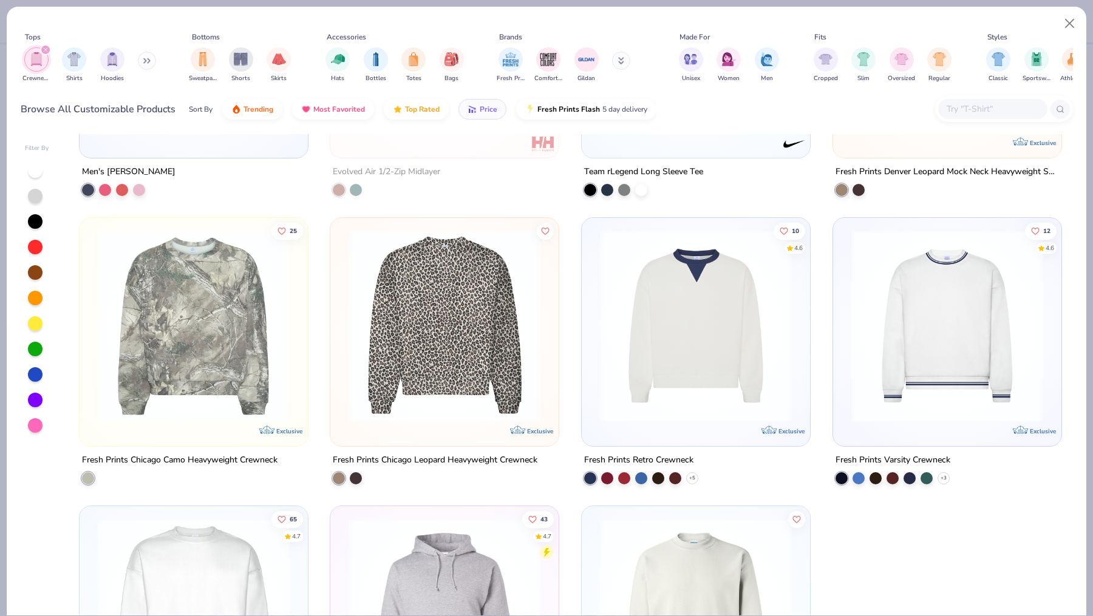
scroll to position [388, 0]
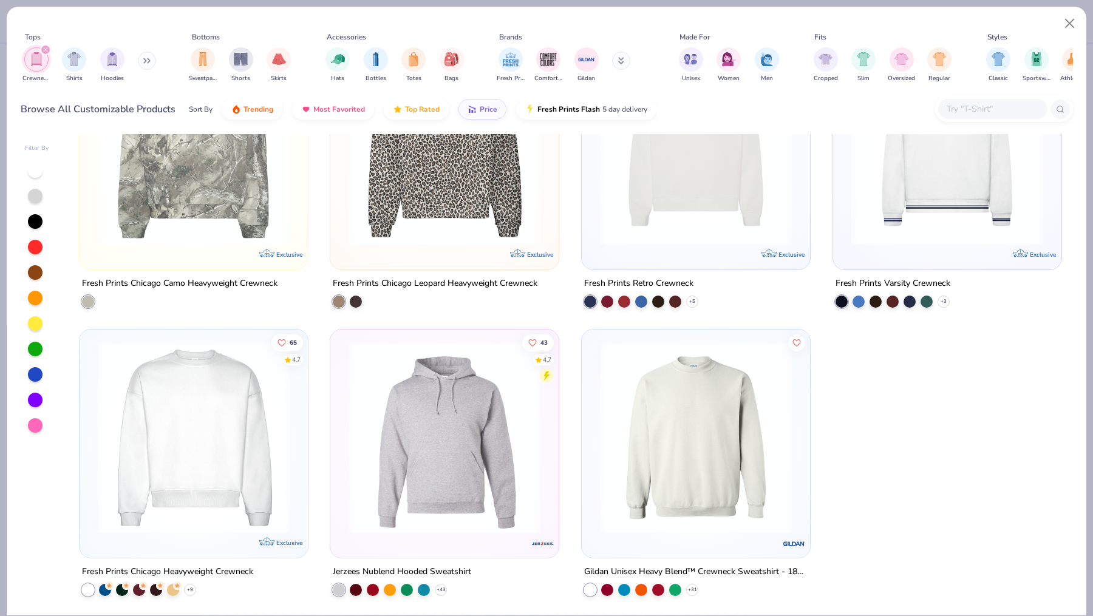
click at [649, 421] on img at bounding box center [696, 437] width 204 height 192
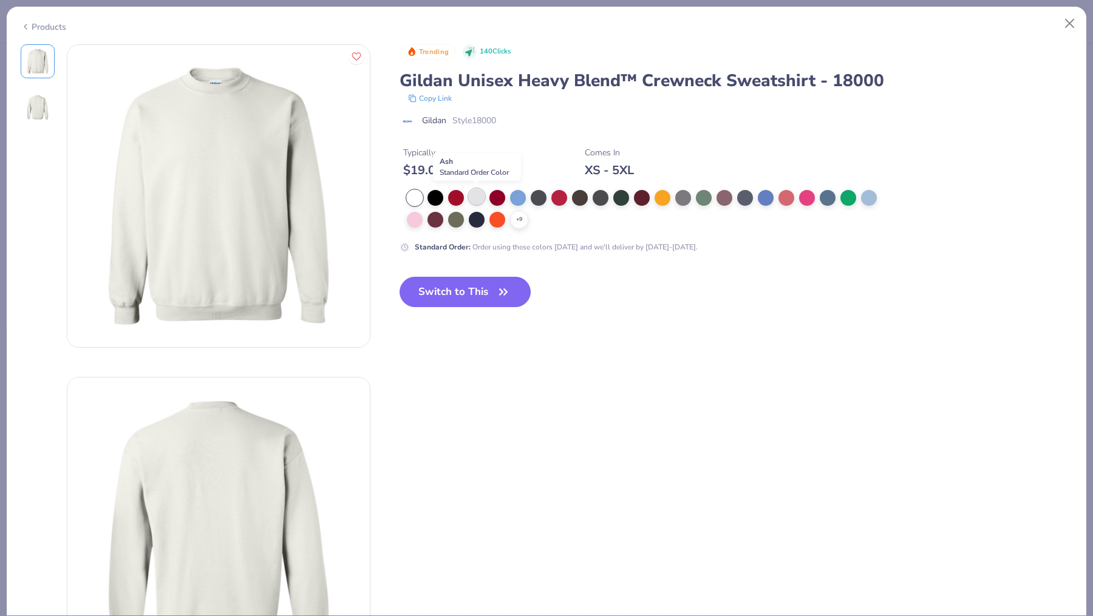
click at [479, 199] on div at bounding box center [477, 197] width 16 height 16
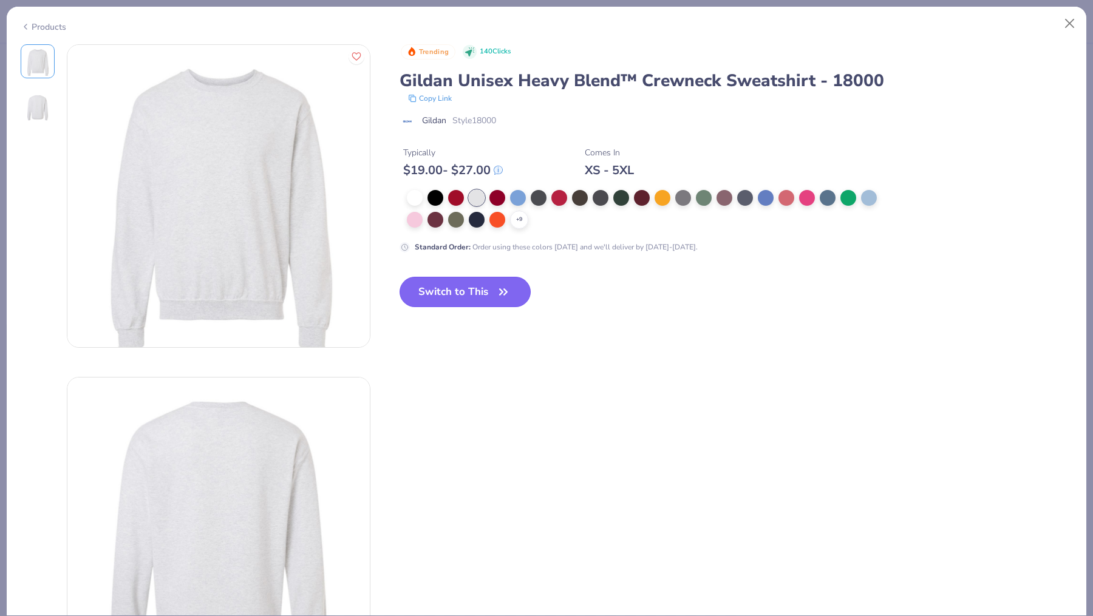
click at [460, 287] on button "Switch to This" at bounding box center [465, 292] width 132 height 30
click at [461, 294] on button "Switch to This" at bounding box center [465, 292] width 132 height 30
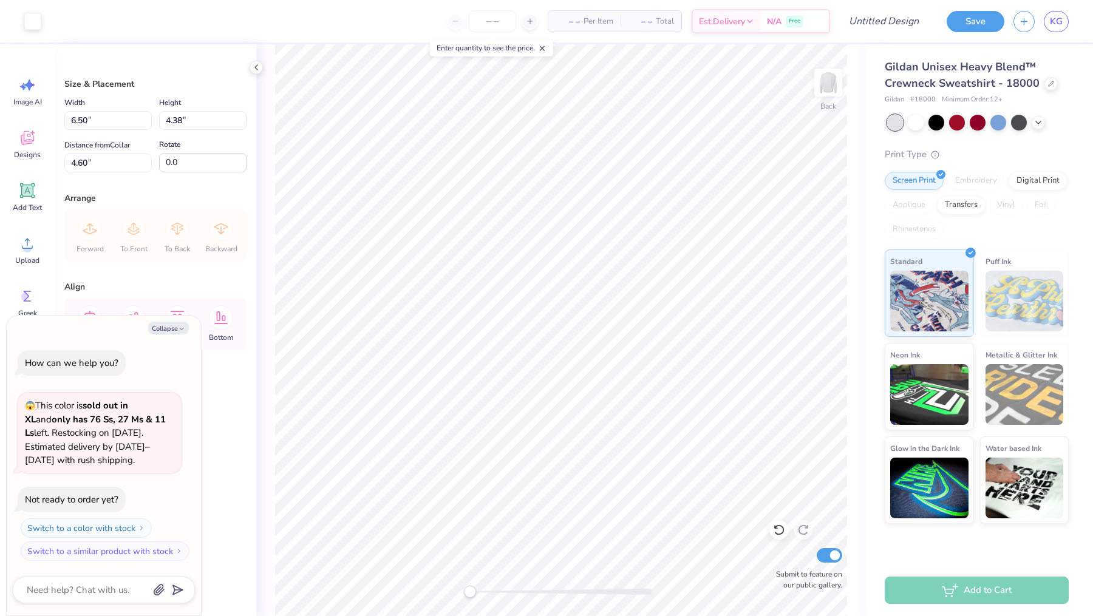
type textarea "x"
type input "11.25"
type input "7.58"
click at [34, 28] on div at bounding box center [32, 20] width 17 height 17
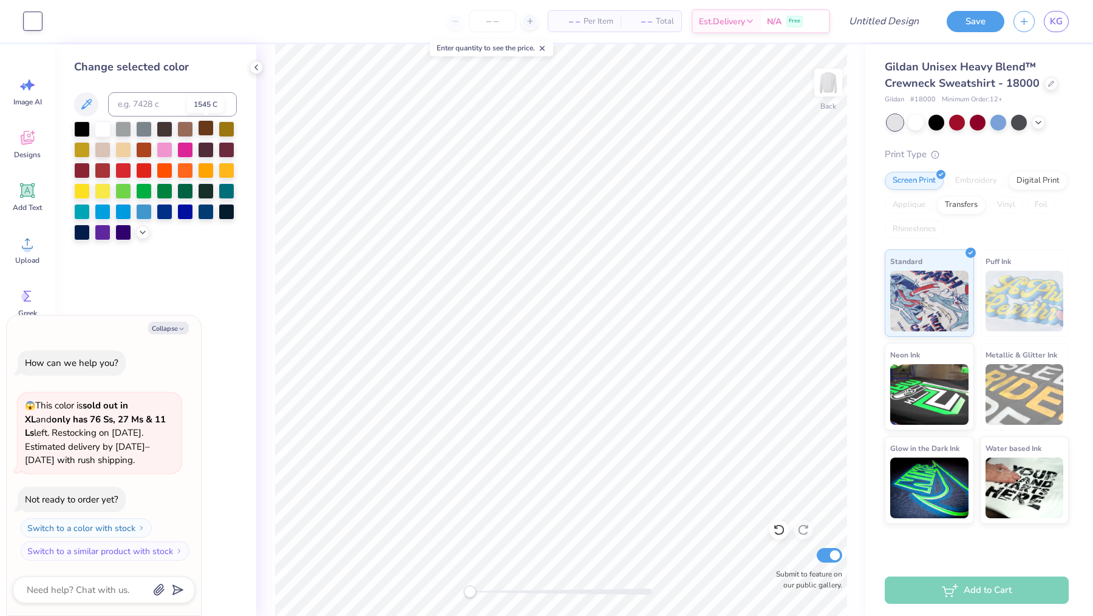
click at [208, 133] on div at bounding box center [206, 128] width 16 height 16
click at [182, 132] on div at bounding box center [185, 128] width 16 height 16
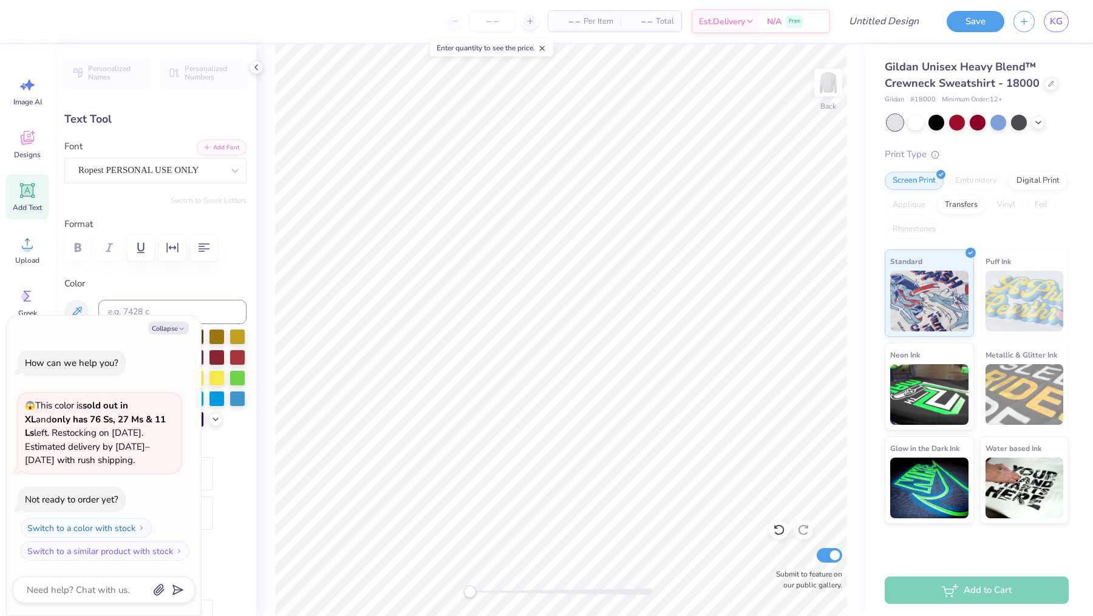
type textarea "x"
type textarea "Kap"
type textarea "x"
type textarea "K"
type textarea "x"
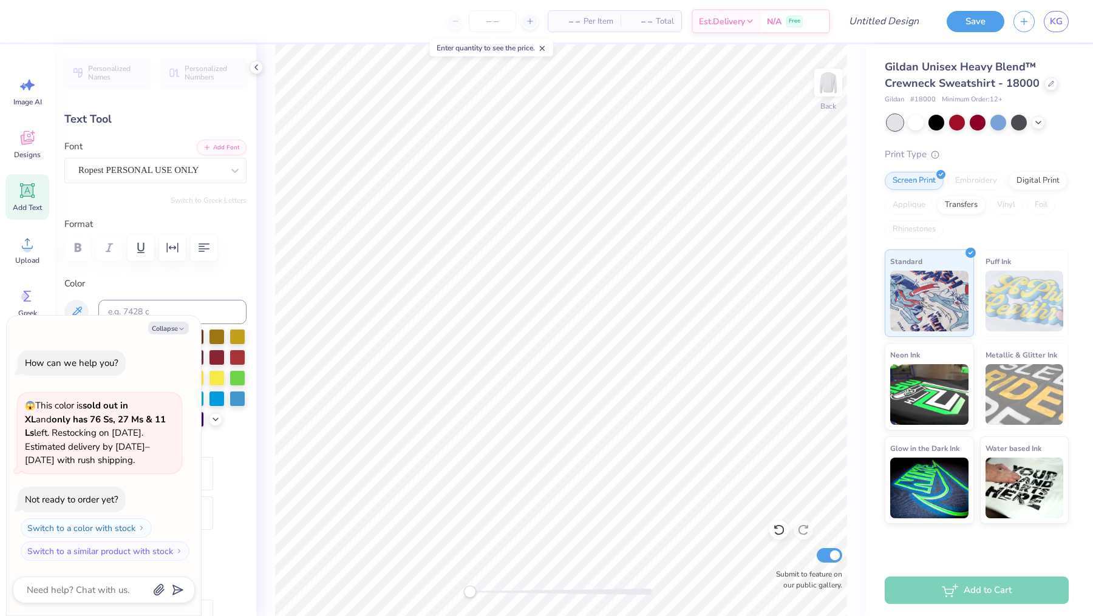
type textarea "x"
type textarea "A"
type textarea "x"
type textarea "Al"
type textarea "x"
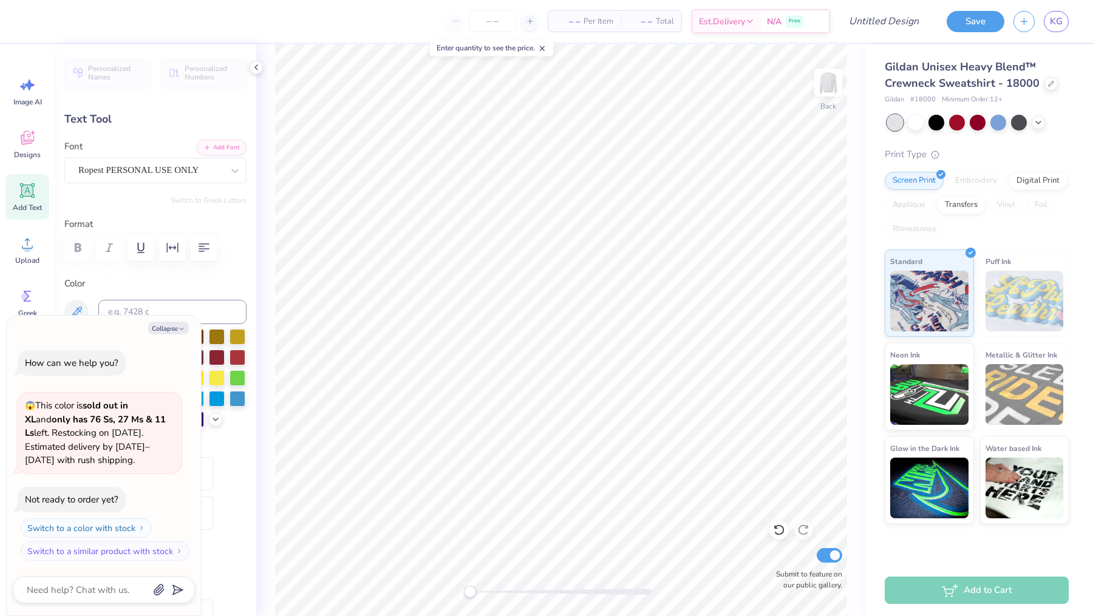
type textarea "Alp"
type textarea "x"
type textarea "Alph"
type textarea "x"
type textarea "Alpha"
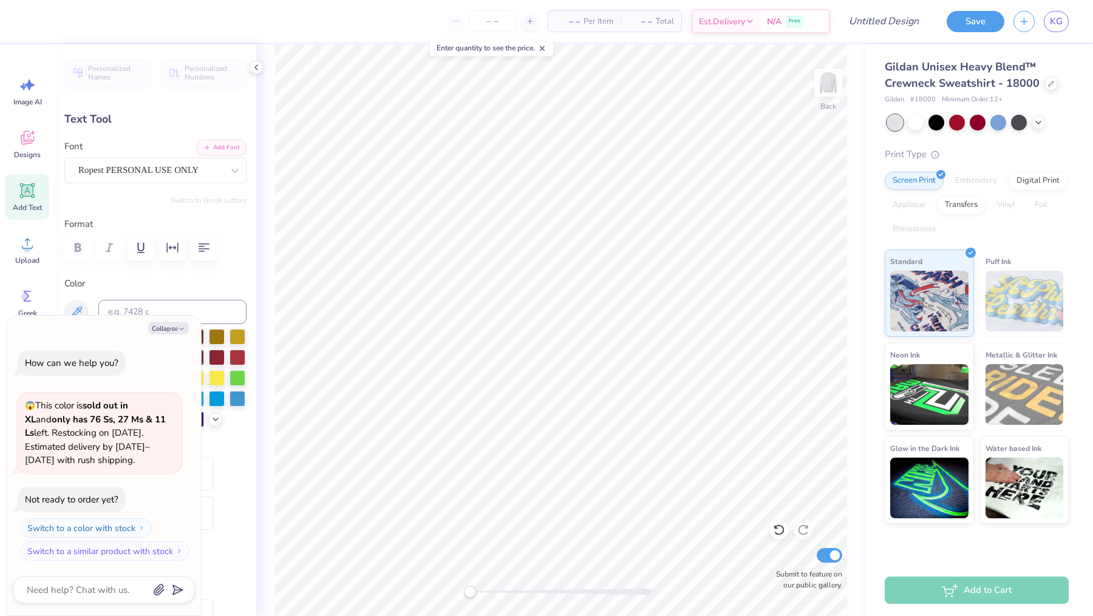
type textarea "x"
type input "5.13"
type input "1.95"
type input "5.92"
type textarea "x"
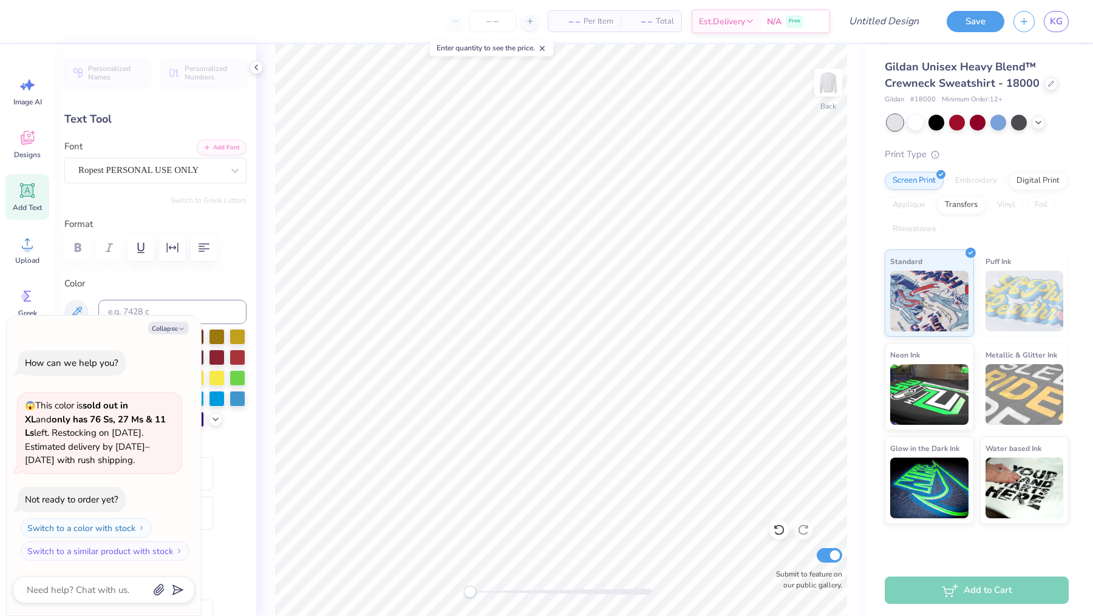
type textarea "X"
type textarea "x"
type textarea "Xi"
type textarea "x"
type input "4.31"
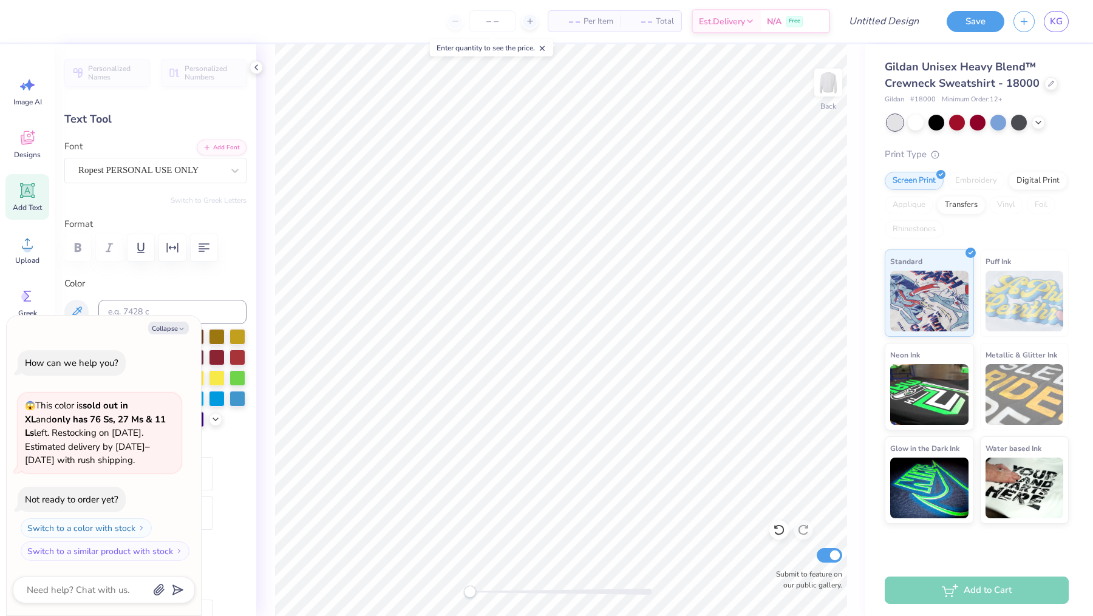
type input "1.88"
type input "7.79"
type textarea "x"
type textarea "D"
type textarea "x"
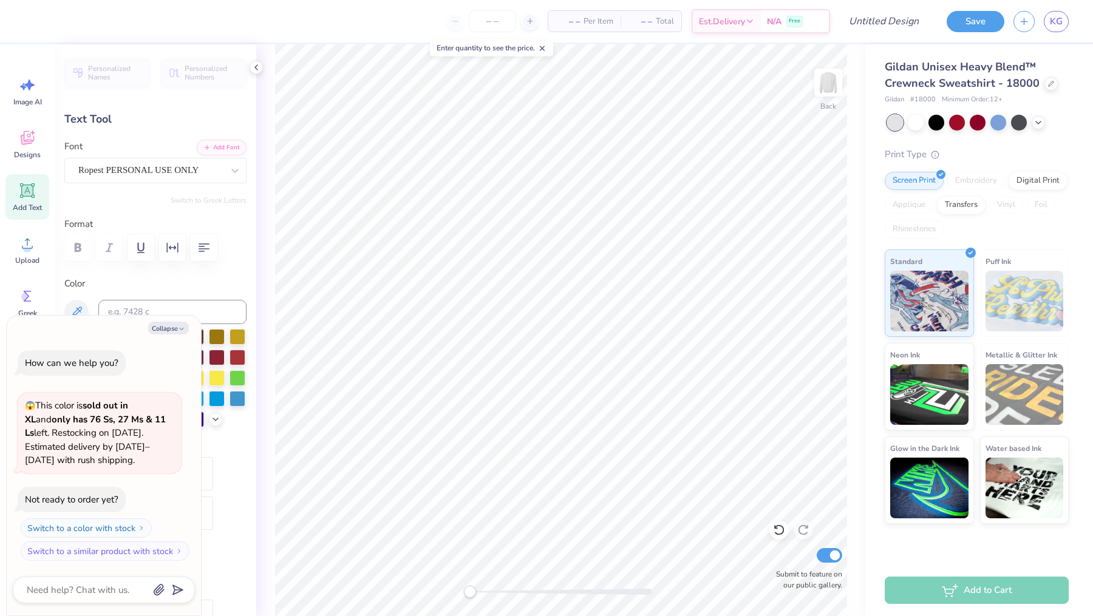
type textarea "De"
type textarea "x"
type textarea "Del"
type textarea "x"
type textarea "Delt"
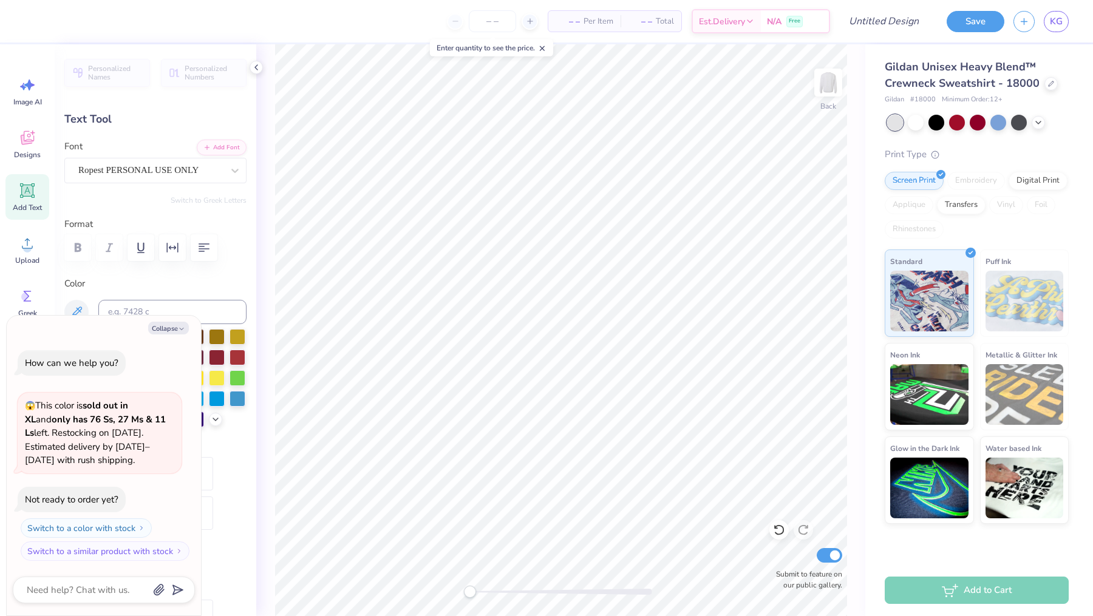
type textarea "x"
type textarea "Delta"
type textarea "x"
type input "4.42"
type input "1.67"
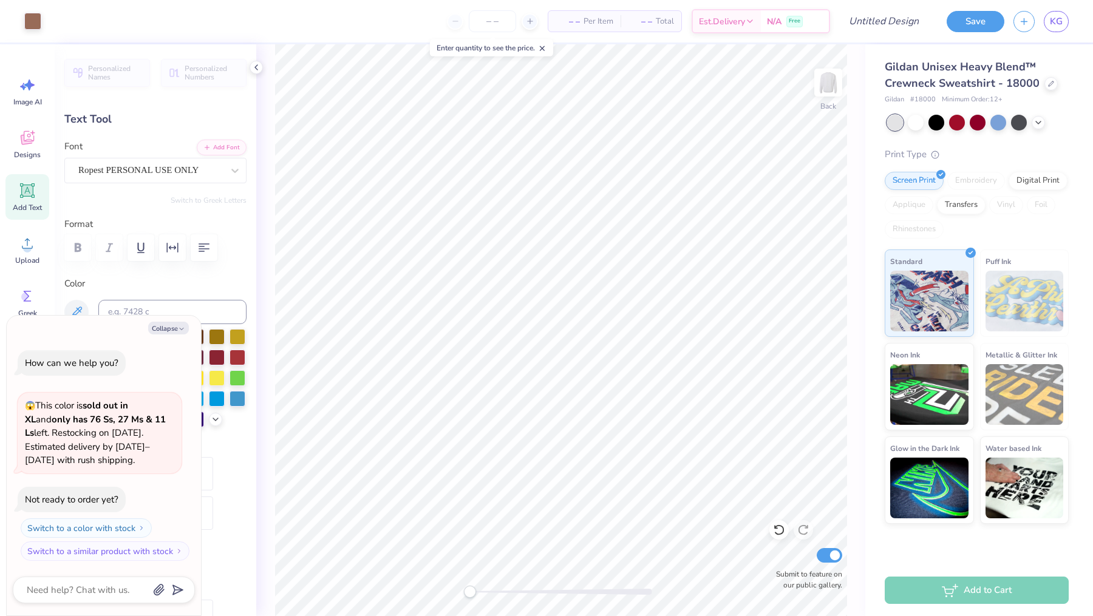
type input "7.89"
type textarea "x"
type input "2.19"
type input "1.97"
type input "5.91"
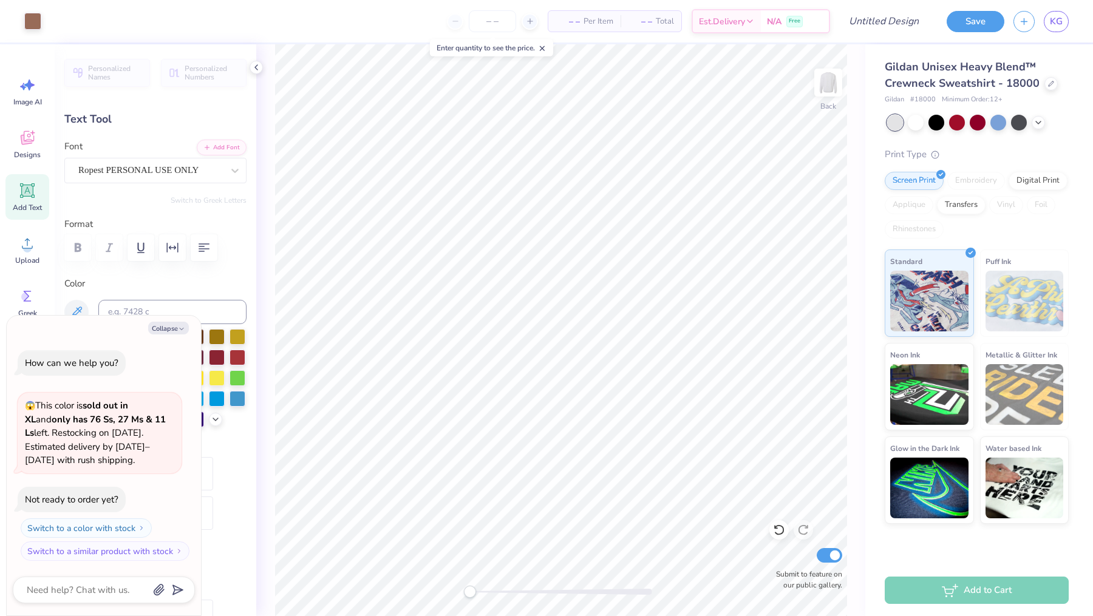
type textarea "x"
type input "5.13"
type input "1.95"
type input "4.23"
type textarea "x"
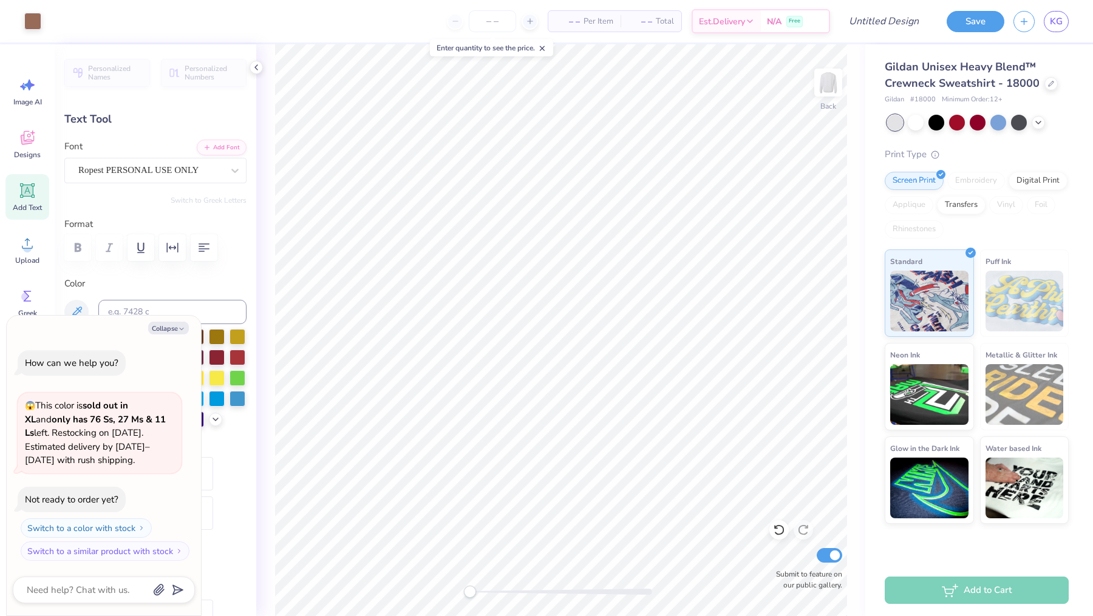
type input "2.75"
type input "0.50"
type input "9.55"
type textarea "BI 2025"
type textarea "x"
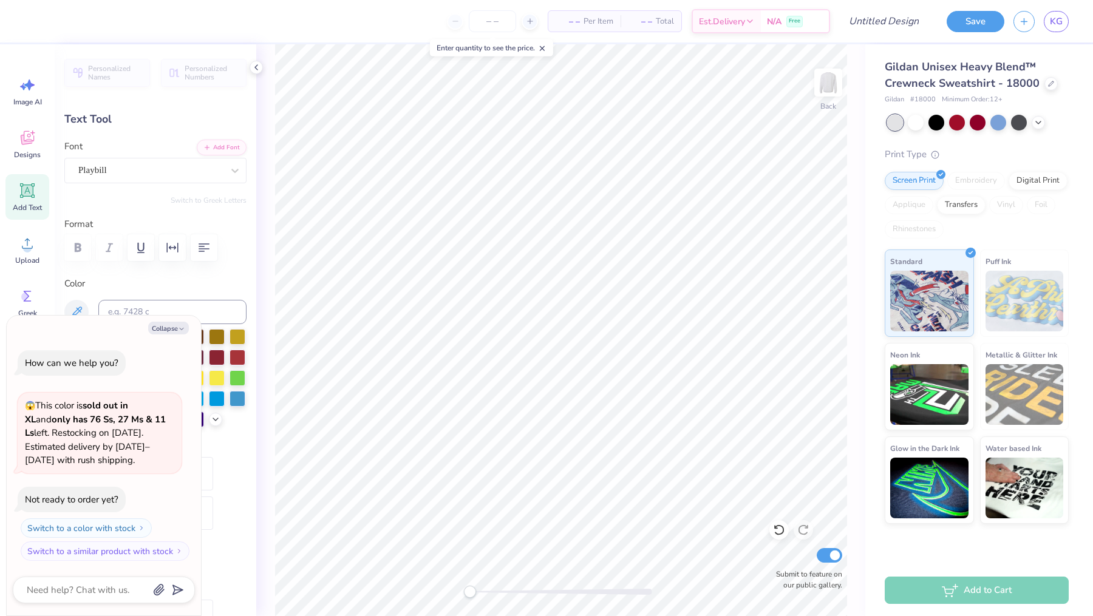
scroll to position [0, 1]
type textarea "B 2025"
type textarea "x"
type textarea "2025"
type textarea "x"
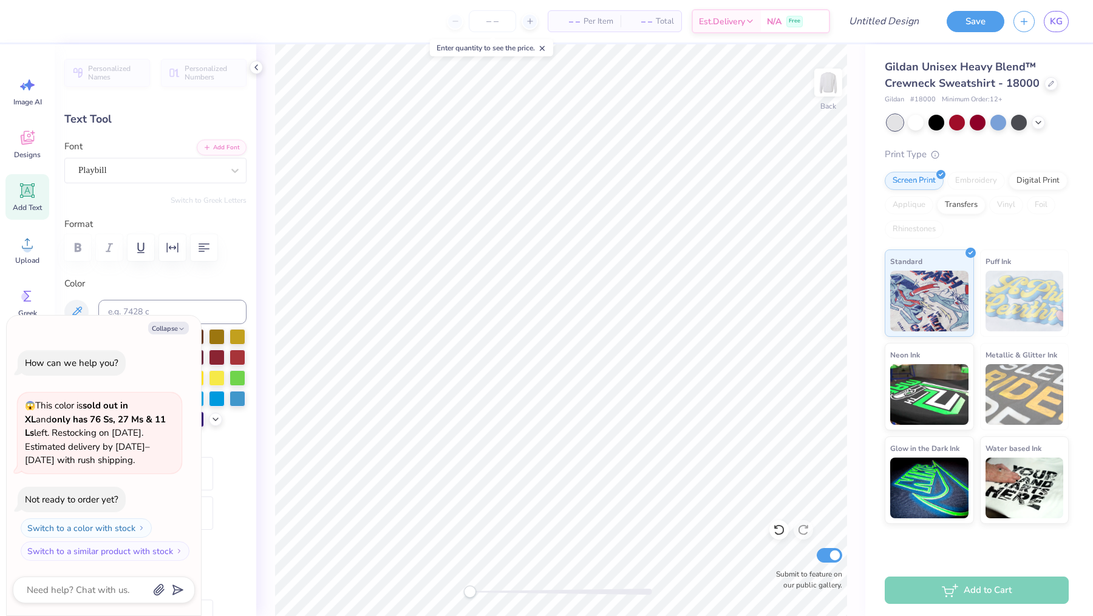
scroll to position [0, 0]
type textarea "f 2025"
type textarea "x"
type textarea "fa 2025"
type textarea "x"
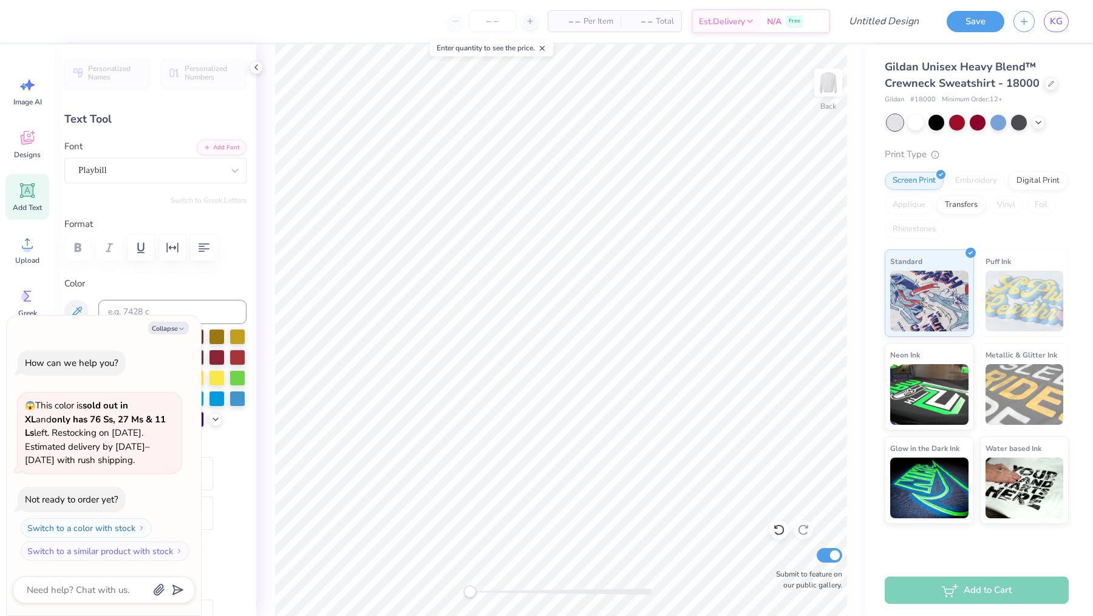
type textarea "fall 2025"
type textarea "x"
type textarea "fall 2025"
type textarea "x"
type textarea "fall 2025"
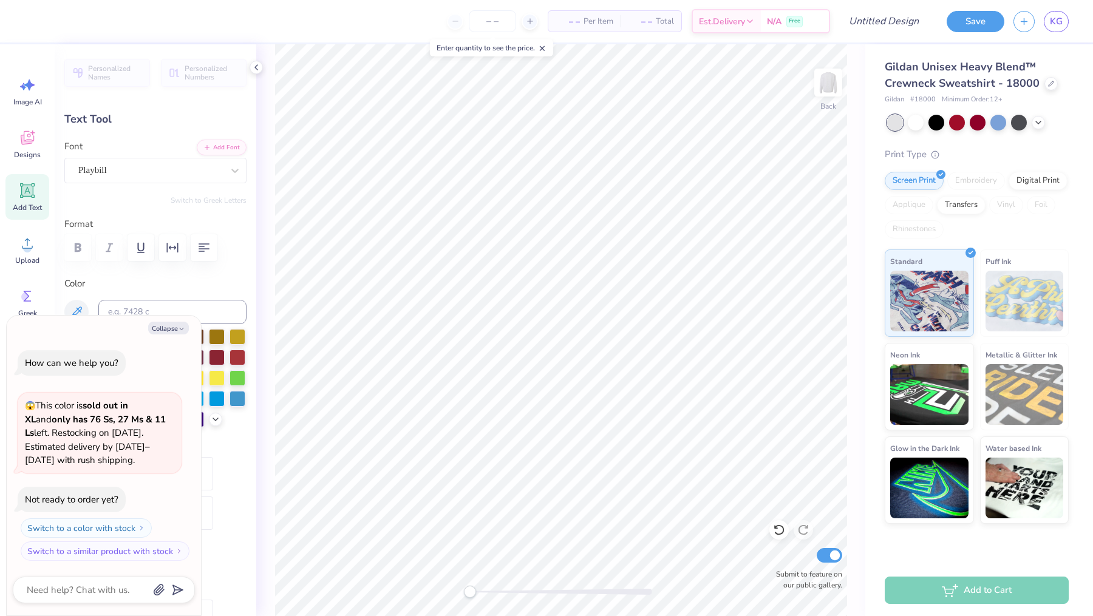
type textarea "x"
